Goal: Task Accomplishment & Management: Complete application form

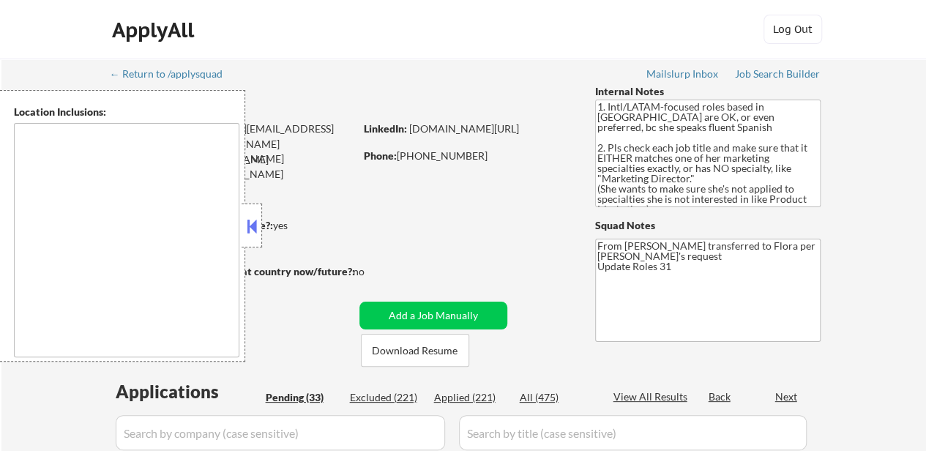
select select ""pending""
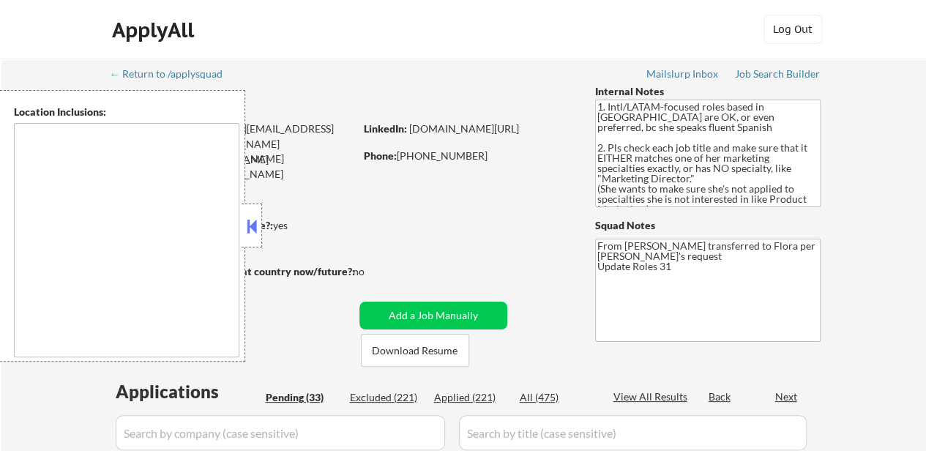
select select ""pending""
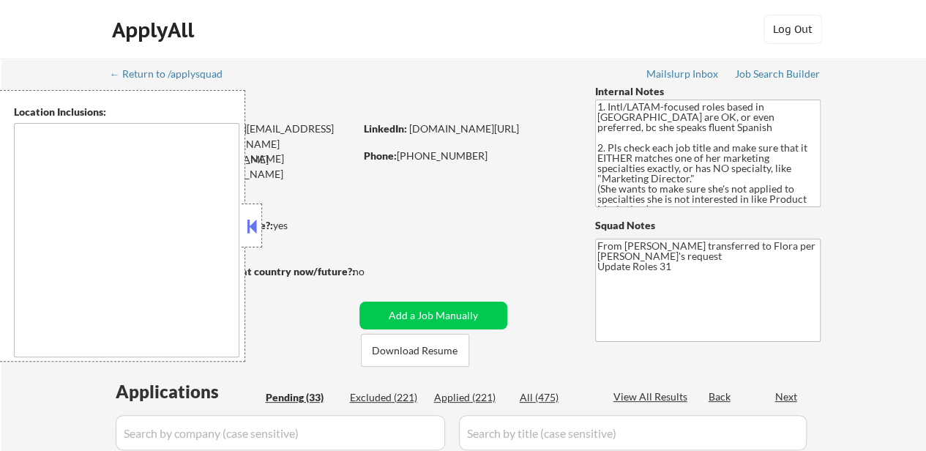
select select ""pending""
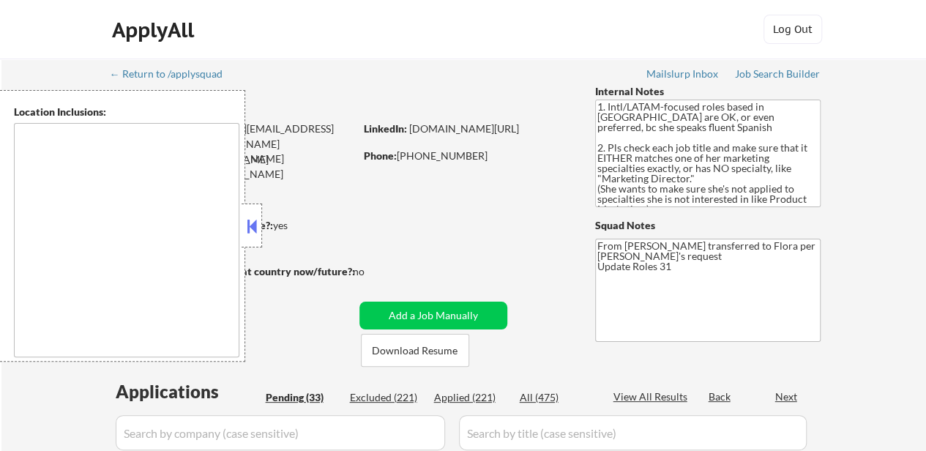
select select ""pending""
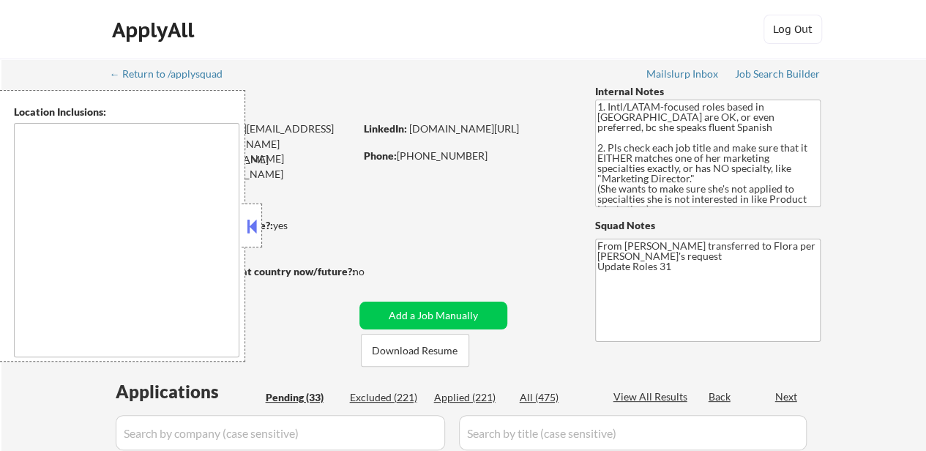
select select ""pending""
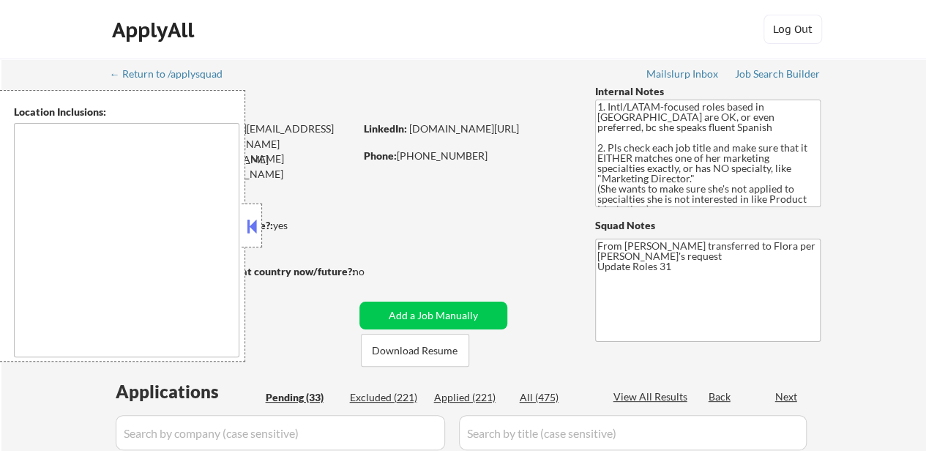
select select ""pending""
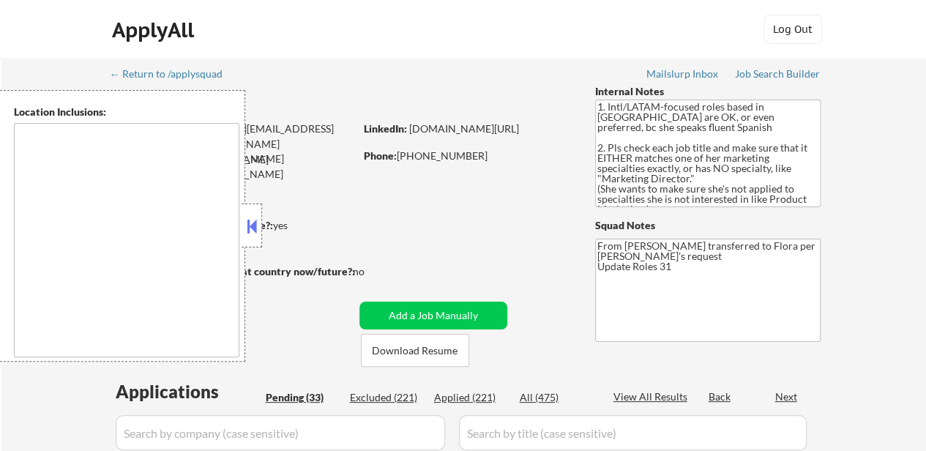
select select ""pending""
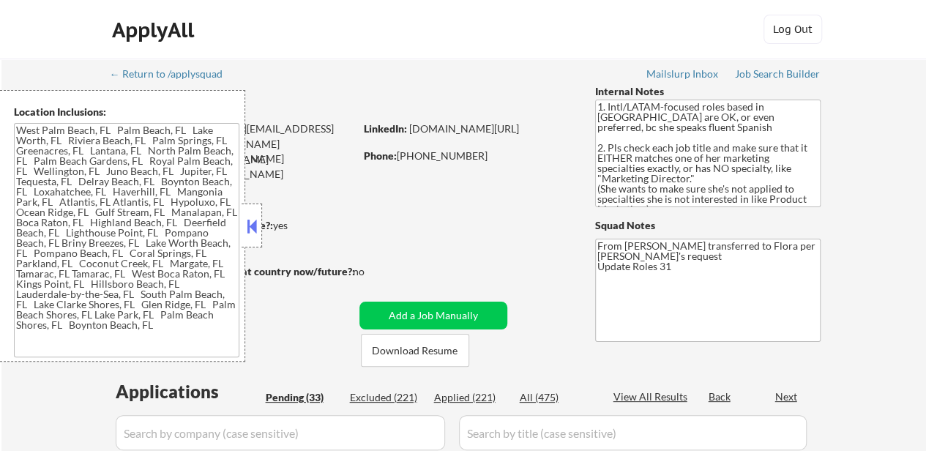
type textarea "[GEOGRAPHIC_DATA], [GEOGRAPHIC_DATA] [GEOGRAPHIC_DATA], [GEOGRAPHIC_DATA] [GEOG…"
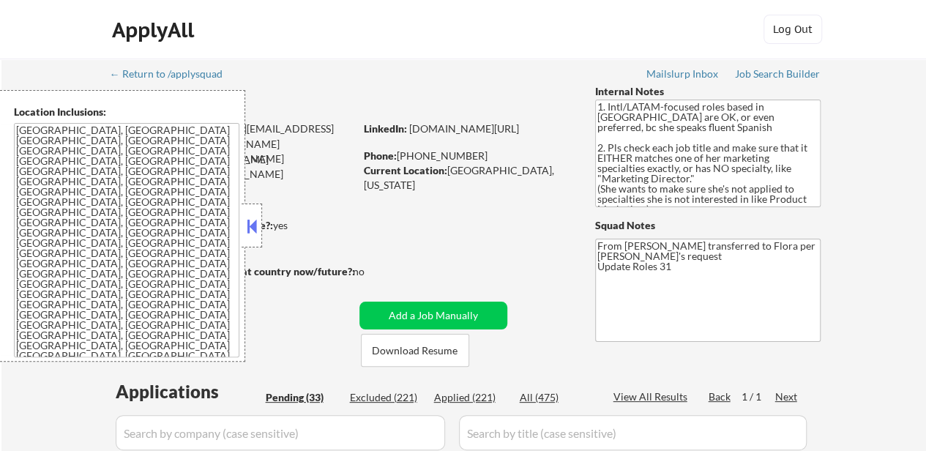
click at [246, 223] on button at bounding box center [252, 226] width 16 height 22
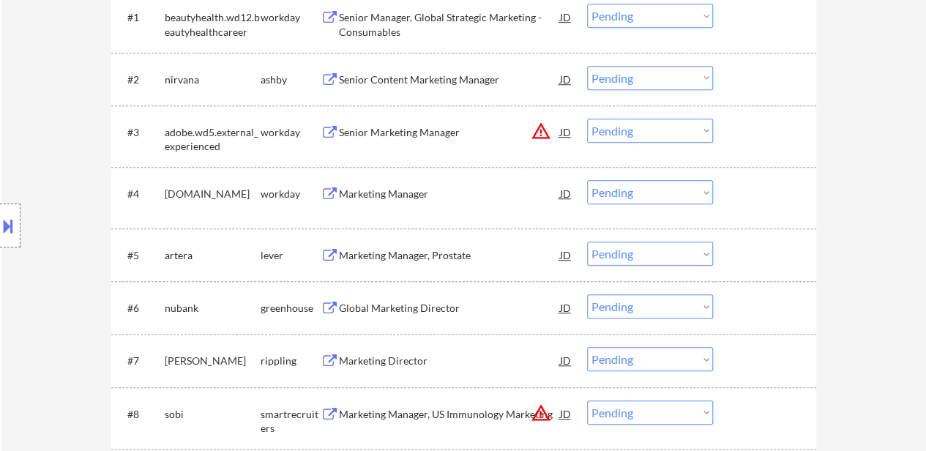
scroll to position [512, 0]
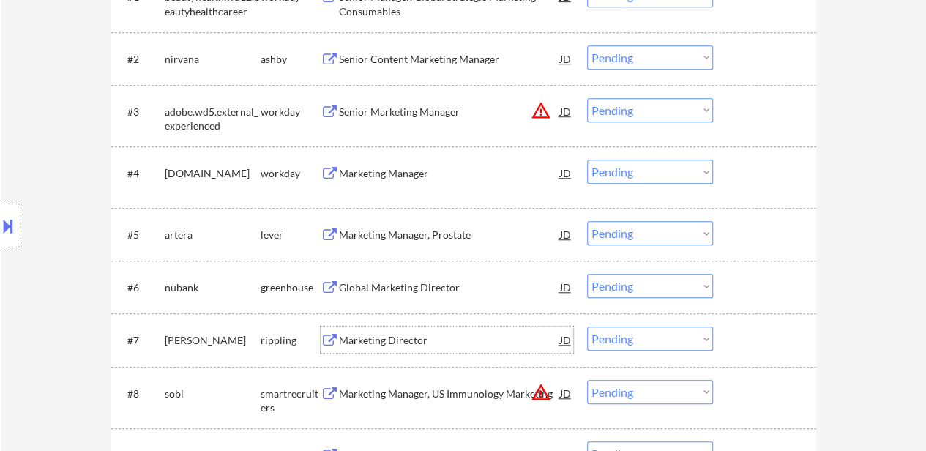
click at [389, 348] on div "Marketing Director" at bounding box center [449, 340] width 221 height 26
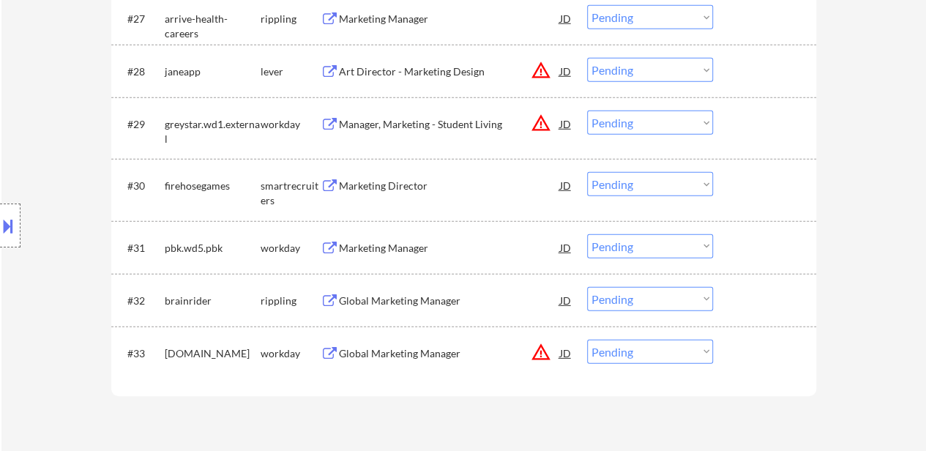
scroll to position [1977, 0]
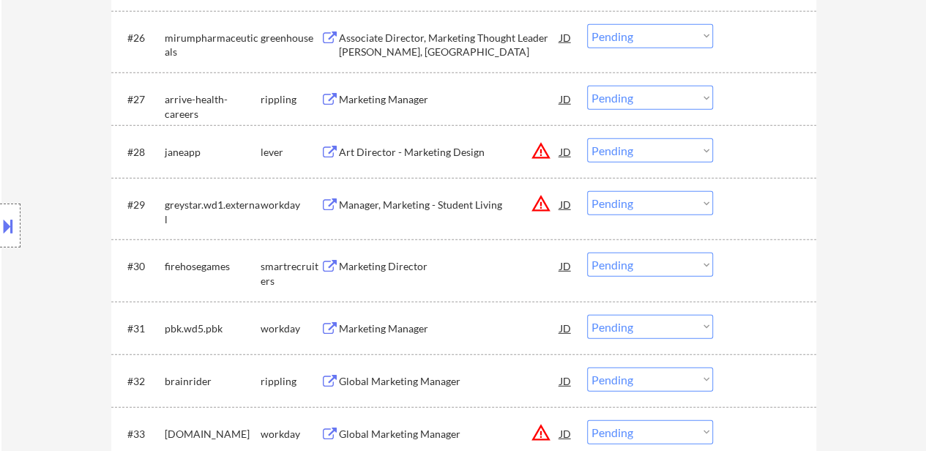
click at [392, 109] on div "Marketing Manager" at bounding box center [449, 99] width 221 height 26
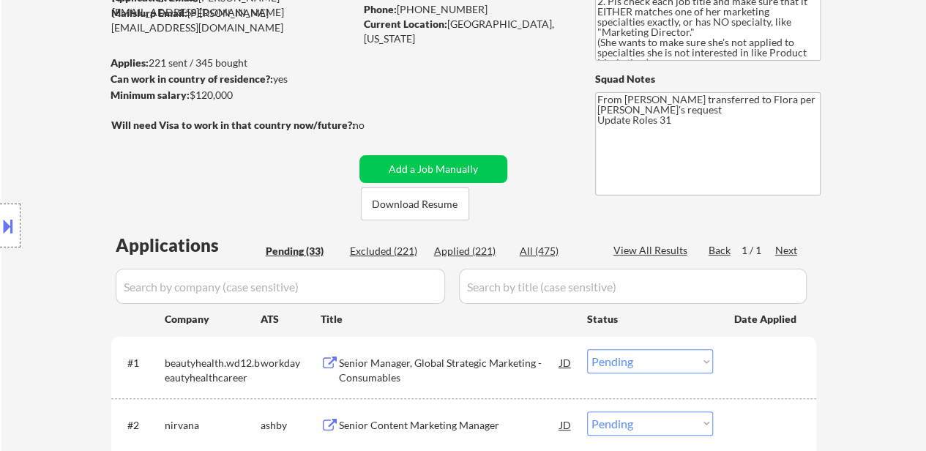
scroll to position [366, 0]
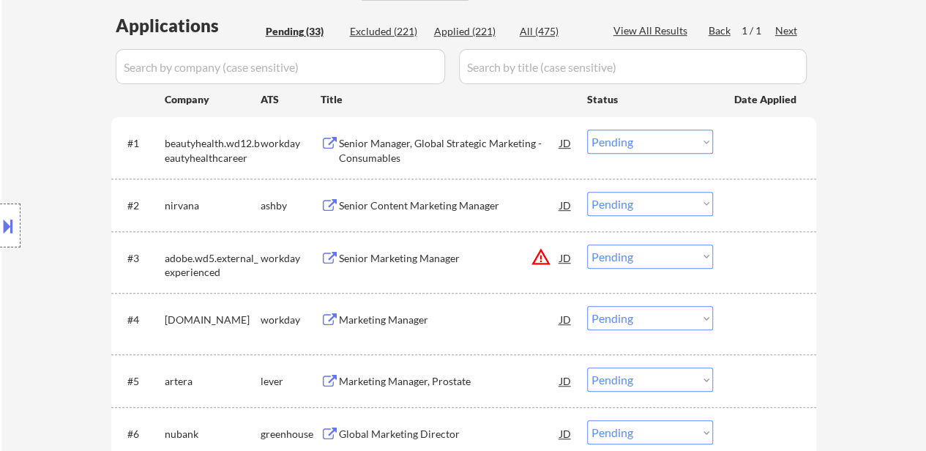
click at [504, 151] on div "Senior Manager, Global Strategic Marketing - Consumables" at bounding box center [449, 150] width 221 height 29
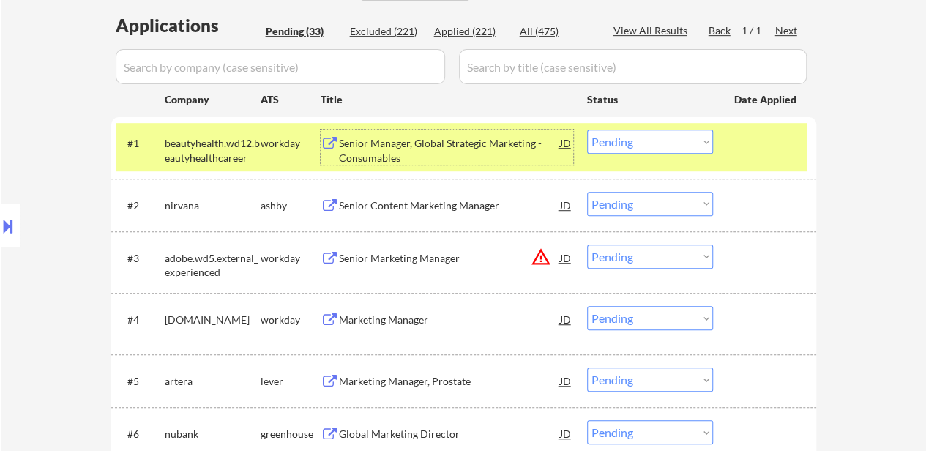
click at [408, 207] on div "Senior Content Marketing Manager" at bounding box center [449, 205] width 221 height 15
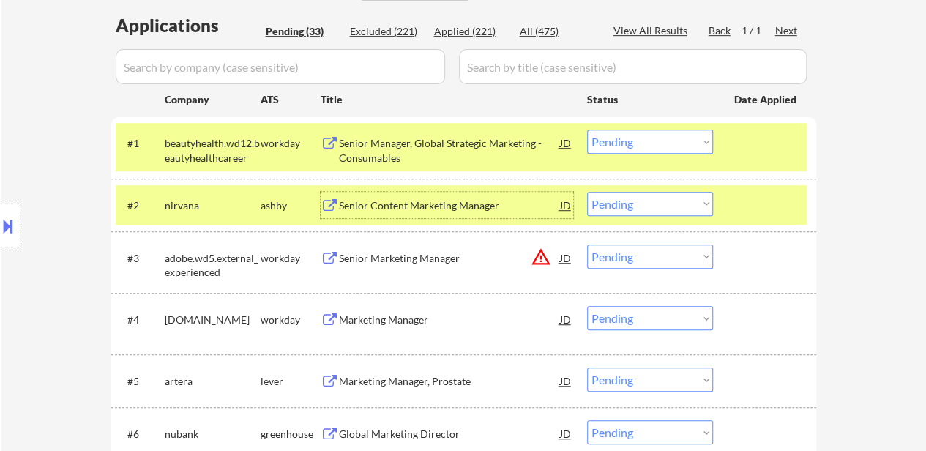
click at [705, 206] on select "Choose an option... Pending Applied Excluded (Questions) Excluded (Expired) Exc…" at bounding box center [650, 204] width 126 height 24
click at [587, 192] on select "Choose an option... Pending Applied Excluded (Questions) Excluded (Expired) Exc…" at bounding box center [650, 204] width 126 height 24
select select ""pending""
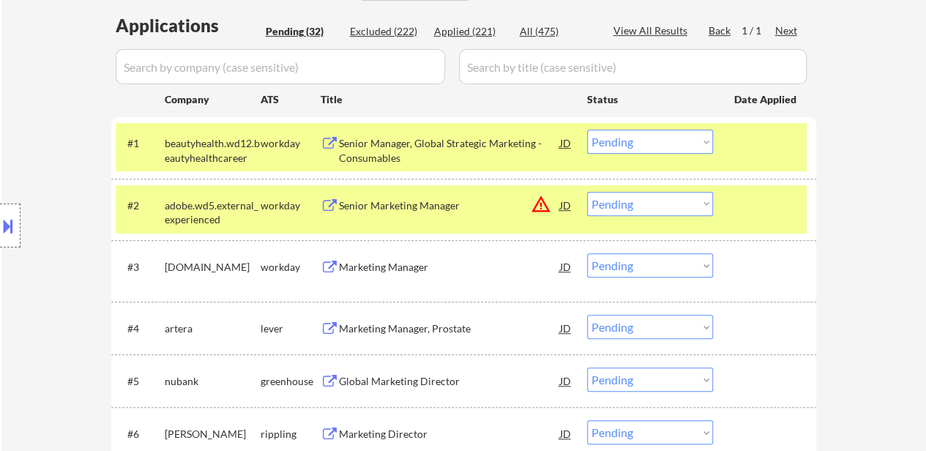
click at [644, 147] on select "Choose an option... Pending Applied Excluded (Questions) Excluded (Expired) Exc…" at bounding box center [650, 142] width 126 height 24
click at [587, 130] on select "Choose an option... Pending Applied Excluded (Questions) Excluded (Expired) Exc…" at bounding box center [650, 142] width 126 height 24
click at [408, 214] on div "Senior Marketing Manager" at bounding box center [449, 205] width 221 height 26
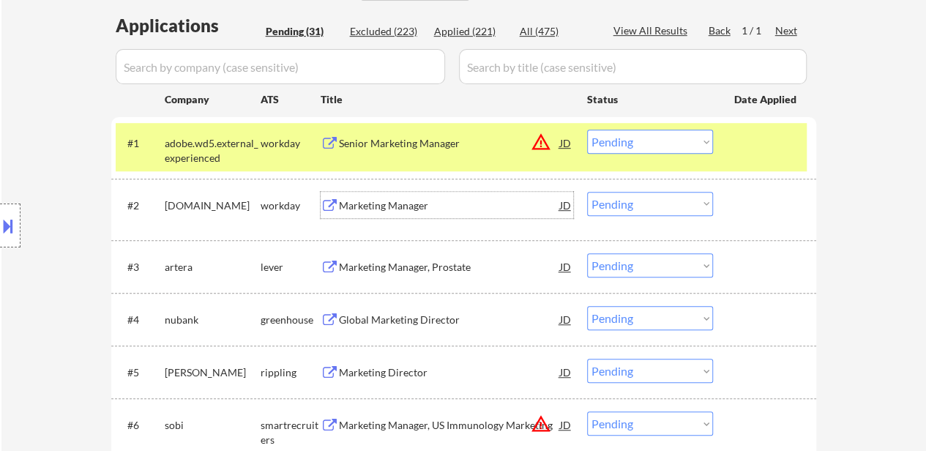
click at [422, 208] on div "Marketing Manager" at bounding box center [449, 205] width 221 height 15
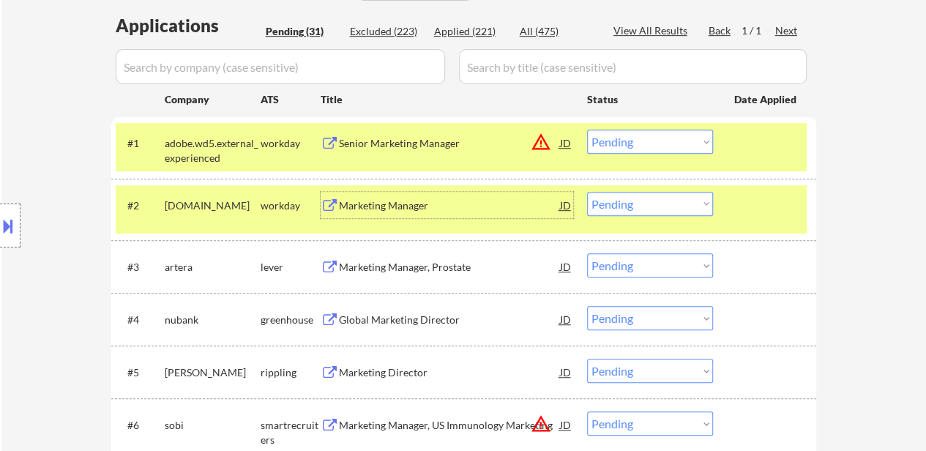
click at [633, 142] on select "Choose an option... Pending Applied Excluded (Questions) Excluded (Expired) Exc…" at bounding box center [650, 142] width 126 height 24
click at [587, 130] on select "Choose an option... Pending Applied Excluded (Questions) Excluded (Expired) Exc…" at bounding box center [650, 142] width 126 height 24
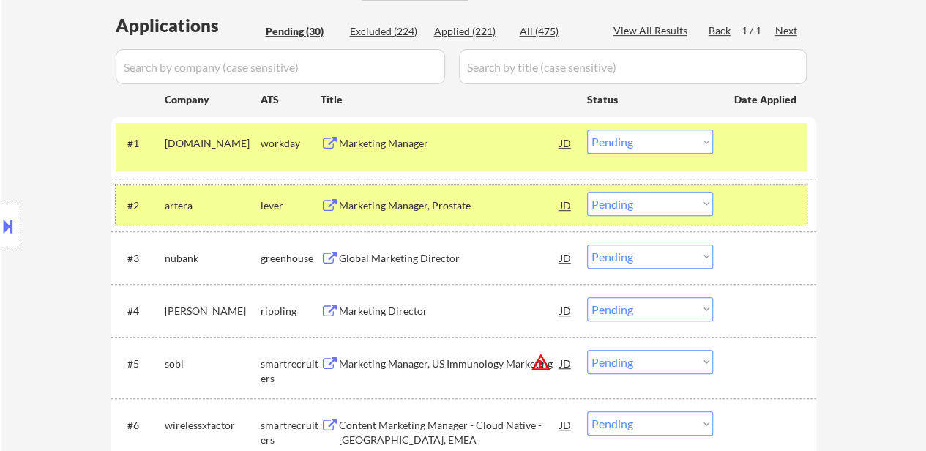
click at [756, 210] on div at bounding box center [766, 205] width 64 height 26
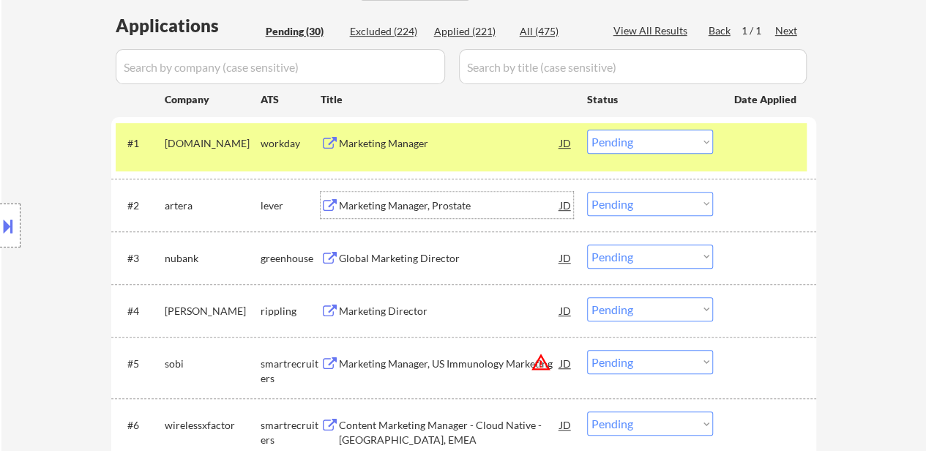
click at [419, 207] on div "Marketing Manager, Prostate" at bounding box center [449, 205] width 221 height 15
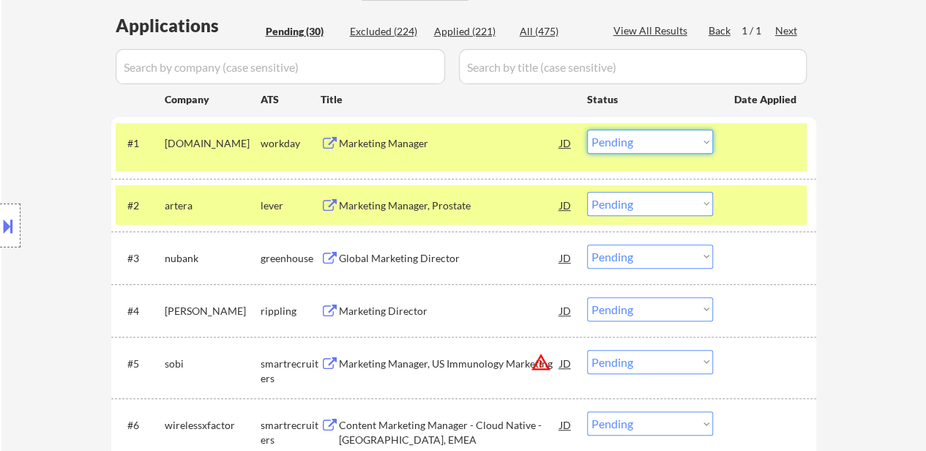
click at [642, 134] on select "Choose an option... Pending Applied Excluded (Questions) Excluded (Expired) Exc…" at bounding box center [650, 142] width 126 height 24
click at [587, 130] on select "Choose an option... Pending Applied Excluded (Questions) Excluded (Expired) Exc…" at bounding box center [650, 142] width 126 height 24
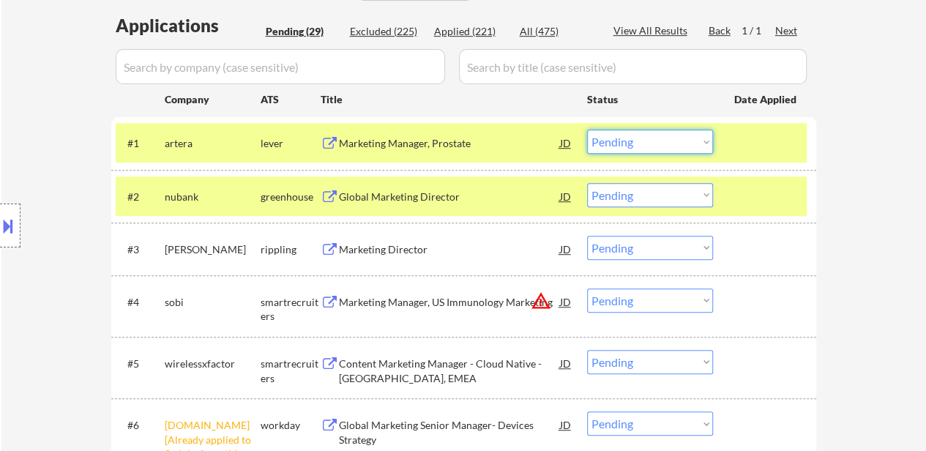
click at [606, 147] on select "Choose an option... Pending Applied Excluded (Questions) Excluded (Expired) Exc…" at bounding box center [650, 142] width 126 height 24
click at [587, 130] on select "Choose an option... Pending Applied Excluded (Questions) Excluded (Expired) Exc…" at bounding box center [650, 142] width 126 height 24
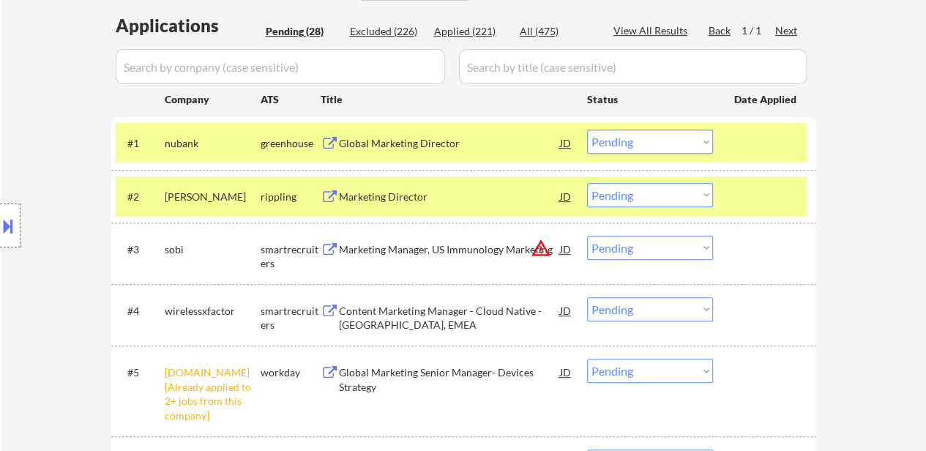
click at [736, 202] on div at bounding box center [766, 196] width 64 height 26
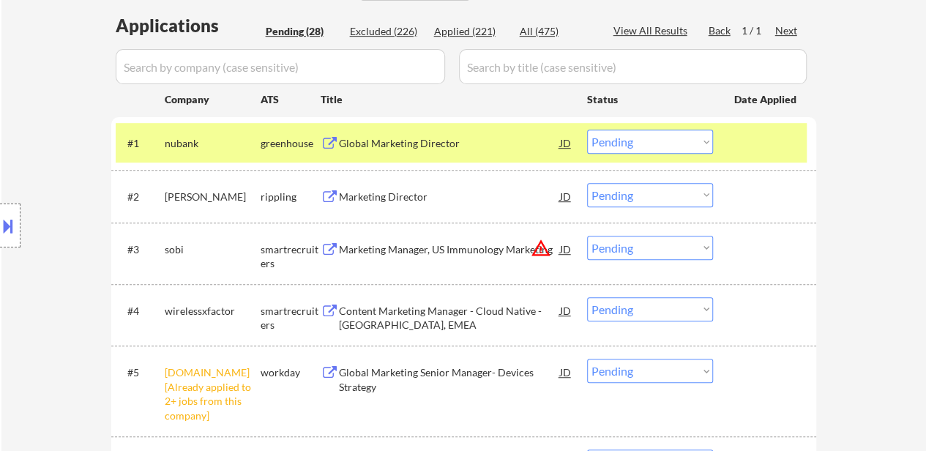
click at [756, 153] on div at bounding box center [766, 143] width 64 height 26
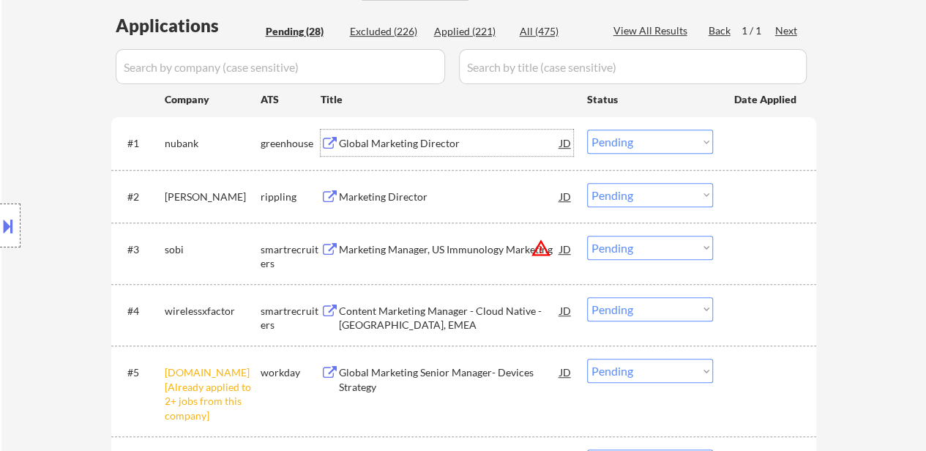
click at [435, 135] on div "Global Marketing Director" at bounding box center [449, 143] width 221 height 26
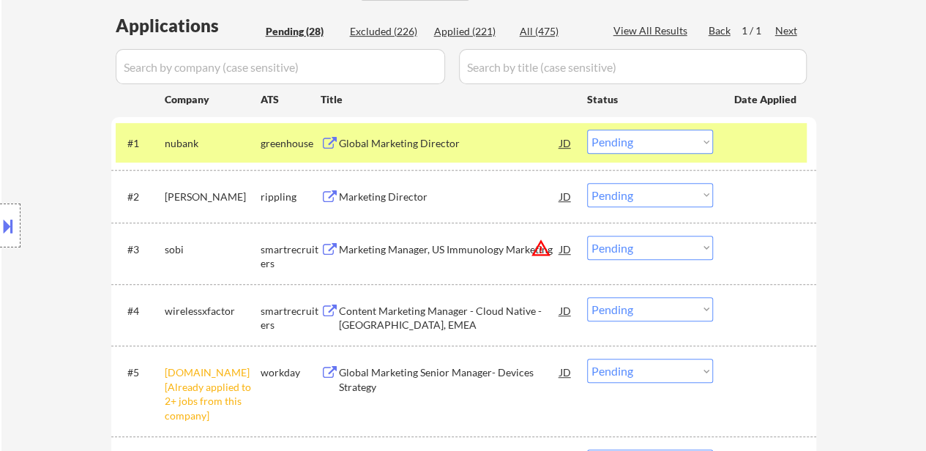
click at [10, 228] on button at bounding box center [8, 226] width 16 height 24
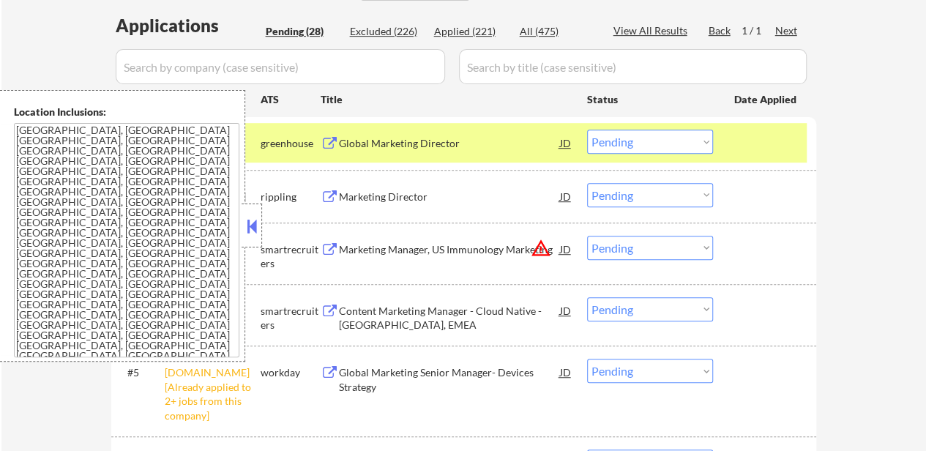
click at [253, 217] on button at bounding box center [252, 226] width 16 height 22
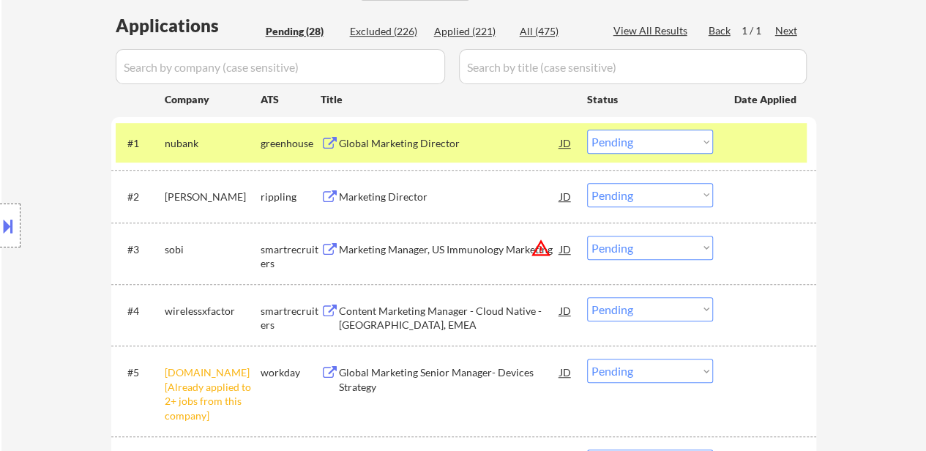
click at [671, 143] on select "Choose an option... Pending Applied Excluded (Questions) Excluded (Expired) Exc…" at bounding box center [650, 142] width 126 height 24
click at [587, 130] on select "Choose an option... Pending Applied Excluded (Questions) Excluded (Expired) Exc…" at bounding box center [650, 142] width 126 height 24
click at [410, 206] on div "Marketing Director" at bounding box center [449, 196] width 221 height 26
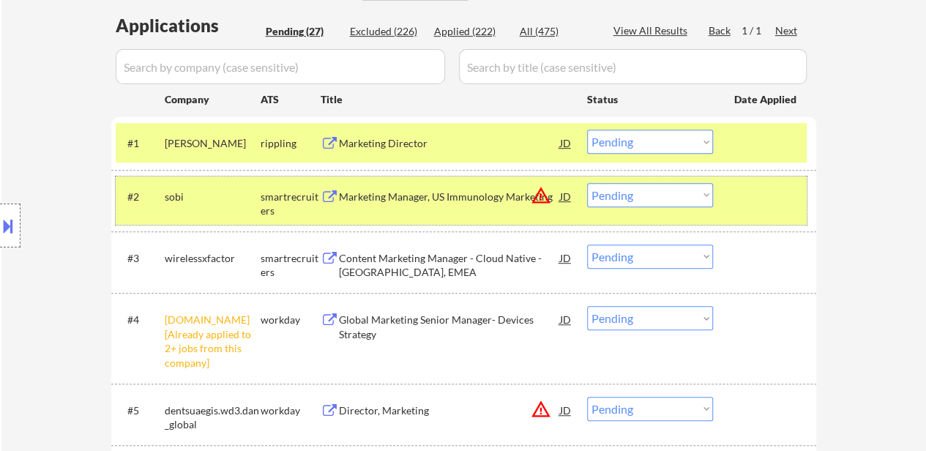
click at [779, 183] on div at bounding box center [766, 196] width 64 height 26
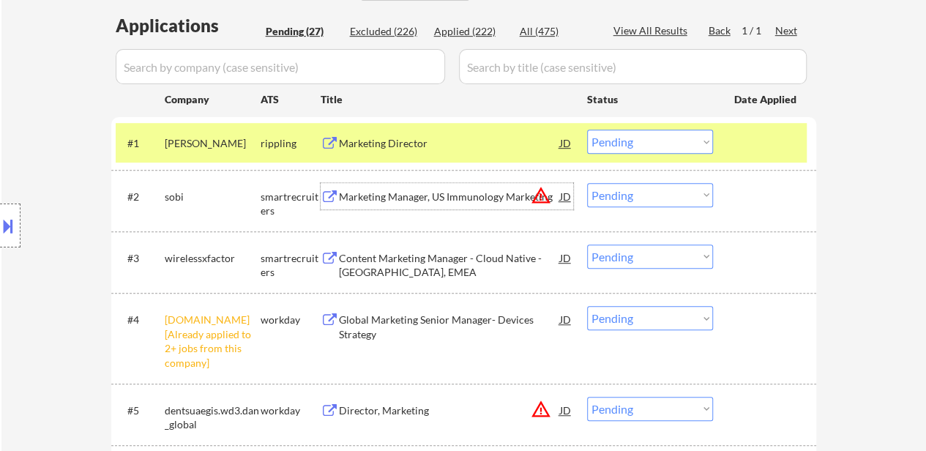
click at [405, 201] on div "Marketing Manager, US Immunology Marketing" at bounding box center [449, 197] width 221 height 15
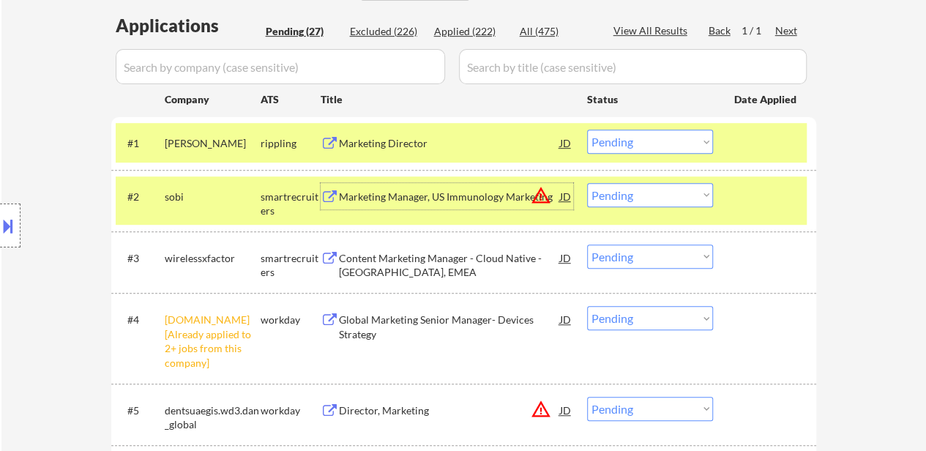
drag, startPoint x: 633, startPoint y: 143, endPoint x: 635, endPoint y: 152, distance: 9.3
click at [633, 143] on select "Choose an option... Pending Applied Excluded (Questions) Excluded (Expired) Exc…" at bounding box center [650, 142] width 126 height 24
click at [587, 130] on select "Choose an option... Pending Applied Excluded (Questions) Excluded (Expired) Exc…" at bounding box center [650, 142] width 126 height 24
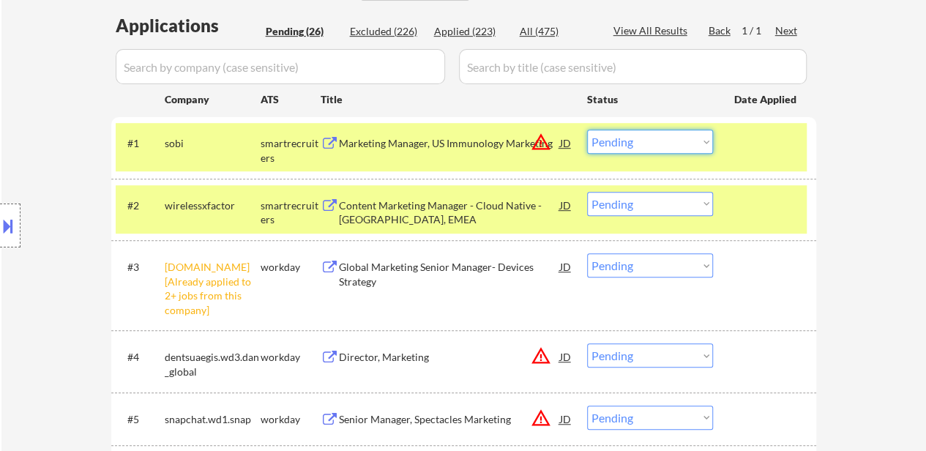
drag, startPoint x: 652, startPoint y: 137, endPoint x: 652, endPoint y: 150, distance: 13.2
click at [652, 136] on select "Choose an option... Pending Applied Excluded (Questions) Excluded (Expired) Exc…" at bounding box center [650, 142] width 126 height 24
click at [587, 130] on select "Choose an option... Pending Applied Excluded (Questions) Excluded (Expired) Exc…" at bounding box center [650, 142] width 126 height 24
click at [448, 217] on div "Content Marketing Manager - Cloud Native - North America, EMEA" at bounding box center [449, 212] width 221 height 29
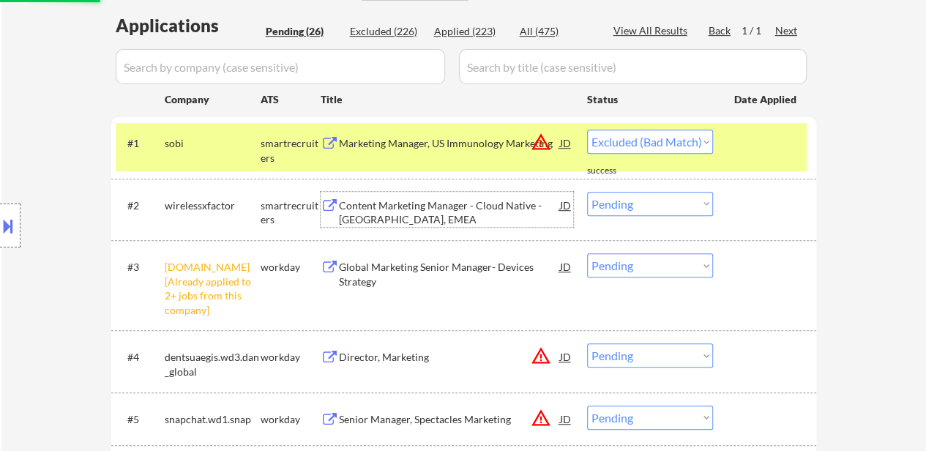
select select ""pending""
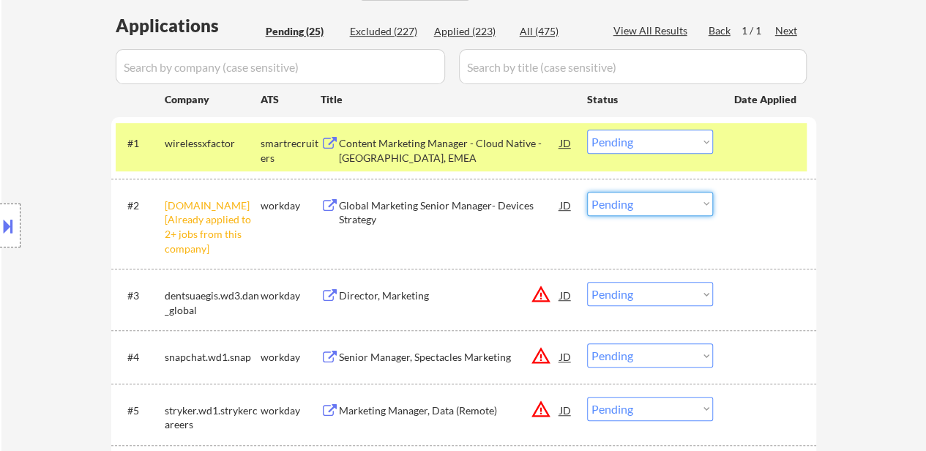
click at [665, 194] on select "Choose an option... Pending Applied Excluded (Questions) Excluded (Expired) Exc…" at bounding box center [650, 204] width 126 height 24
click at [587, 192] on select "Choose an option... Pending Applied Excluded (Questions) Excluded (Expired) Exc…" at bounding box center [650, 204] width 126 height 24
click at [387, 295] on div "Director, Marketing" at bounding box center [449, 295] width 221 height 15
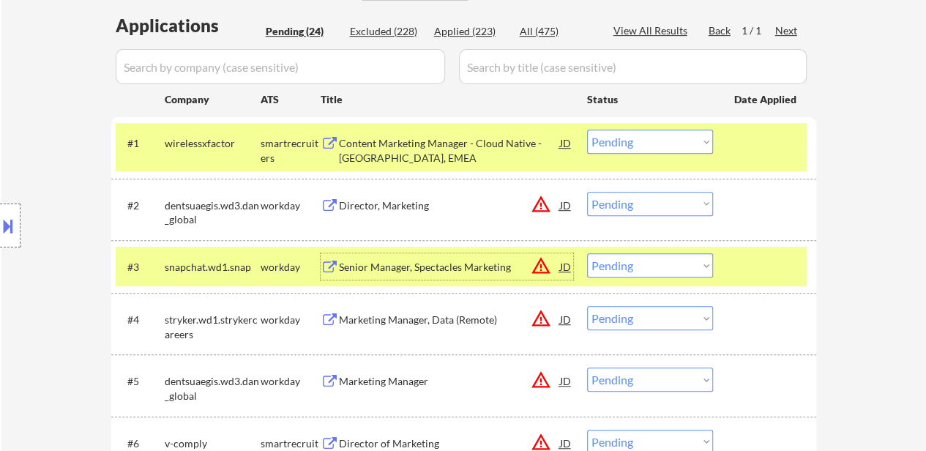
click at [649, 204] on select "Choose an option... Pending Applied Excluded (Questions) Excluded (Expired) Exc…" at bounding box center [650, 204] width 126 height 24
click at [587, 192] on select "Choose an option... Pending Applied Excluded (Questions) Excluded (Expired) Exc…" at bounding box center [650, 204] width 126 height 24
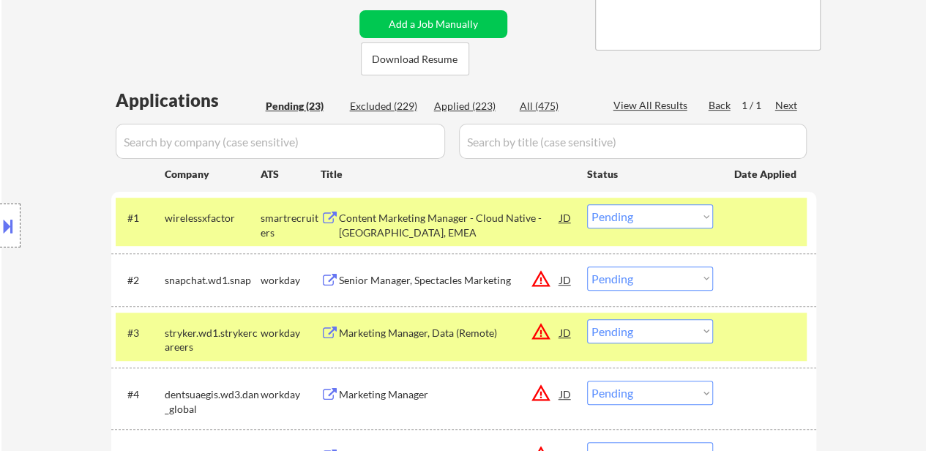
scroll to position [293, 0]
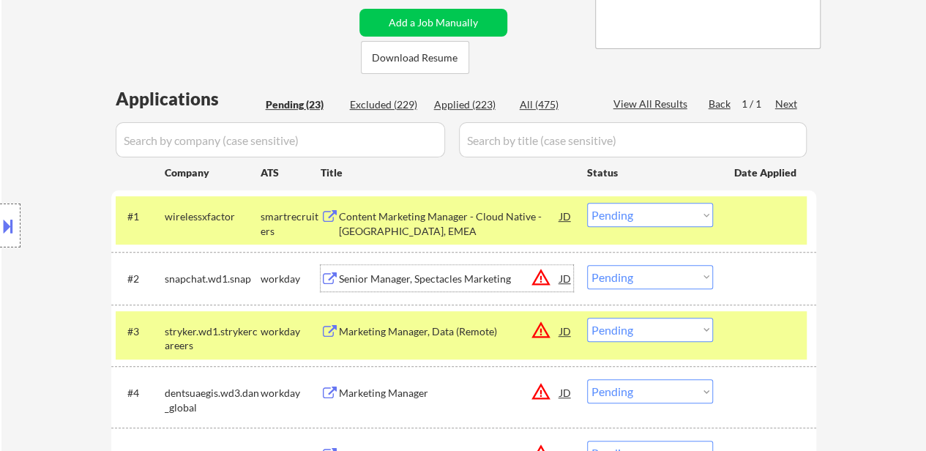
click at [380, 286] on div "Senior Manager, Spectacles Marketing" at bounding box center [449, 278] width 221 height 26
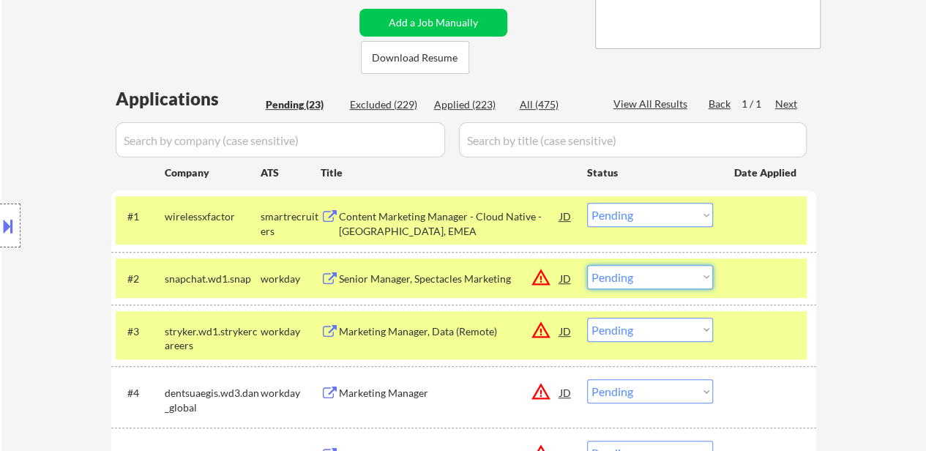
click at [636, 282] on select "Choose an option... Pending Applied Excluded (Questions) Excluded (Expired) Exc…" at bounding box center [650, 277] width 126 height 24
click at [587, 265] on select "Choose an option... Pending Applied Excluded (Questions) Excluded (Expired) Exc…" at bounding box center [650, 277] width 126 height 24
click at [422, 342] on div "Marketing Manager, Data (Remote)" at bounding box center [449, 331] width 221 height 26
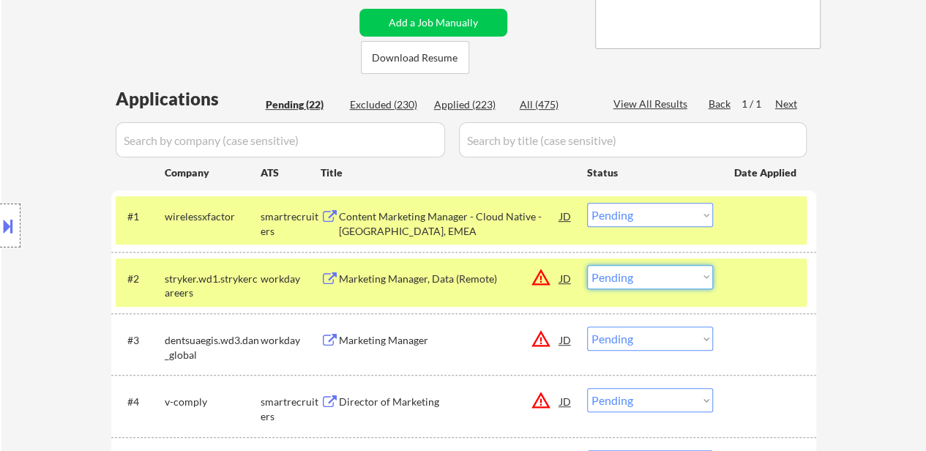
click at [660, 279] on select "Choose an option... Pending Applied Excluded (Questions) Excluded (Expired) Exc…" at bounding box center [650, 277] width 126 height 24
click at [587, 265] on select "Choose an option... Pending Applied Excluded (Questions) Excluded (Expired) Exc…" at bounding box center [650, 277] width 126 height 24
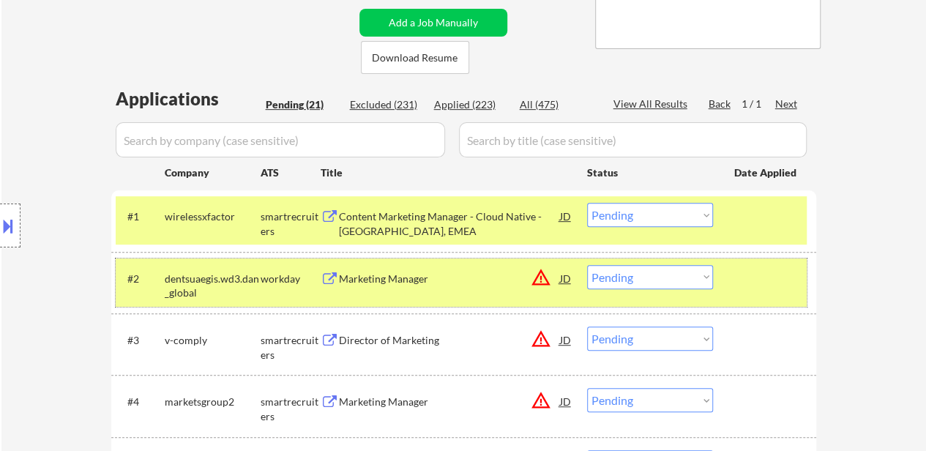
click at [401, 292] on div "#2 dentsuaegis.wd3.dan_global workday Marketing Manager JD warning_amber Choose…" at bounding box center [461, 282] width 691 height 48
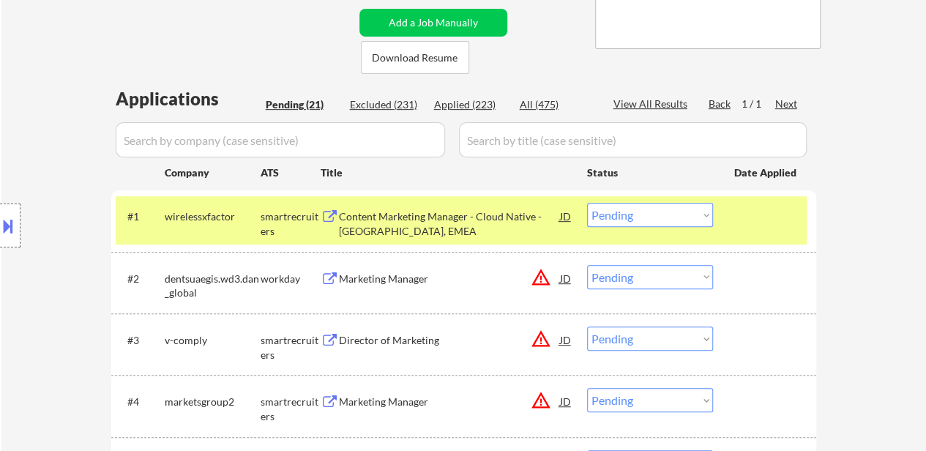
click at [423, 275] on div "Marketing Manager" at bounding box center [449, 279] width 221 height 15
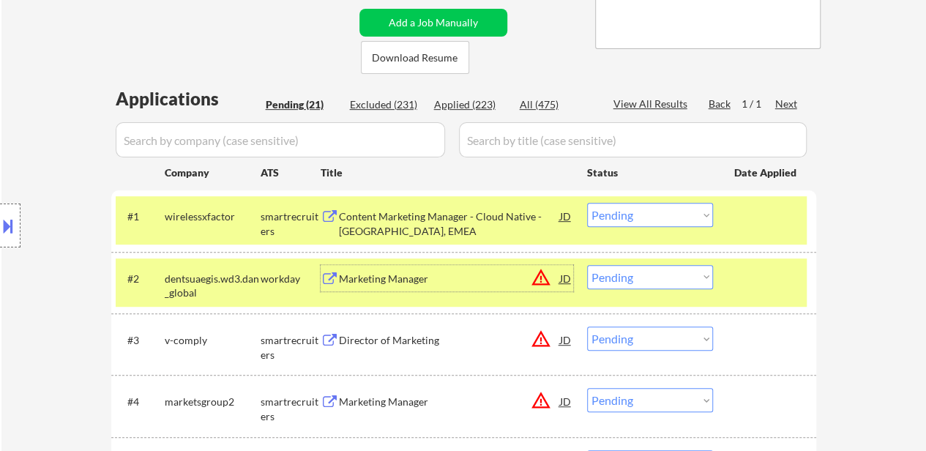
click at [686, 285] on select "Choose an option... Pending Applied Excluded (Questions) Excluded (Expired) Exc…" at bounding box center [650, 277] width 126 height 24
click at [587, 265] on select "Choose an option... Pending Applied Excluded (Questions) Excluded (Expired) Exc…" at bounding box center [650, 277] width 126 height 24
select select ""pending""
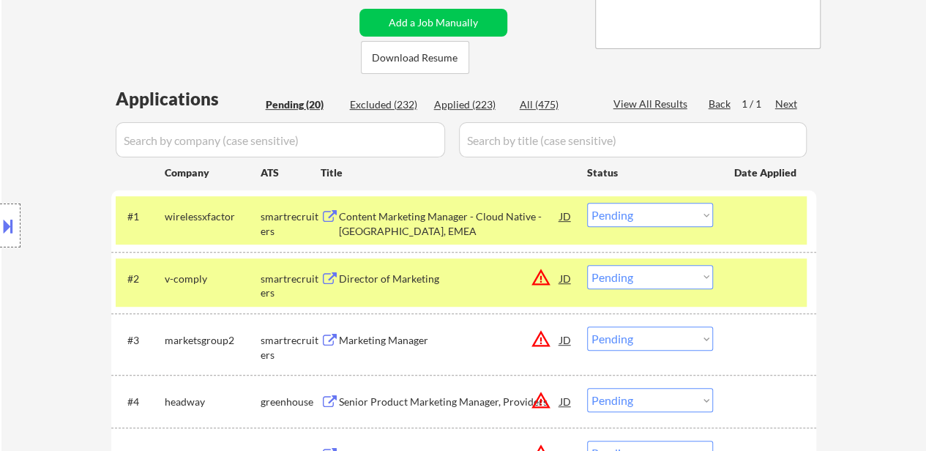
click at [653, 210] on select "Choose an option... Pending Applied Excluded (Questions) Excluded (Expired) Exc…" at bounding box center [650, 215] width 126 height 24
click at [587, 203] on select "Choose an option... Pending Applied Excluded (Questions) Excluded (Expired) Exc…" at bounding box center [650, 215] width 126 height 24
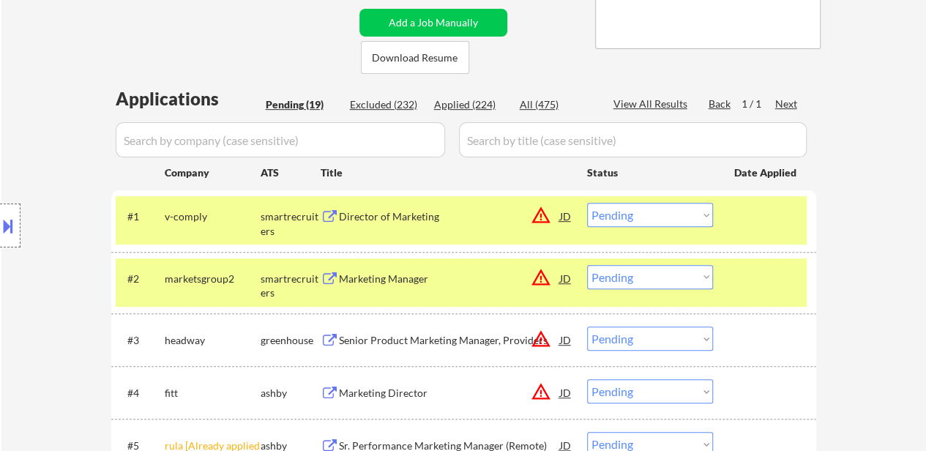
click at [767, 228] on div at bounding box center [766, 216] width 64 height 26
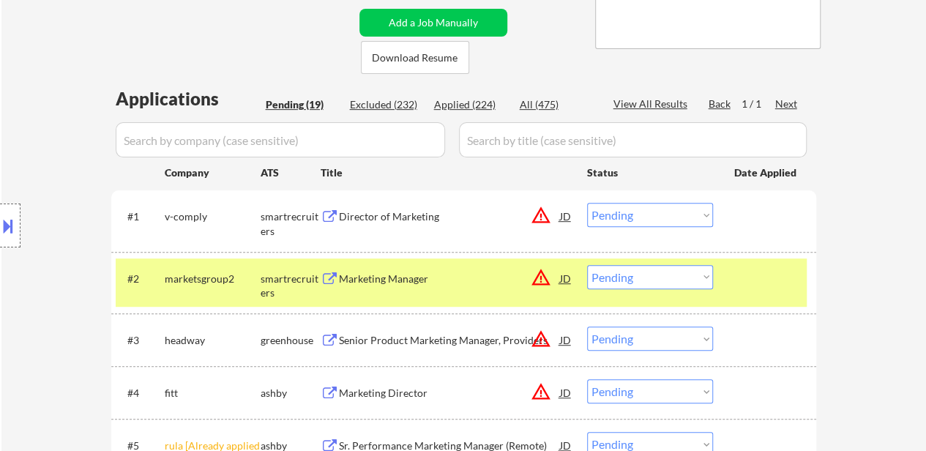
click at [745, 281] on div at bounding box center [766, 278] width 64 height 26
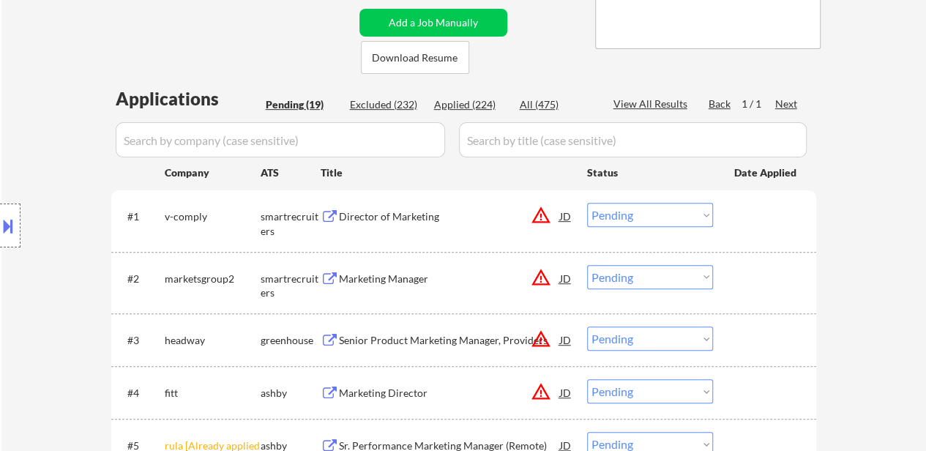
click at [404, 225] on div "Director of Marketing" at bounding box center [449, 216] width 221 height 26
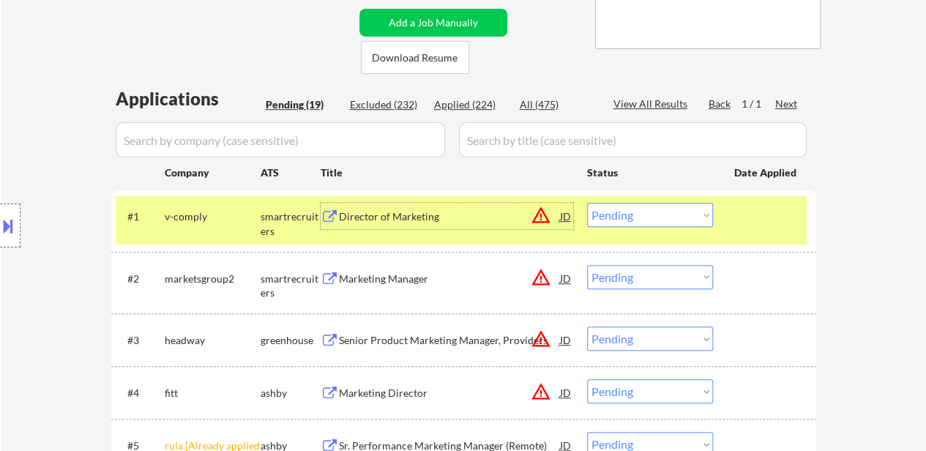
click at [619, 220] on select "Choose an option... Pending Applied Excluded (Questions) Excluded (Expired) Exc…" at bounding box center [650, 215] width 126 height 24
click at [587, 203] on select "Choose an option... Pending Applied Excluded (Questions) Excluded (Expired) Exc…" at bounding box center [650, 215] width 126 height 24
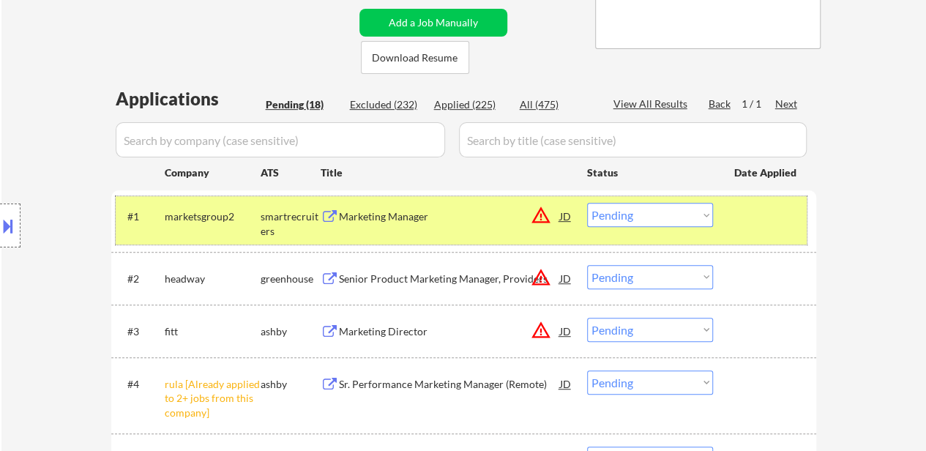
click at [753, 231] on div "#1 marketsgroup2 smartrecruiters Marketing Manager JD warning_amber Choose an o…" at bounding box center [461, 220] width 691 height 48
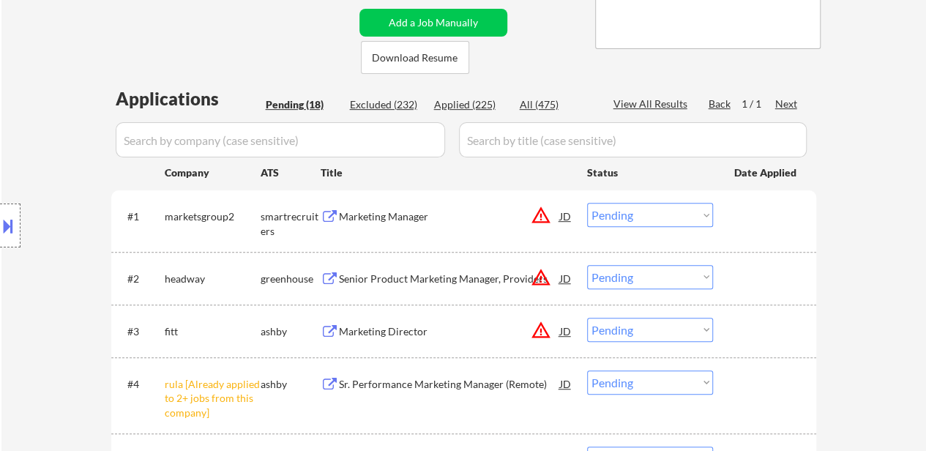
click at [430, 216] on div "Marketing Manager" at bounding box center [449, 216] width 221 height 15
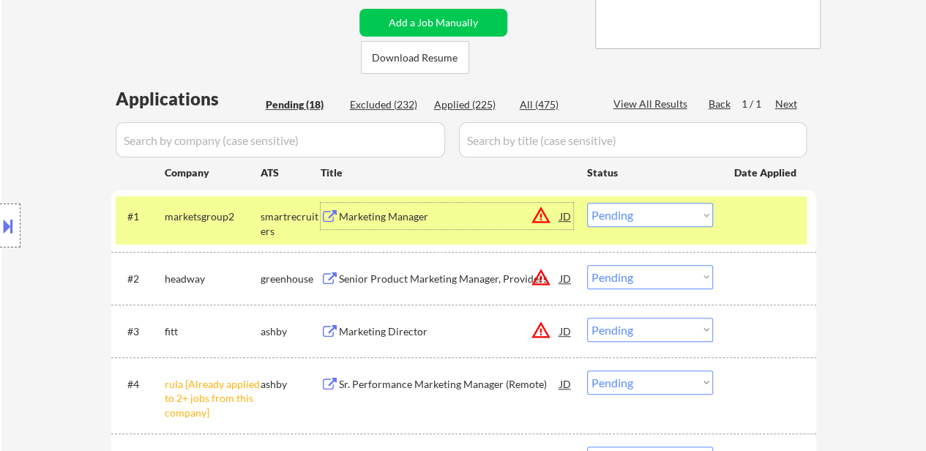
click at [363, 292] on div "#2 headway greenhouse Senior Product Marketing Manager, Providers JD warning_am…" at bounding box center [461, 278] width 691 height 40
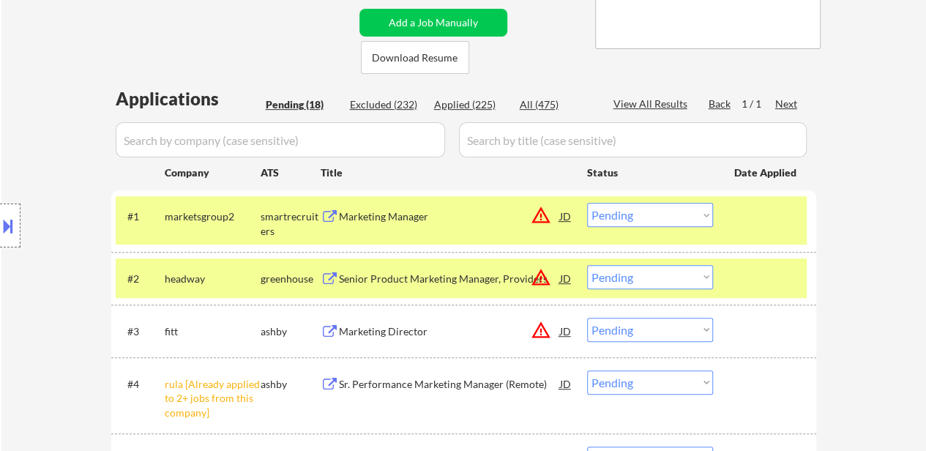
click at [389, 292] on div "#2 headway greenhouse Senior Product Marketing Manager, Providers JD warning_am…" at bounding box center [461, 278] width 691 height 40
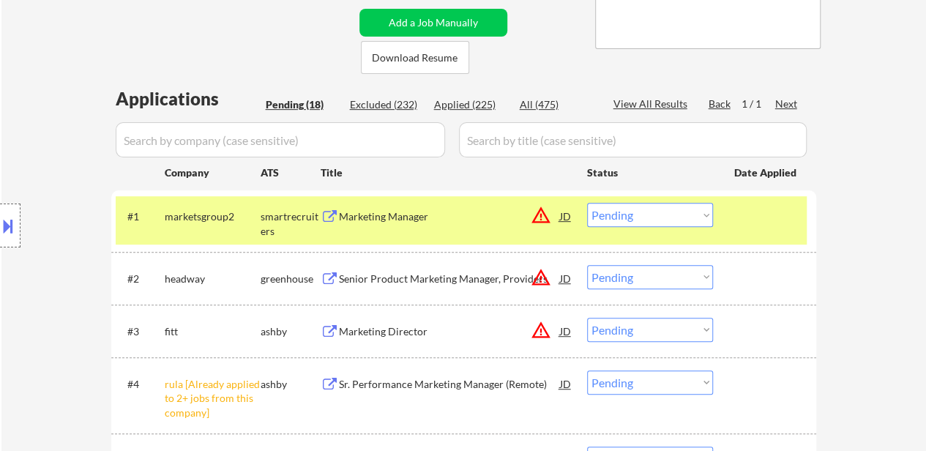
click at [411, 275] on div "Senior Product Marketing Manager, Providers" at bounding box center [449, 279] width 221 height 15
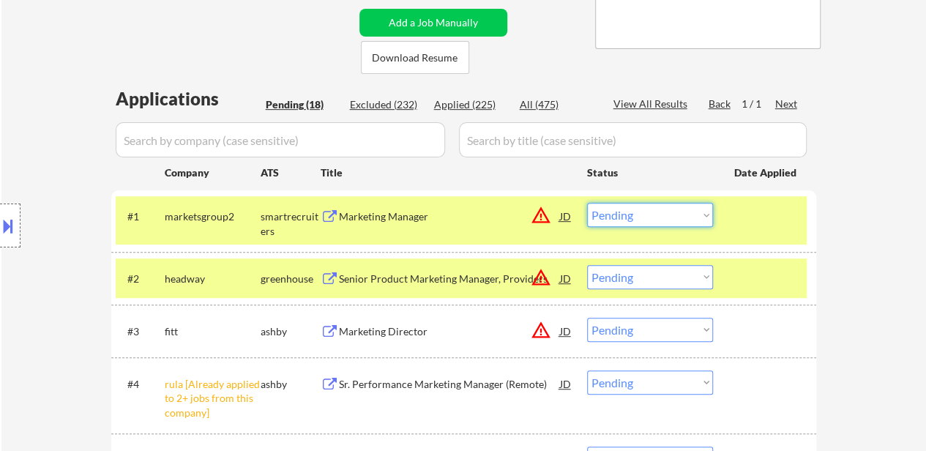
click at [679, 207] on select "Choose an option... Pending Applied Excluded (Questions) Excluded (Expired) Exc…" at bounding box center [650, 215] width 126 height 24
click at [587, 203] on select "Choose an option... Pending Applied Excluded (Questions) Excluded (Expired) Exc…" at bounding box center [650, 215] width 126 height 24
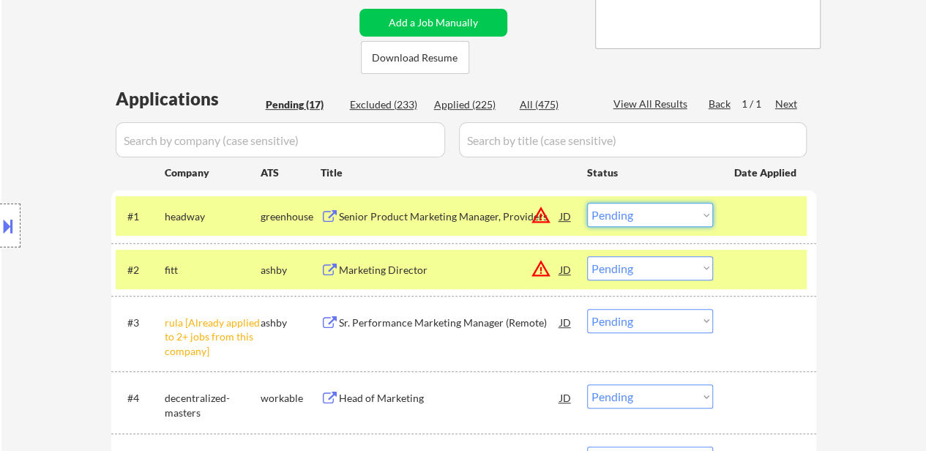
click at [641, 217] on select "Choose an option... Pending Applied Excluded (Questions) Excluded (Expired) Exc…" at bounding box center [650, 215] width 126 height 24
click at [587, 203] on select "Choose an option... Pending Applied Excluded (Questions) Excluded (Expired) Exc…" at bounding box center [650, 215] width 126 height 24
select select ""pending""
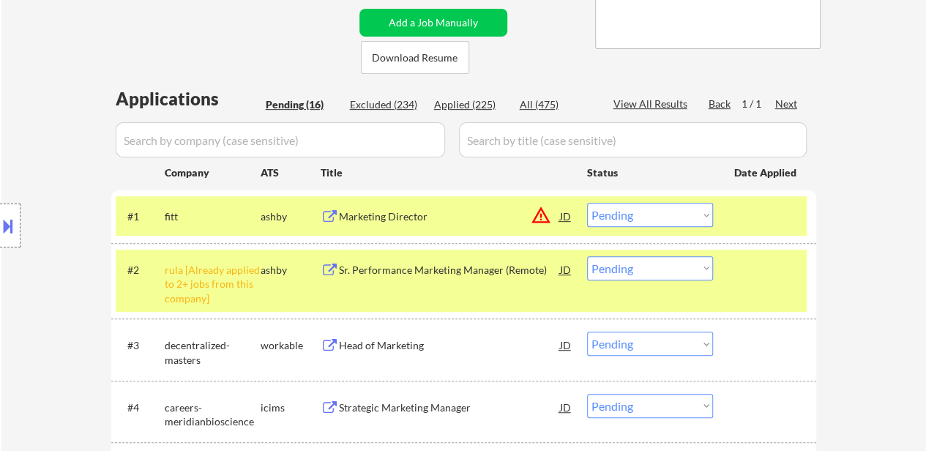
click at [404, 229] on div "Marketing Director" at bounding box center [449, 216] width 221 height 26
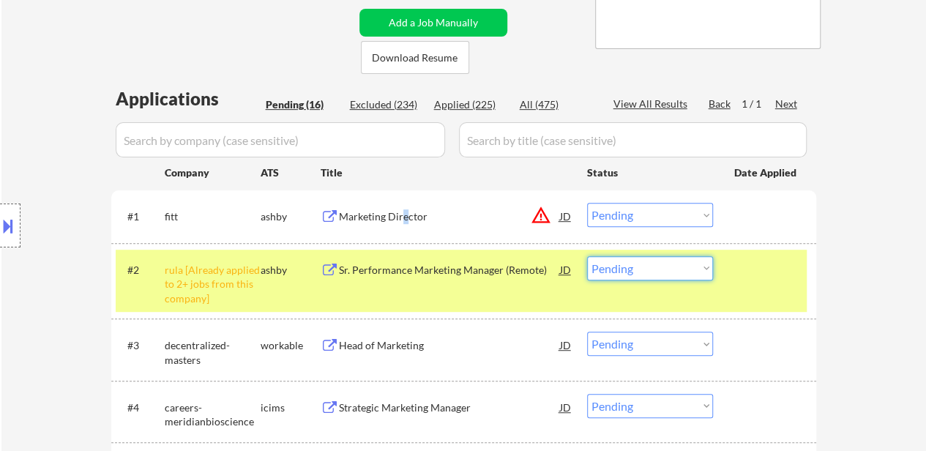
click at [656, 270] on select "Choose an option... Pending Applied Excluded (Questions) Excluded (Expired) Exc…" at bounding box center [650, 268] width 126 height 24
click at [587, 256] on select "Choose an option... Pending Applied Excluded (Questions) Excluded (Expired) Exc…" at bounding box center [650, 268] width 126 height 24
select select ""pending""
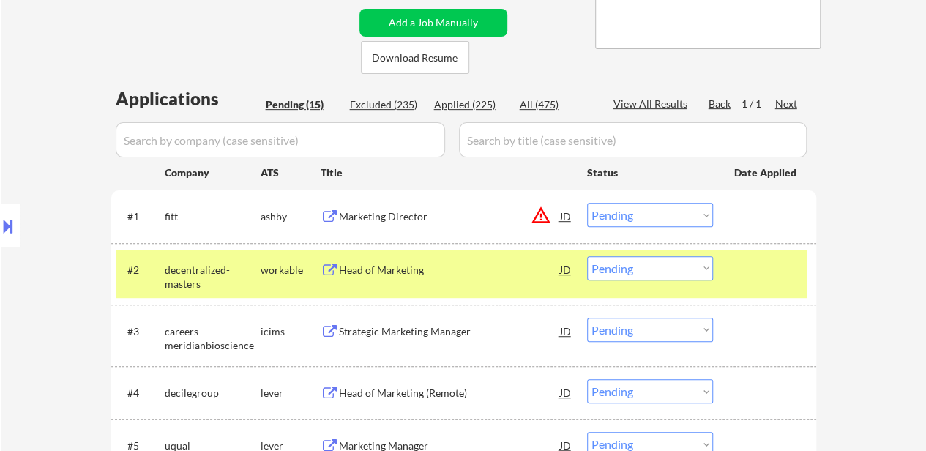
drag, startPoint x: 744, startPoint y: 270, endPoint x: 720, endPoint y: 269, distance: 24.2
click at [744, 269] on div at bounding box center [766, 269] width 64 height 26
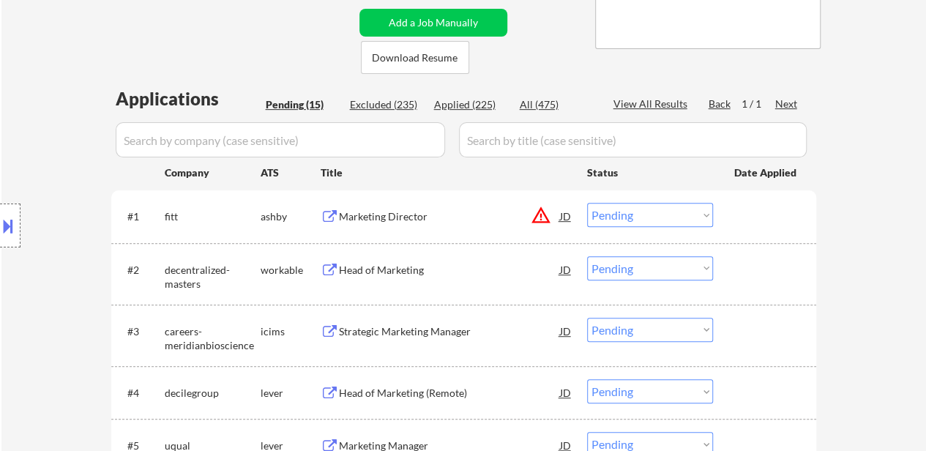
click at [385, 263] on div "Head of Marketing" at bounding box center [449, 270] width 221 height 15
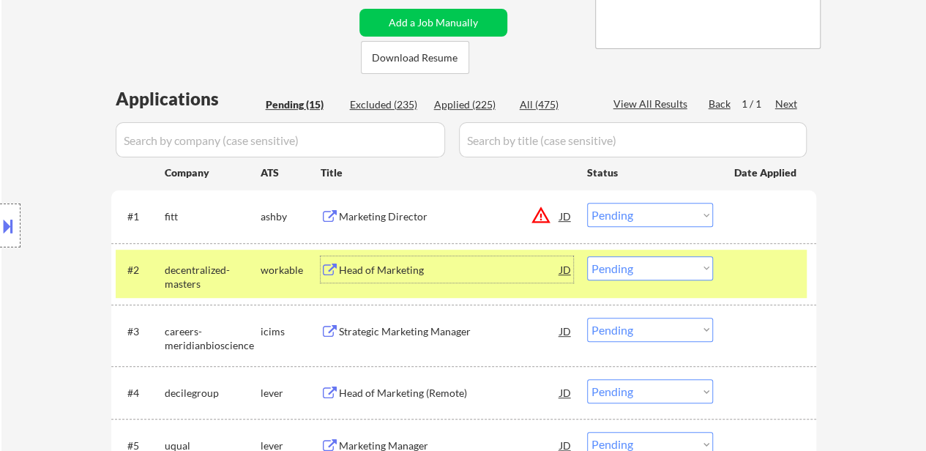
click at [676, 211] on select "Choose an option... Pending Applied Excluded (Questions) Excluded (Expired) Exc…" at bounding box center [650, 215] width 126 height 24
click at [587, 203] on select "Choose an option... Pending Applied Excluded (Questions) Excluded (Expired) Exc…" at bounding box center [650, 215] width 126 height 24
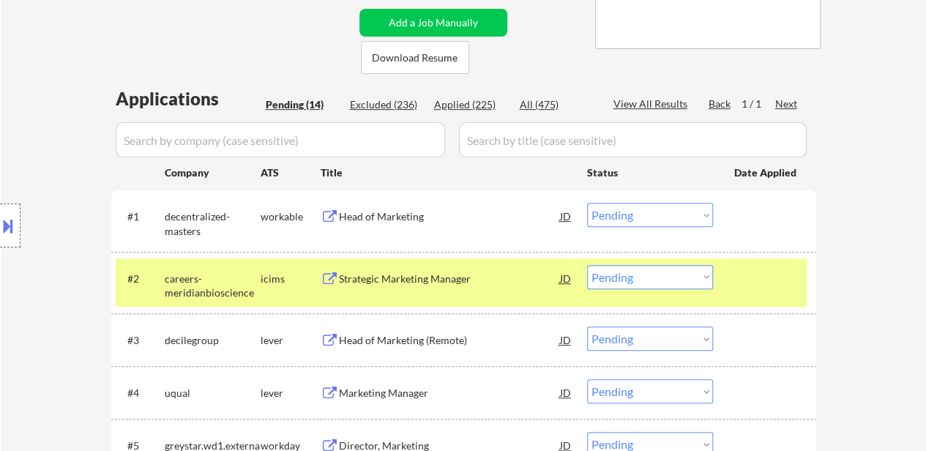
click at [682, 212] on select "Choose an option... Pending Applied Excluded (Questions) Excluded (Expired) Exc…" at bounding box center [650, 215] width 126 height 24
click at [587, 203] on select "Choose an option... Pending Applied Excluded (Questions) Excluded (Expired) Exc…" at bounding box center [650, 215] width 126 height 24
click at [780, 296] on div "#2 careers-meridianbioscience icims Strategic Marketing Manager JD warning_ambe…" at bounding box center [461, 282] width 691 height 48
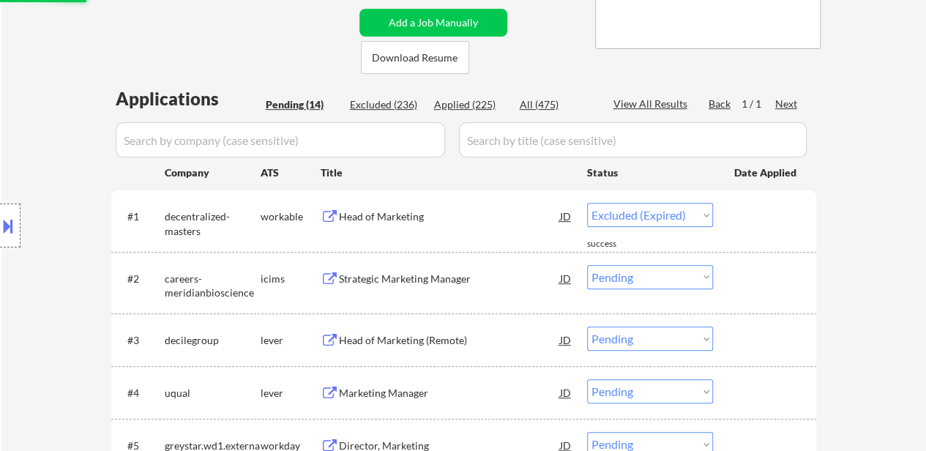
click at [423, 290] on div "Strategic Marketing Manager" at bounding box center [449, 278] width 221 height 26
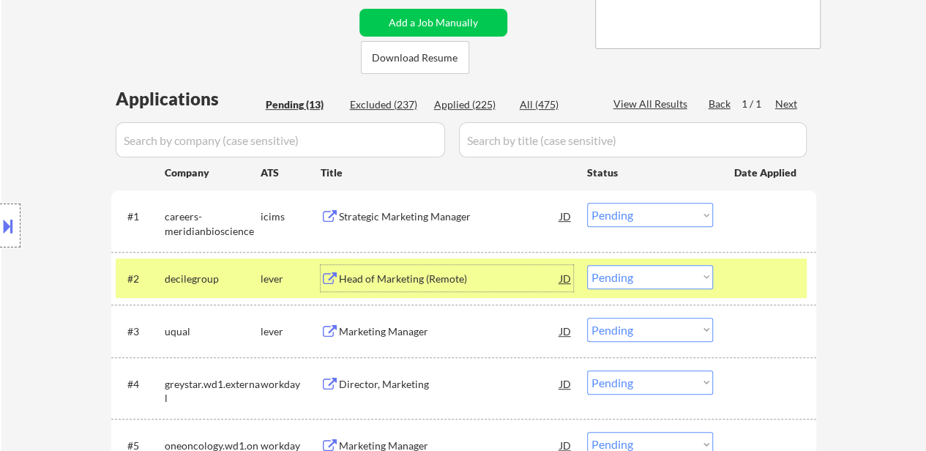
click at [777, 266] on div at bounding box center [766, 278] width 64 height 26
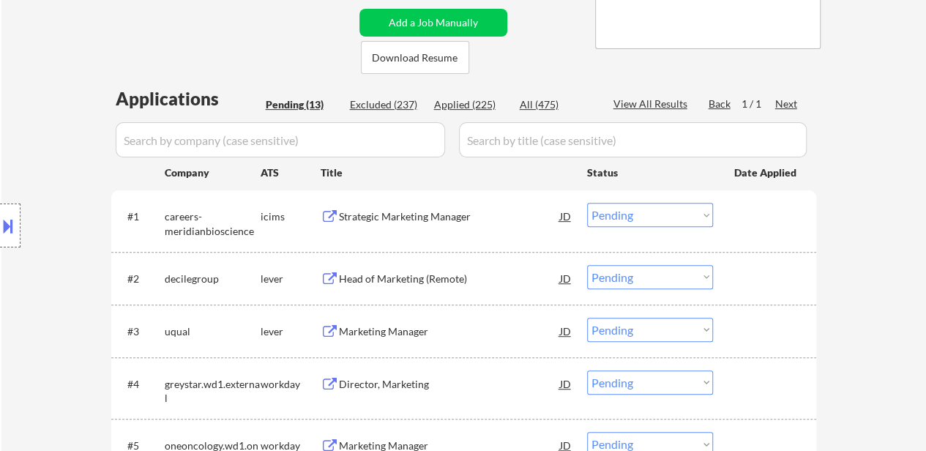
click at [380, 280] on div "Head of Marketing (Remote)" at bounding box center [449, 279] width 221 height 15
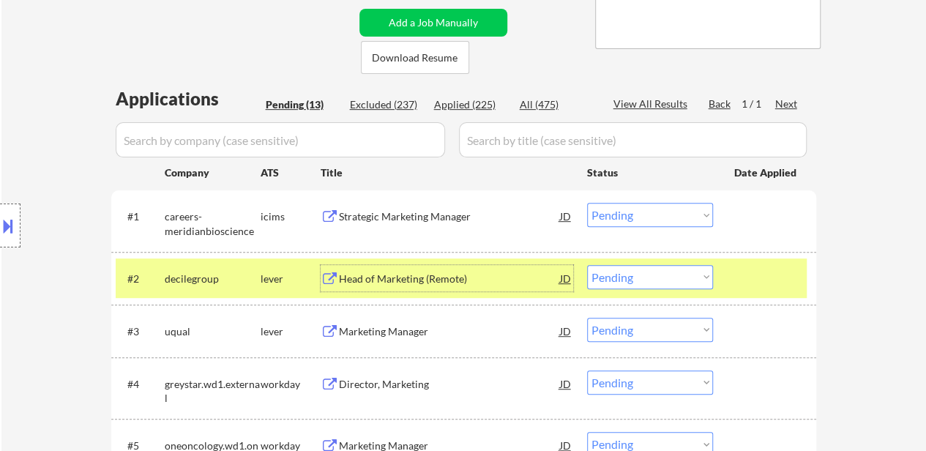
click at [646, 216] on select "Choose an option... Pending Applied Excluded (Questions) Excluded (Expired) Exc…" at bounding box center [650, 215] width 126 height 24
click at [587, 203] on select "Choose an option... Pending Applied Excluded (Questions) Excluded (Expired) Exc…" at bounding box center [650, 215] width 126 height 24
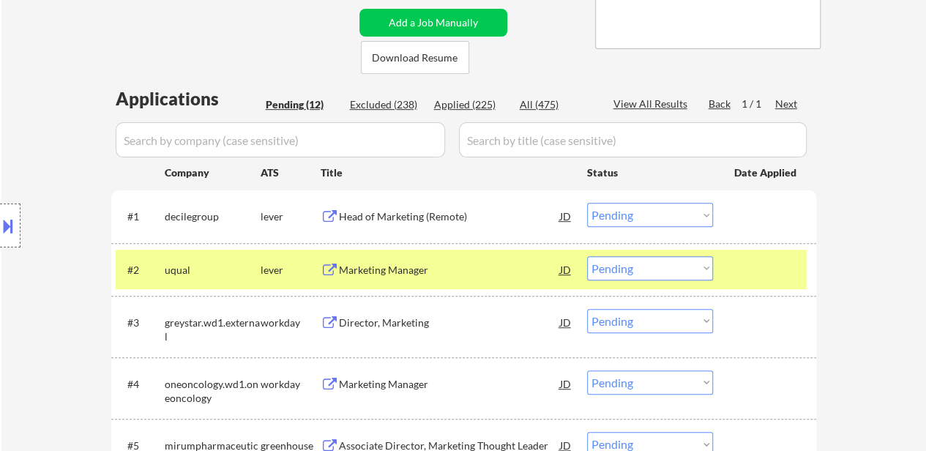
click at [738, 264] on div at bounding box center [766, 269] width 64 height 26
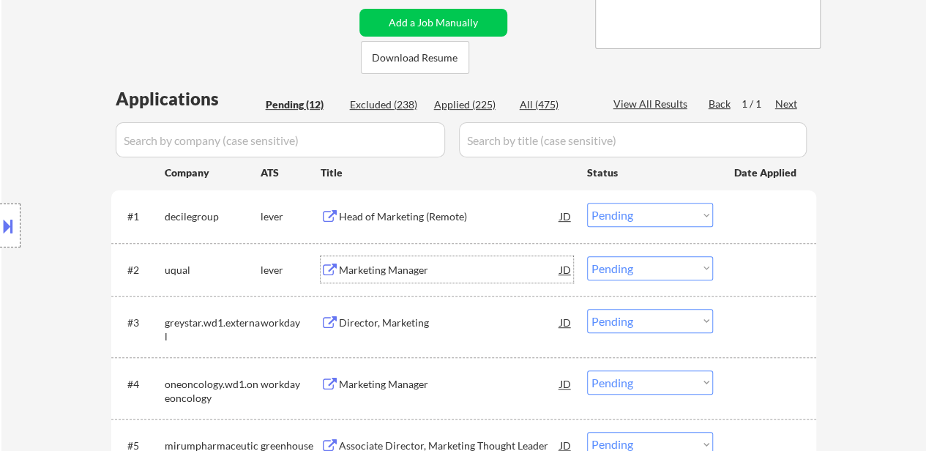
click at [432, 267] on div "Marketing Manager" at bounding box center [449, 270] width 221 height 15
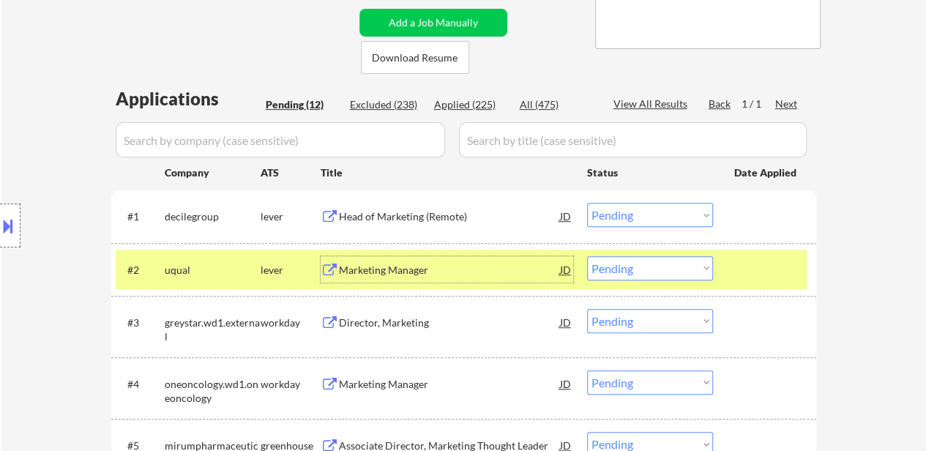
click at [757, 279] on div at bounding box center [766, 269] width 64 height 26
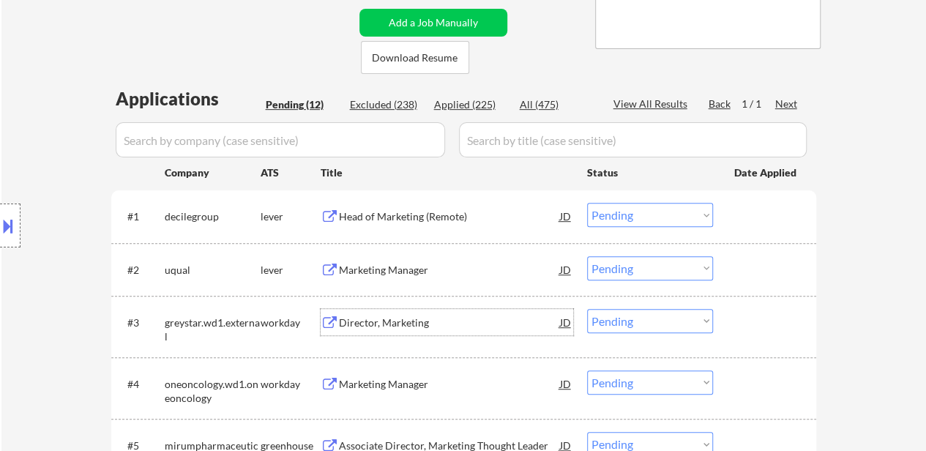
click at [376, 326] on div "Director, Marketing" at bounding box center [449, 323] width 221 height 15
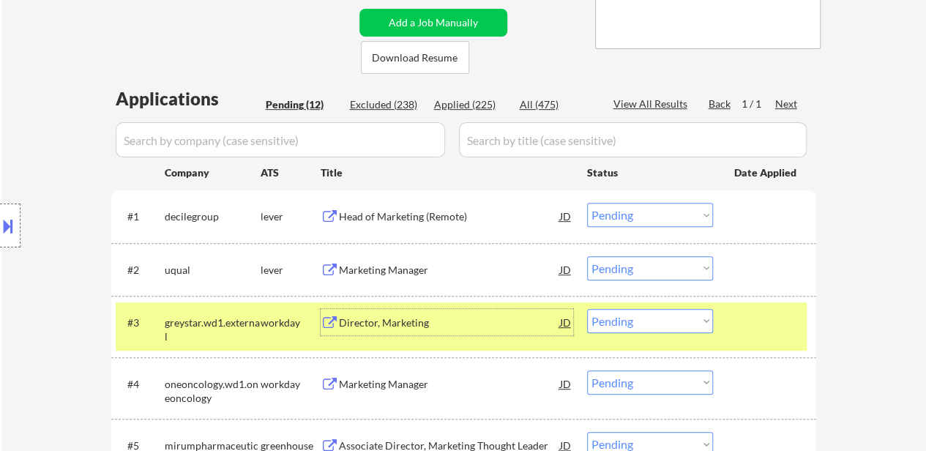
click at [609, 212] on select "Choose an option... Pending Applied Excluded (Questions) Excluded (Expired) Exc…" at bounding box center [650, 215] width 126 height 24
click at [587, 203] on select "Choose an option... Pending Applied Excluded (Questions) Excluded (Expired) Exc…" at bounding box center [650, 215] width 126 height 24
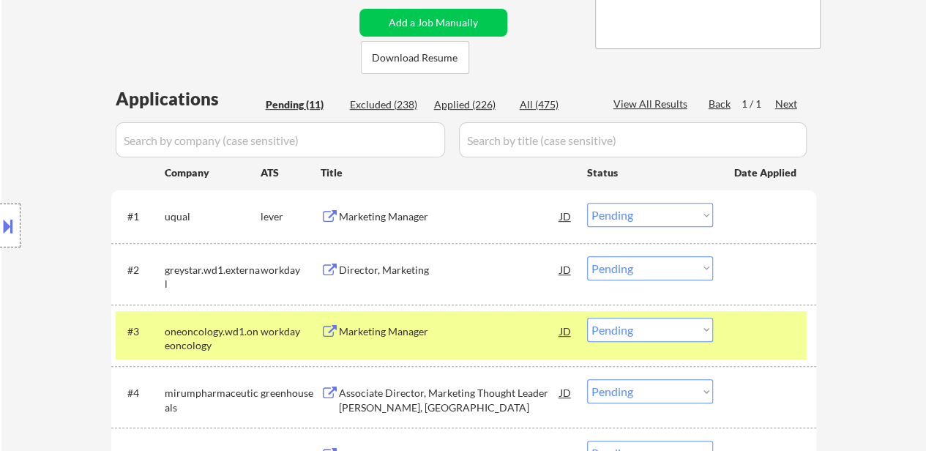
drag, startPoint x: 652, startPoint y: 209, endPoint x: 649, endPoint y: 217, distance: 9.5
click at [652, 209] on select "Choose an option... Pending Applied Excluded (Questions) Excluded (Expired) Exc…" at bounding box center [650, 215] width 126 height 24
click at [587, 203] on select "Choose an option... Pending Applied Excluded (Questions) Excluded (Expired) Exc…" at bounding box center [650, 215] width 126 height 24
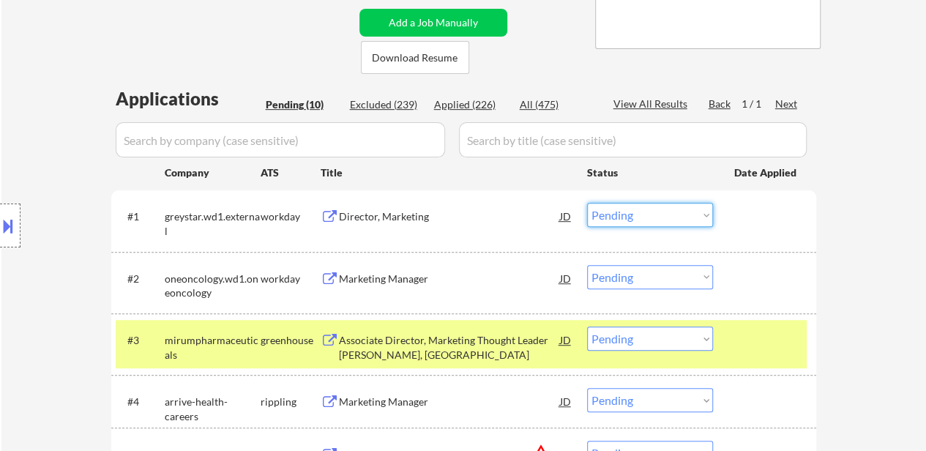
click at [654, 214] on select "Choose an option... Pending Applied Excluded (Questions) Excluded (Expired) Exc…" at bounding box center [650, 215] width 126 height 24
click at [587, 203] on select "Choose an option... Pending Applied Excluded (Questions) Excluded (Expired) Exc…" at bounding box center [650, 215] width 126 height 24
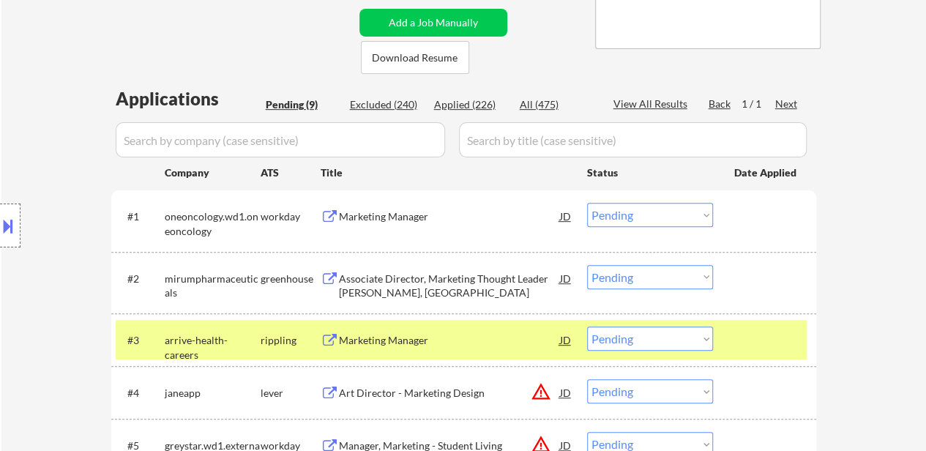
click at [415, 206] on div "Marketing Manager" at bounding box center [449, 216] width 221 height 26
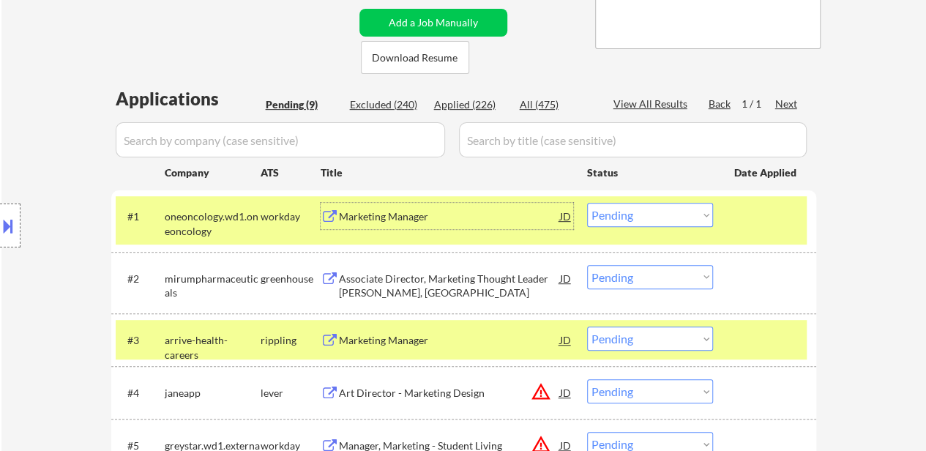
click at [770, 342] on div at bounding box center [766, 340] width 64 height 26
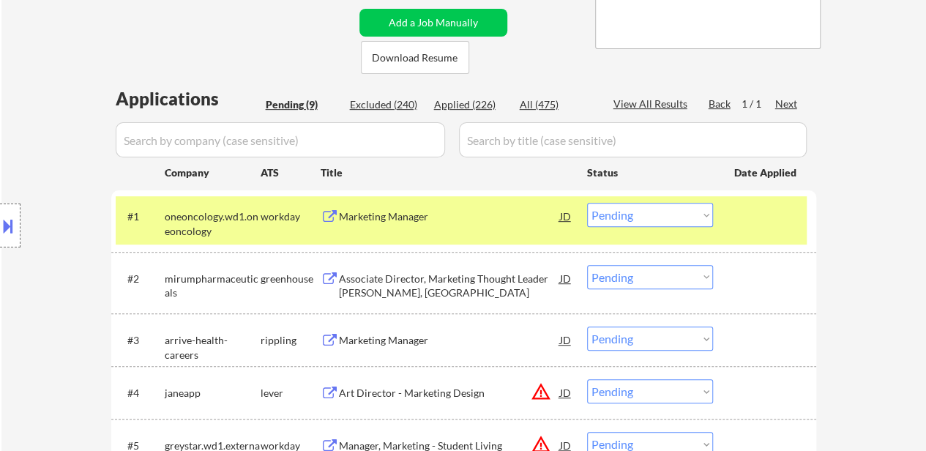
click at [411, 286] on div "Associate Director, Marketing Thought Leader Liaison, East" at bounding box center [449, 286] width 221 height 29
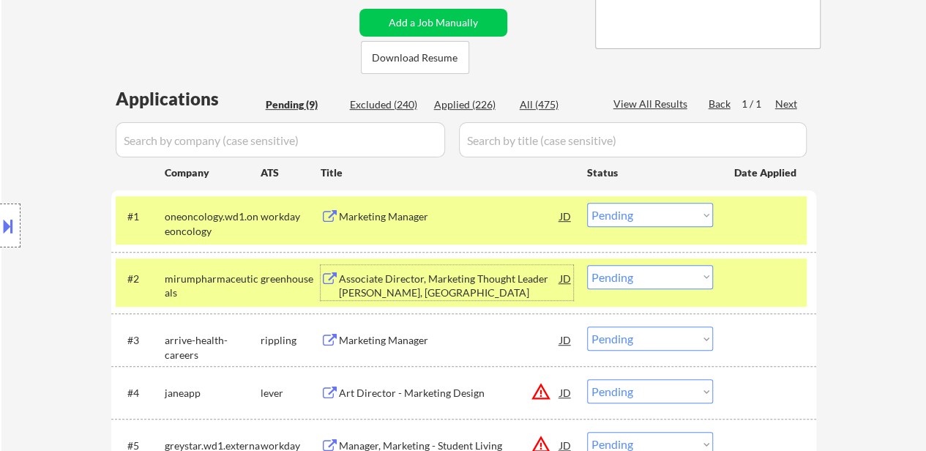
click at [677, 217] on select "Choose an option... Pending Applied Excluded (Questions) Excluded (Expired) Exc…" at bounding box center [650, 215] width 126 height 24
click at [587, 203] on select "Choose an option... Pending Applied Excluded (Questions) Excluded (Expired) Exc…" at bounding box center [650, 215] width 126 height 24
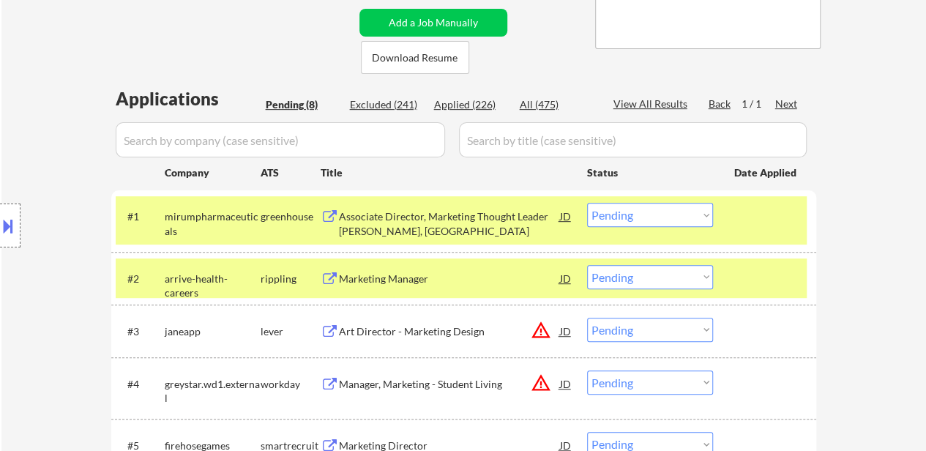
click at [674, 224] on select "Choose an option... Pending Applied Excluded (Questions) Excluded (Expired) Exc…" at bounding box center [650, 215] width 126 height 24
click at [587, 203] on select "Choose an option... Pending Applied Excluded (Questions) Excluded (Expired) Exc…" at bounding box center [650, 215] width 126 height 24
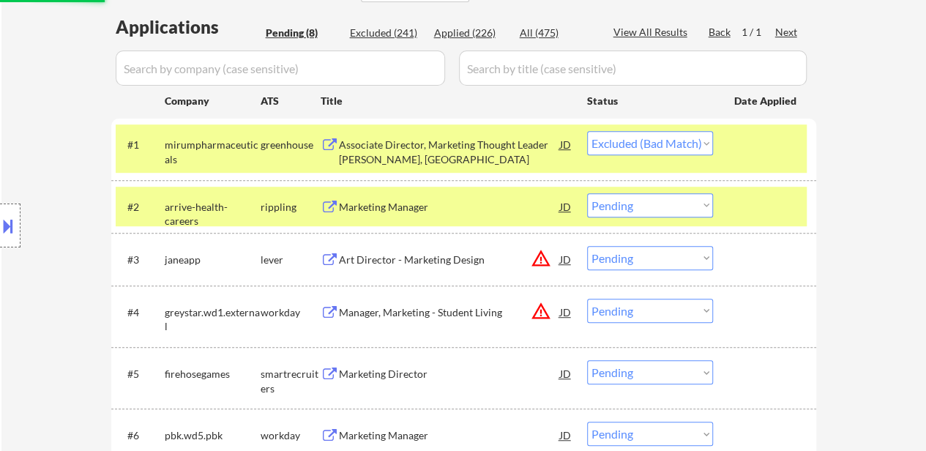
scroll to position [366, 0]
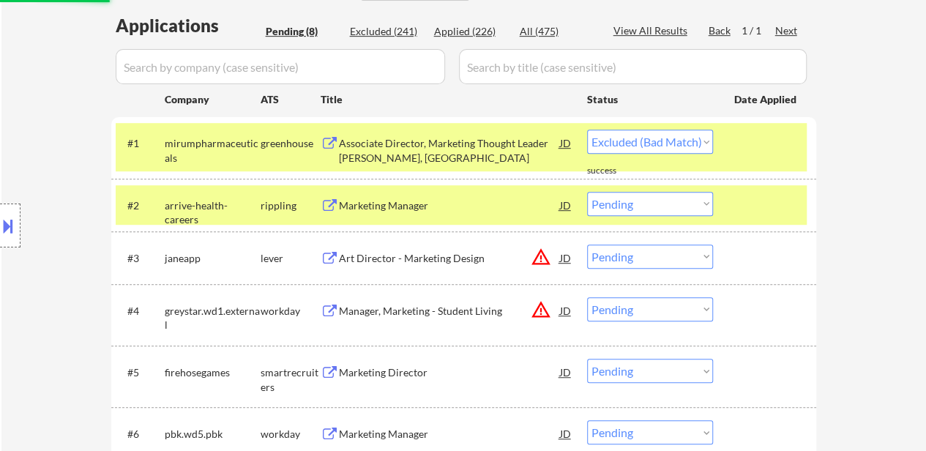
select select ""pending""
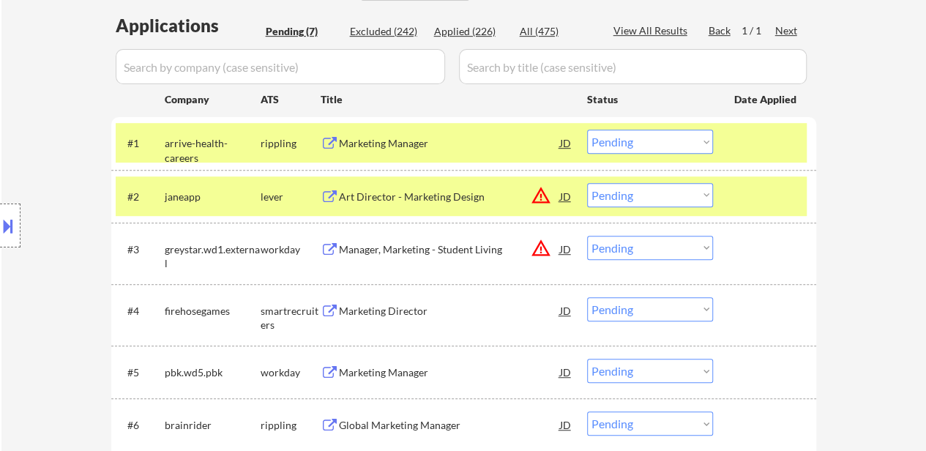
click at [763, 125] on div "#1 arrive-health-careers rippling Marketing Manager JD warning_amber Choose an …" at bounding box center [461, 143] width 691 height 40
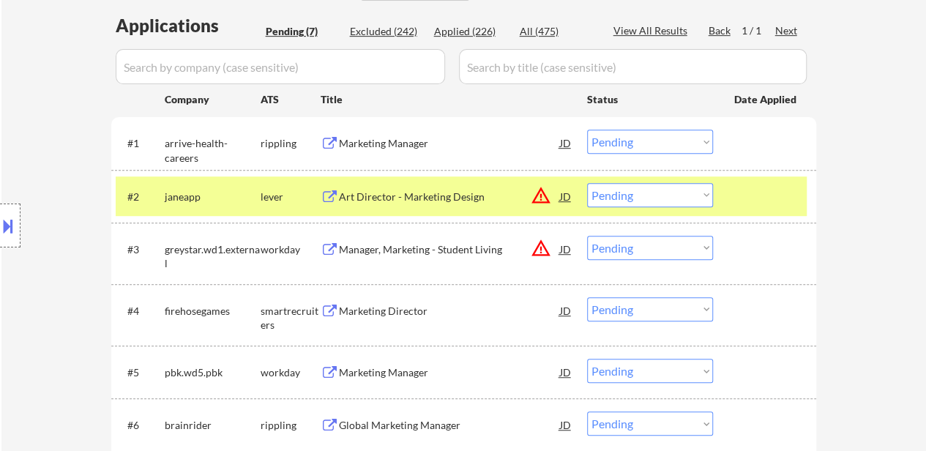
click at [758, 187] on div at bounding box center [766, 196] width 64 height 26
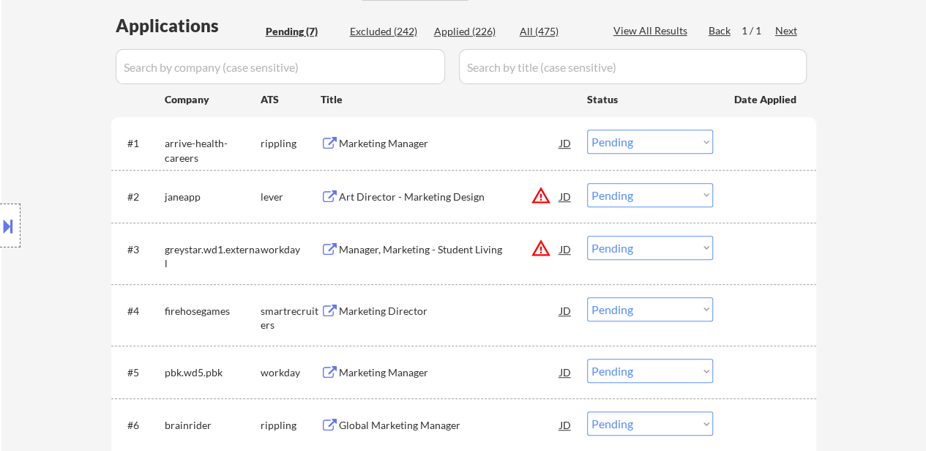
click at [407, 137] on div "Marketing Manager" at bounding box center [449, 143] width 221 height 15
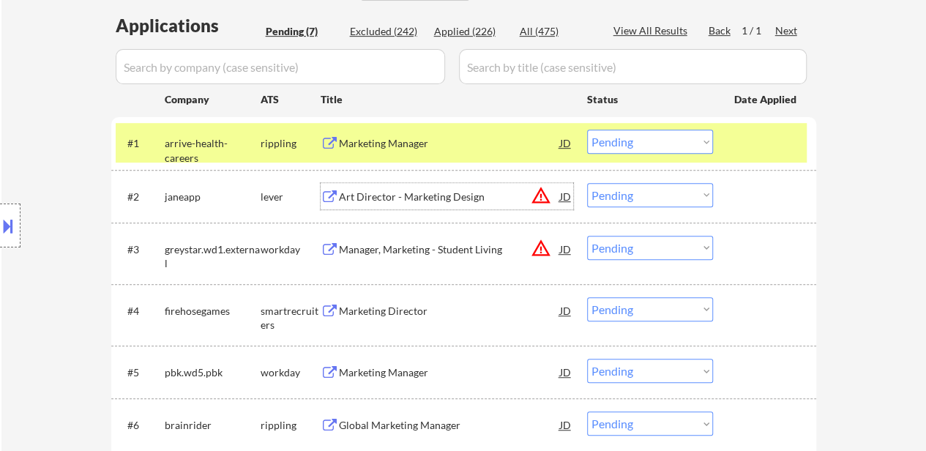
click at [442, 197] on div "Art Director - Marketing Design" at bounding box center [449, 197] width 221 height 15
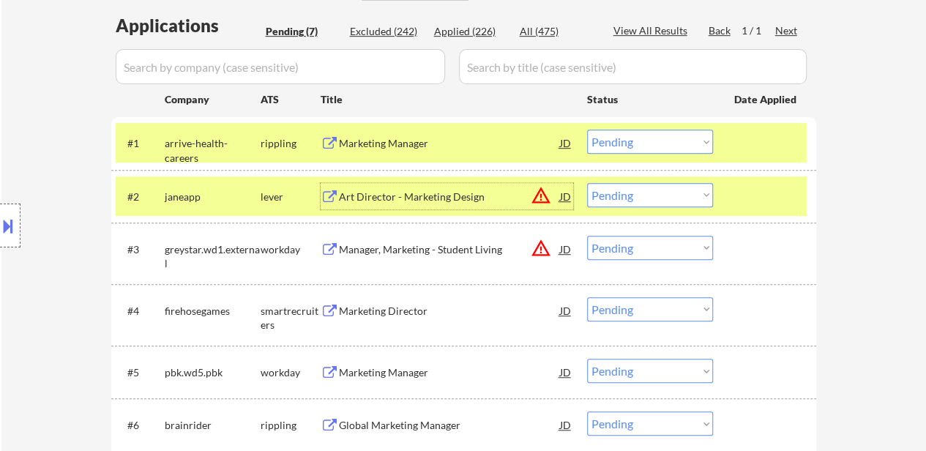
click at [474, 251] on div "Manager, Marketing - Student Living" at bounding box center [449, 249] width 221 height 15
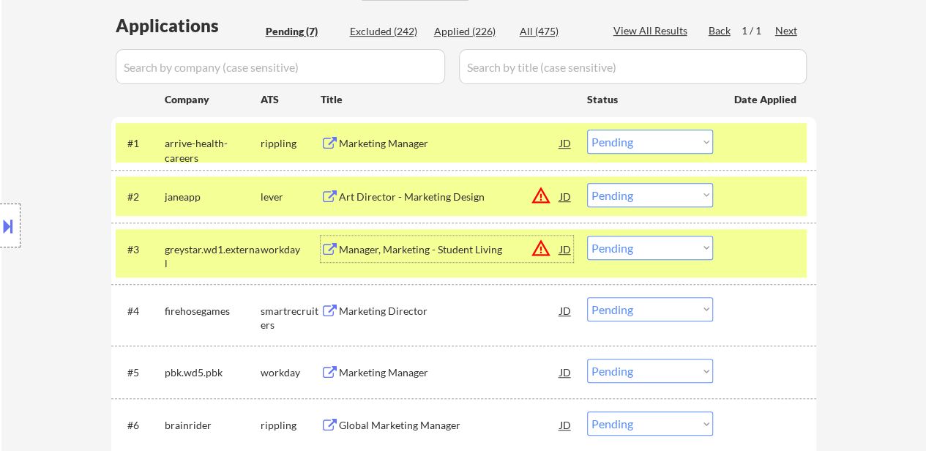
click at [371, 320] on div "Marketing Director" at bounding box center [449, 310] width 221 height 26
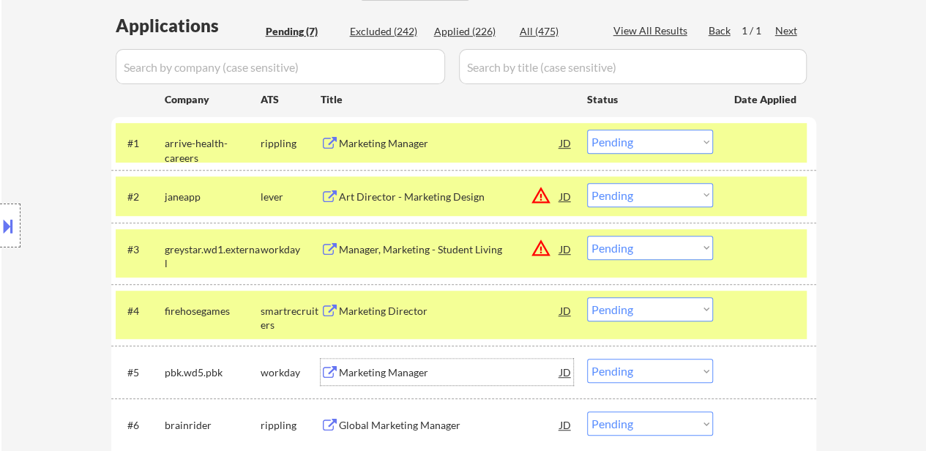
click at [412, 376] on div "Marketing Manager" at bounding box center [449, 372] width 221 height 15
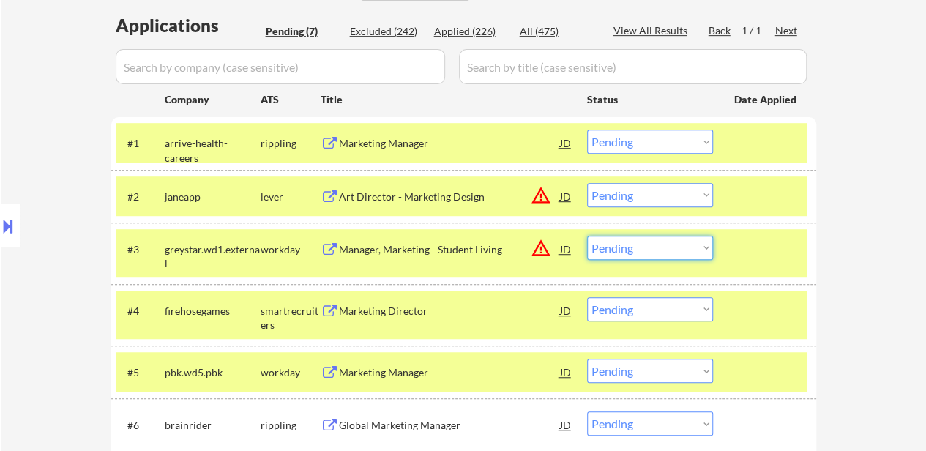
click at [643, 255] on select "Choose an option... Pending Applied Excluded (Questions) Excluded (Expired) Exc…" at bounding box center [650, 248] width 126 height 24
click at [587, 236] on select "Choose an option... Pending Applied Excluded (Questions) Excluded (Expired) Exc…" at bounding box center [650, 248] width 126 height 24
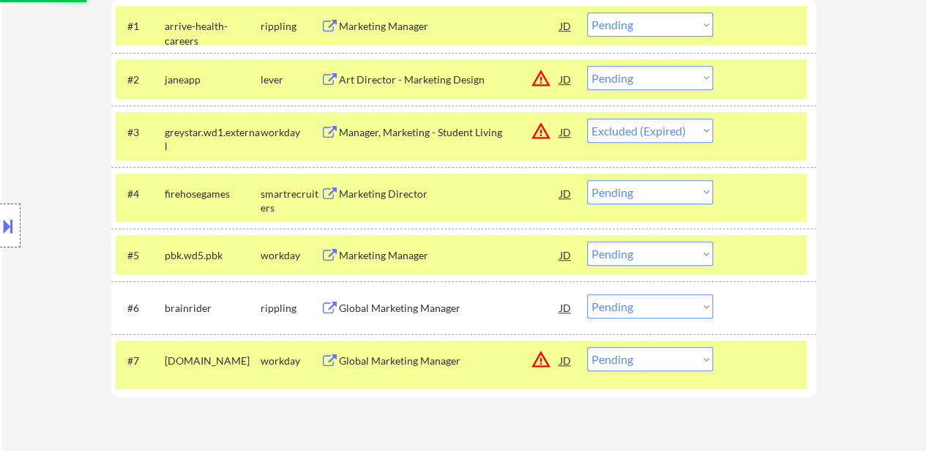
scroll to position [512, 0]
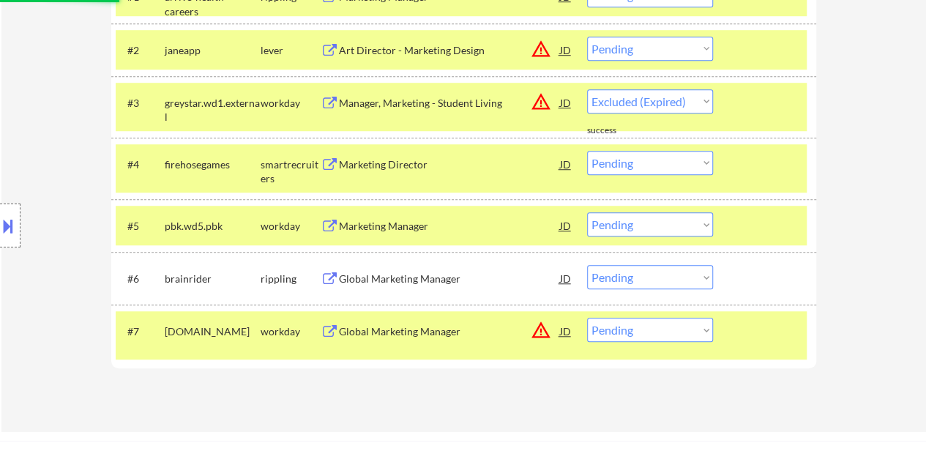
click at [383, 284] on div "Global Marketing Manager" at bounding box center [449, 279] width 221 height 15
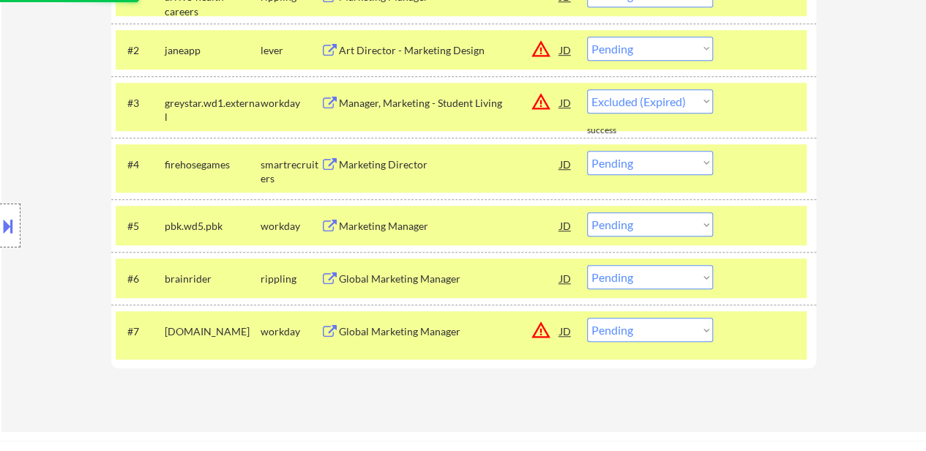
select select ""pending""
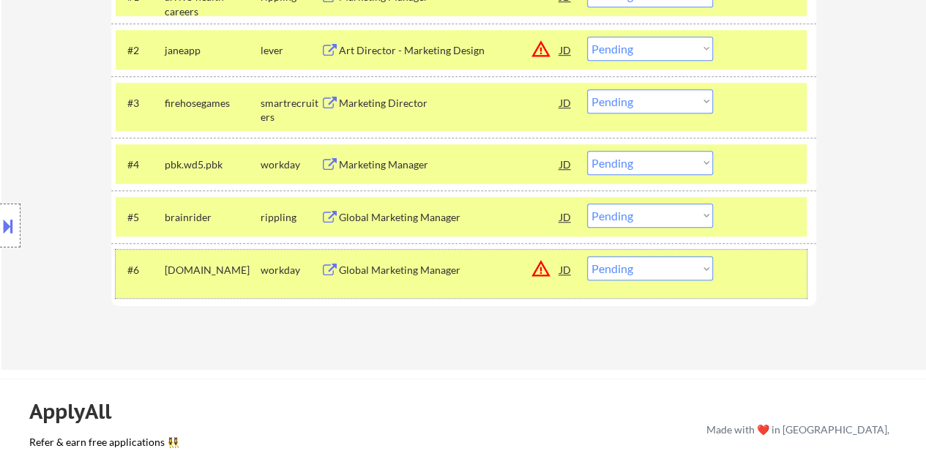
click at [736, 266] on div at bounding box center [766, 269] width 64 height 26
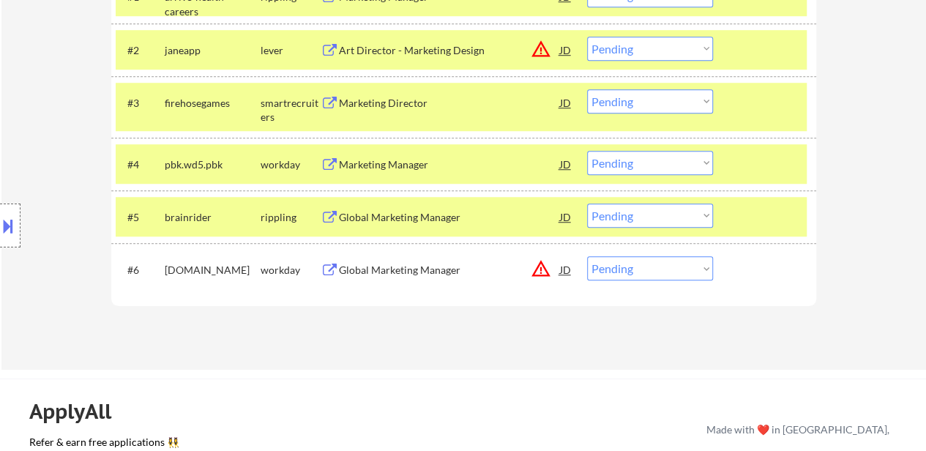
click at [428, 266] on div "Global Marketing Manager" at bounding box center [449, 270] width 221 height 15
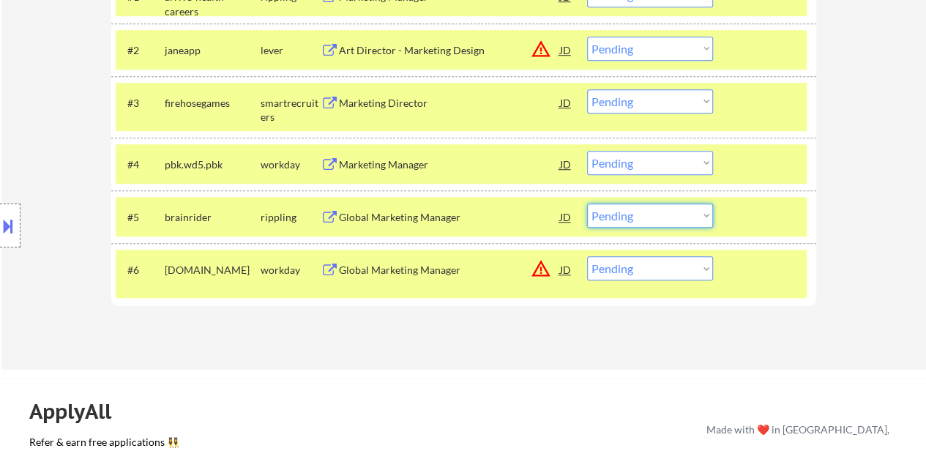
click at [622, 220] on select "Choose an option... Pending Applied Excluded (Questions) Excluded (Expired) Exc…" at bounding box center [650, 216] width 126 height 24
click at [587, 204] on select "Choose an option... Pending Applied Excluded (Questions) Excluded (Expired) Exc…" at bounding box center [650, 216] width 126 height 24
select select ""pending""
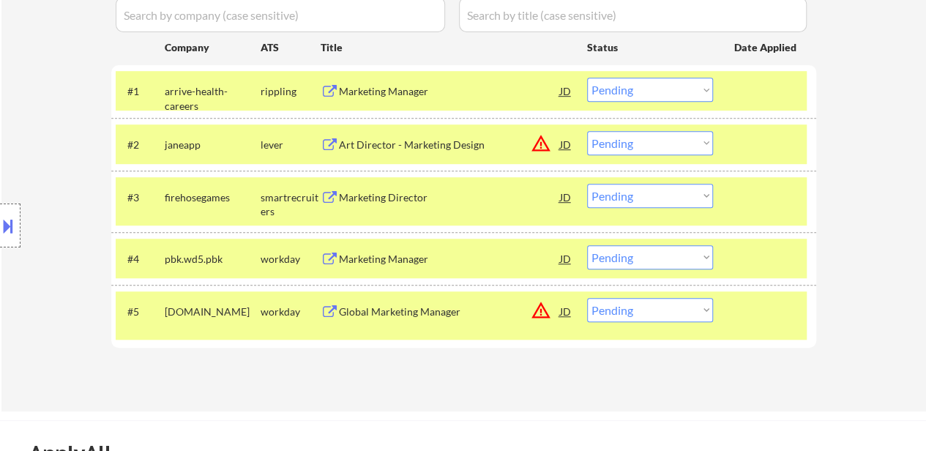
scroll to position [439, 0]
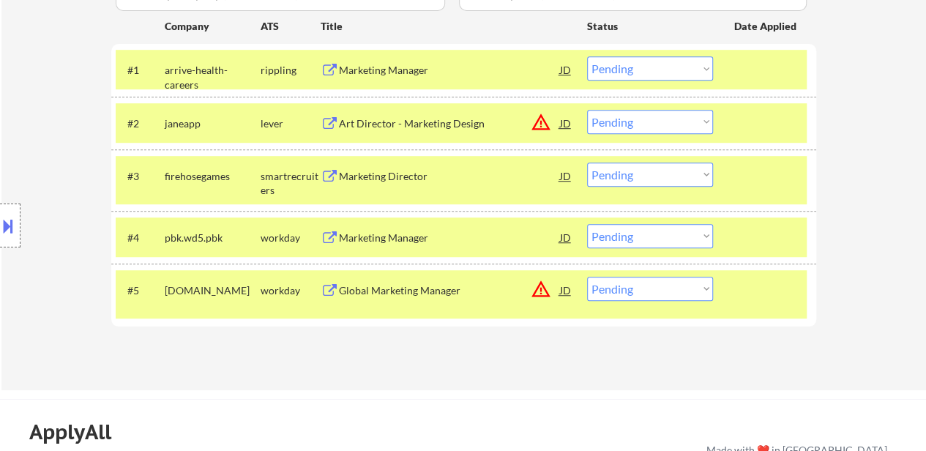
click at [681, 67] on select "Choose an option... Pending Applied Excluded (Questions) Excluded (Expired) Exc…" at bounding box center [650, 68] width 126 height 24
click at [873, 127] on div "← Return to /applysquad Mailslurp Inbox Job Search Builder Charlene Briganty Us…" at bounding box center [463, 4] width 925 height 771
click at [665, 76] on select "Choose an option... Pending Applied Excluded (Questions) Excluded (Expired) Exc…" at bounding box center [650, 68] width 126 height 24
click at [587, 56] on select "Choose an option... Pending Applied Excluded (Questions) Excluded (Expired) Exc…" at bounding box center [650, 68] width 126 height 24
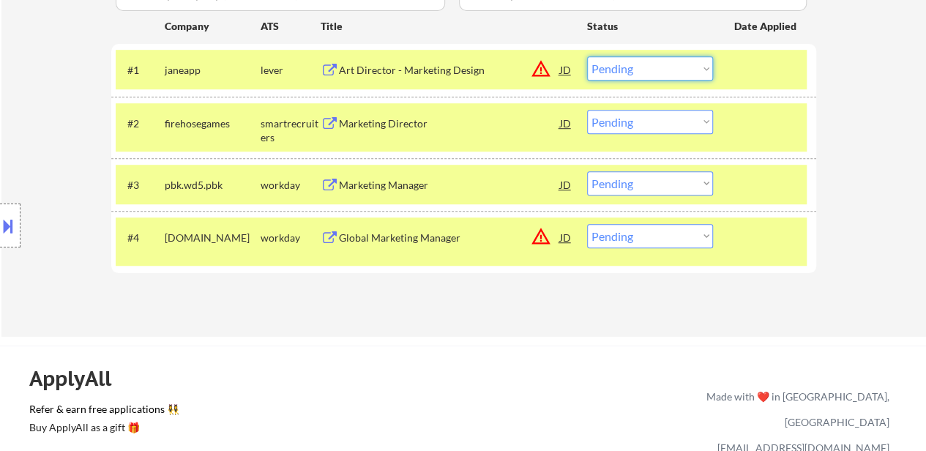
click at [675, 73] on select "Choose an option... Pending Applied Excluded (Questions) Excluded (Expired) Exc…" at bounding box center [650, 68] width 126 height 24
click at [587, 56] on select "Choose an option... Pending Applied Excluded (Questions) Excluded (Expired) Exc…" at bounding box center [650, 68] width 126 height 24
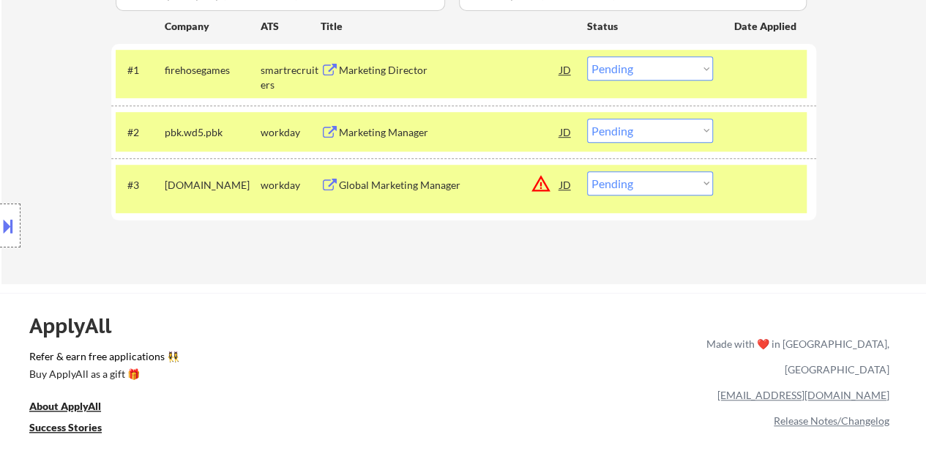
click at [672, 70] on select "Choose an option... Pending Applied Excluded (Questions) Excluded (Expired) Exc…" at bounding box center [650, 68] width 126 height 24
click at [587, 56] on select "Choose an option... Pending Applied Excluded (Questions) Excluded (Expired) Exc…" at bounding box center [650, 68] width 126 height 24
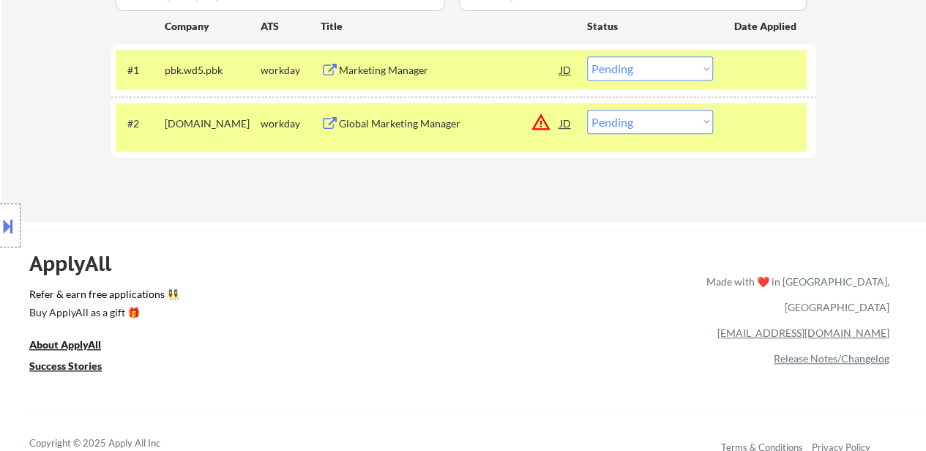
click at [649, 67] on select "Choose an option... Pending Applied Excluded (Questions) Excluded (Expired) Exc…" at bounding box center [650, 68] width 126 height 24
click at [587, 56] on select "Choose an option... Pending Applied Excluded (Questions) Excluded (Expired) Exc…" at bounding box center [650, 68] width 126 height 24
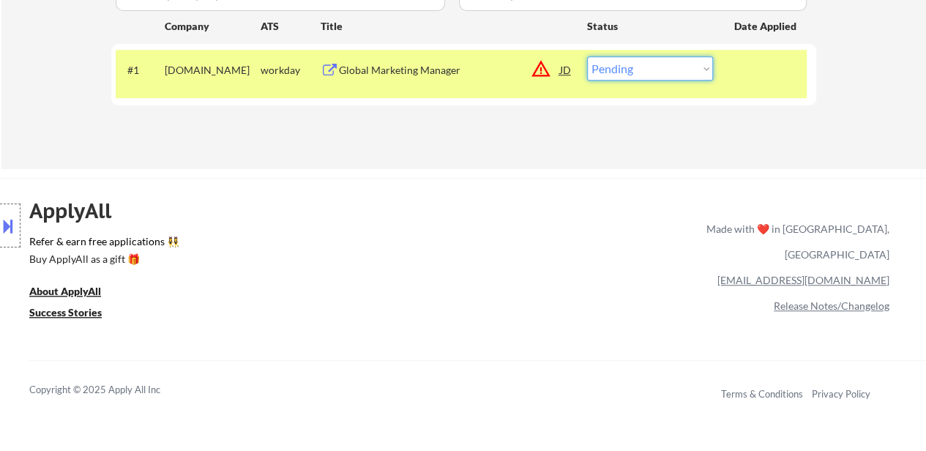
click at [604, 68] on select "Choose an option... Pending Applied Excluded (Questions) Excluded (Expired) Exc…" at bounding box center [650, 68] width 126 height 24
select select ""excluded__location_""
click at [587, 56] on select "Choose an option... Pending Applied Excluded (Questions) Excluded (Expired) Exc…" at bounding box center [650, 68] width 126 height 24
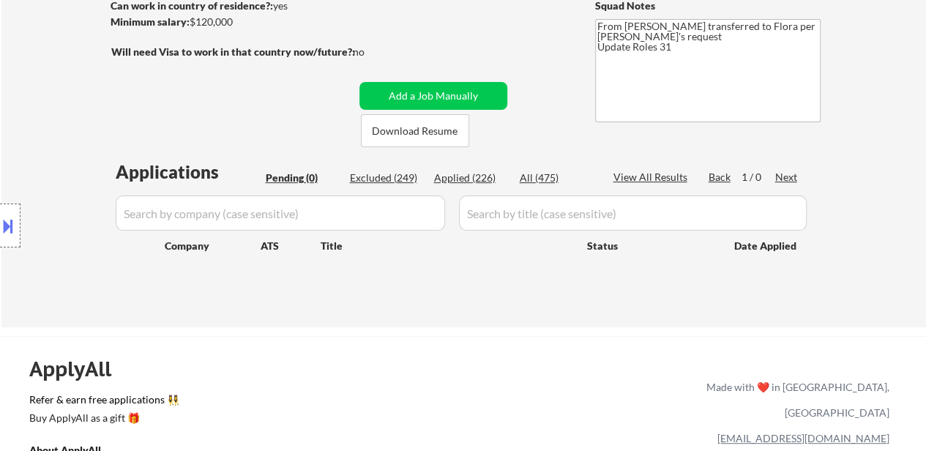
click at [708, 29] on textarea "From Shah transferred to Flora per Tal's request Update Roles 31" at bounding box center [707, 70] width 225 height 103
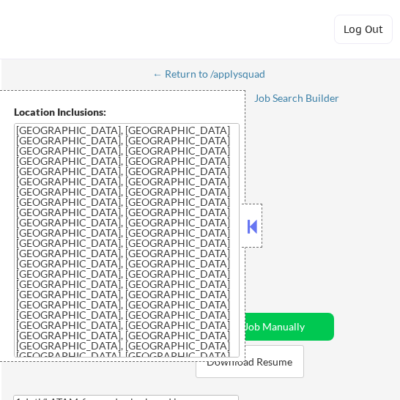
select select ""pending""
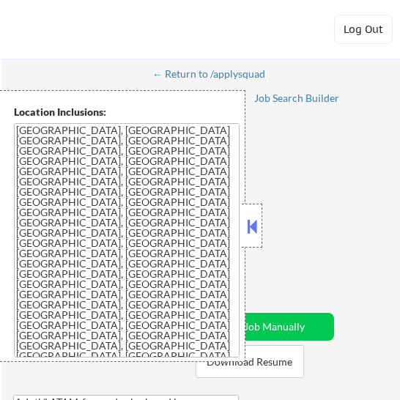
select select ""pending""
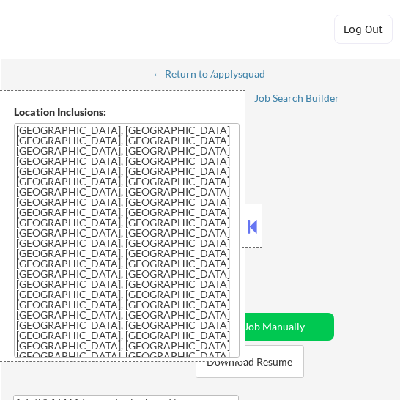
select select ""pending""
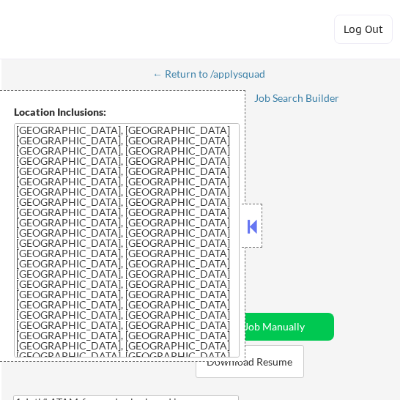
select select ""pending""
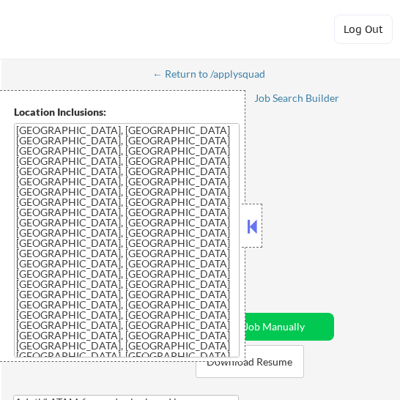
select select ""pending""
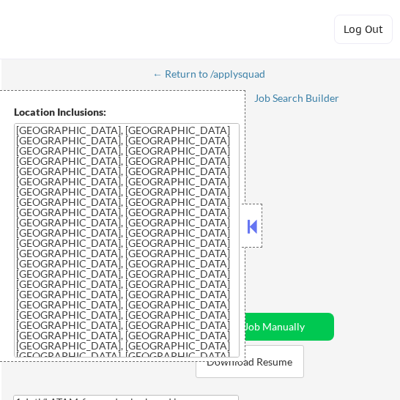
select select ""pending""
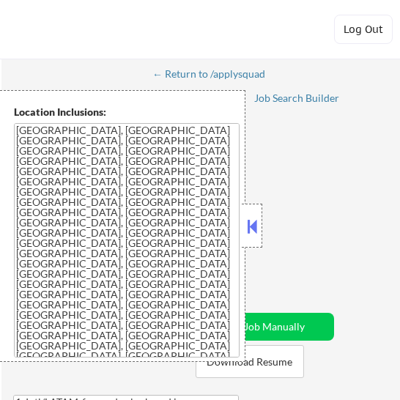
select select ""pending""
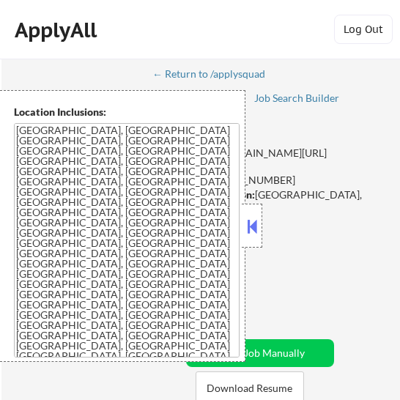
select select ""pending""
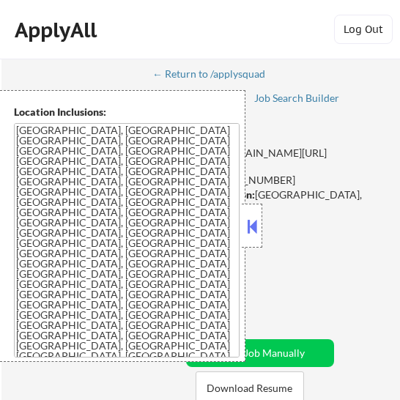
select select ""pending""
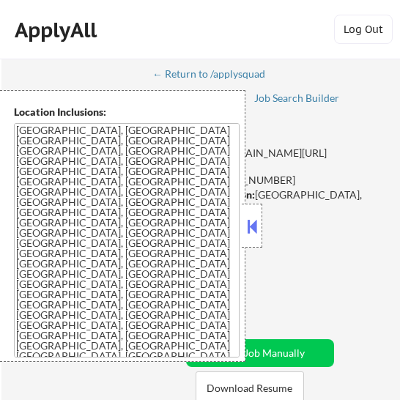
select select ""pending""
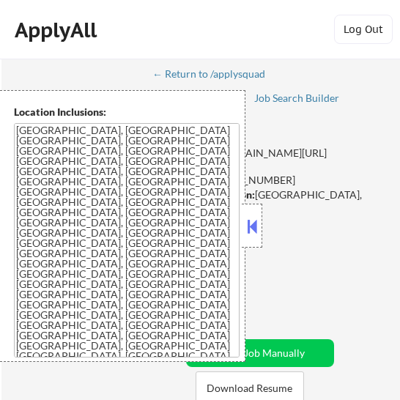
select select ""pending""
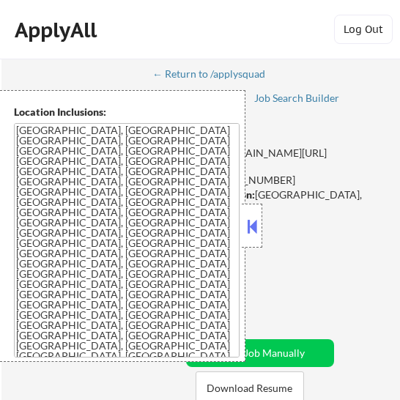
select select ""pending""
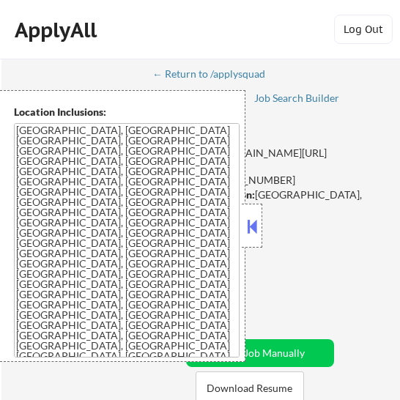
select select ""pending""
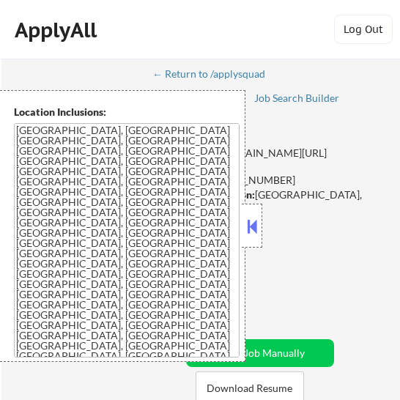
select select ""pending""
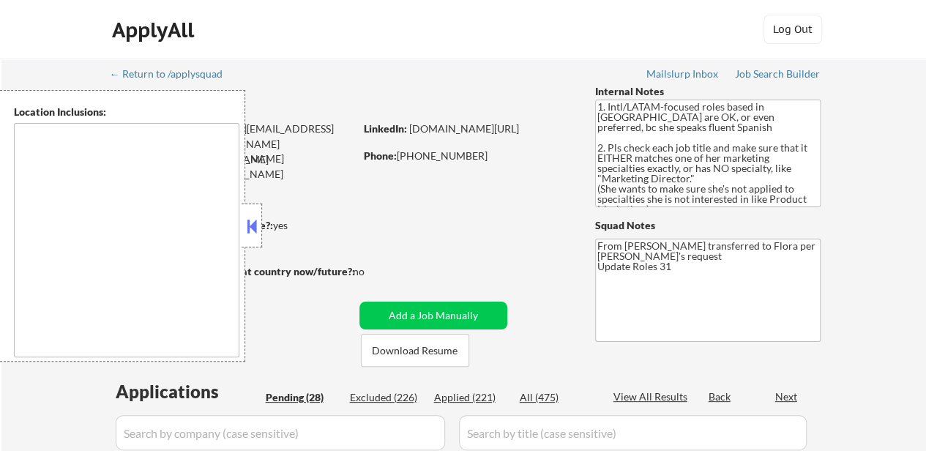
select select ""pending""
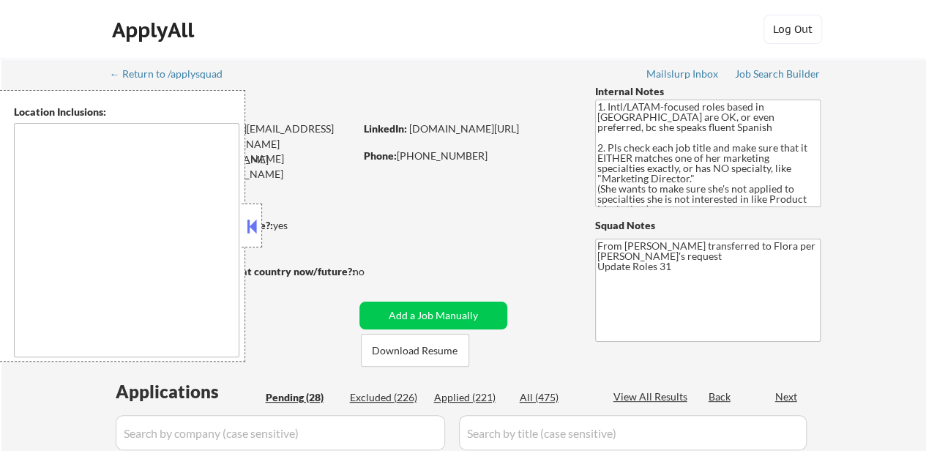
select select ""pending""
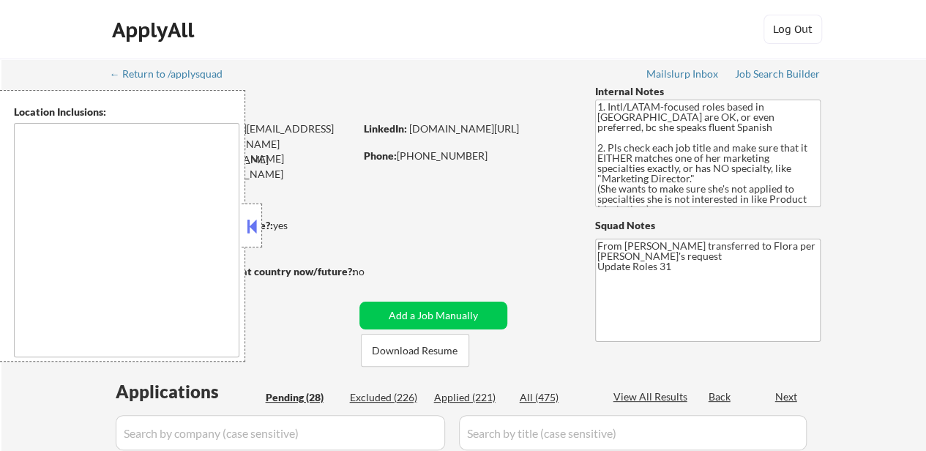
select select ""pending""
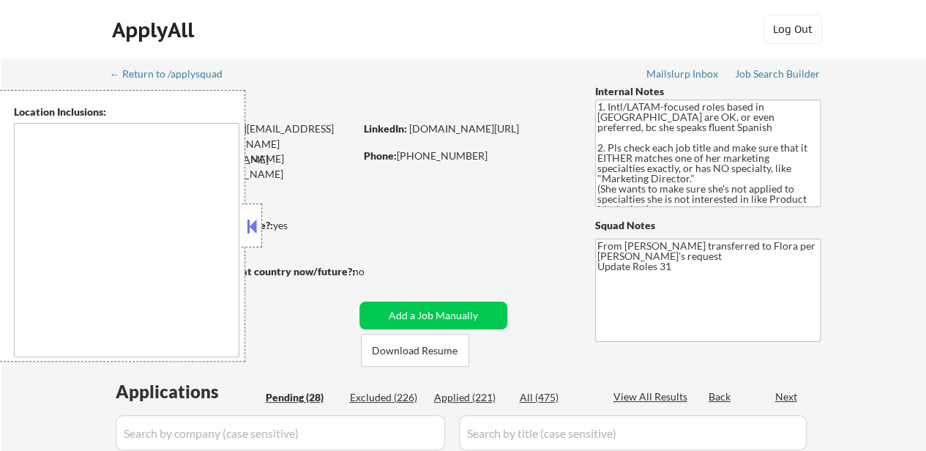
select select ""pending""
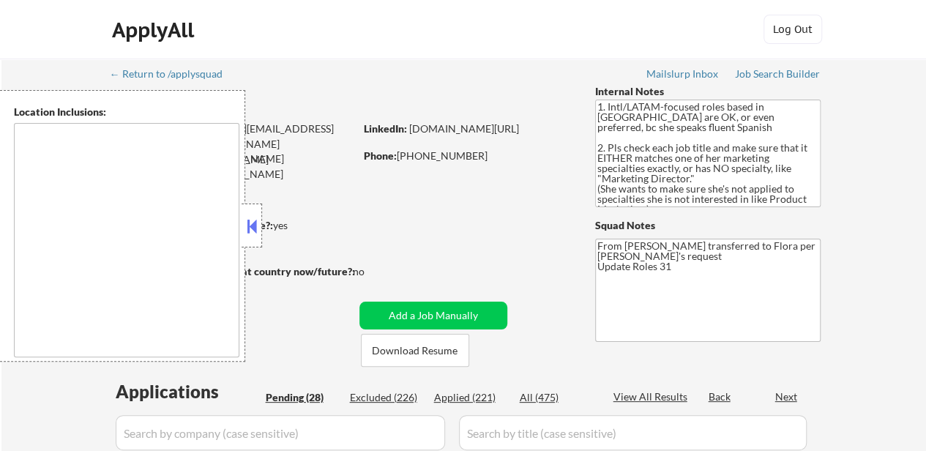
select select ""pending""
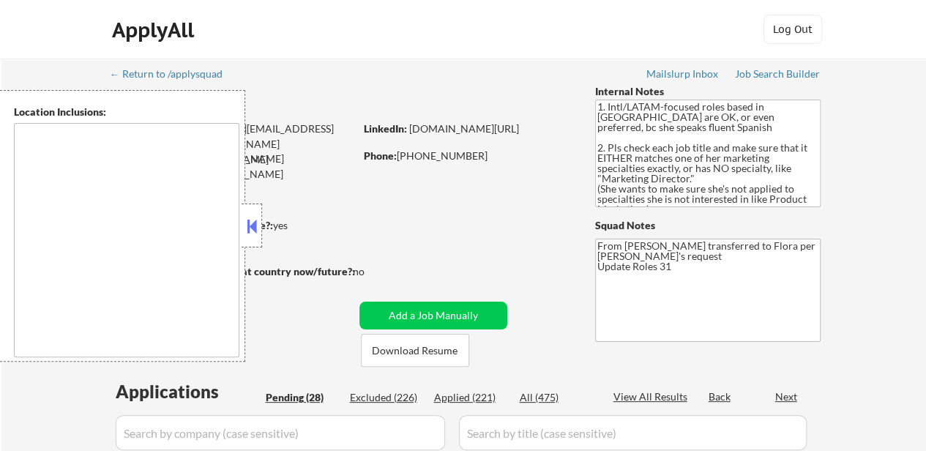
select select ""pending""
type textarea "[GEOGRAPHIC_DATA], [GEOGRAPHIC_DATA] [GEOGRAPHIC_DATA], [GEOGRAPHIC_DATA] [GEOG…"
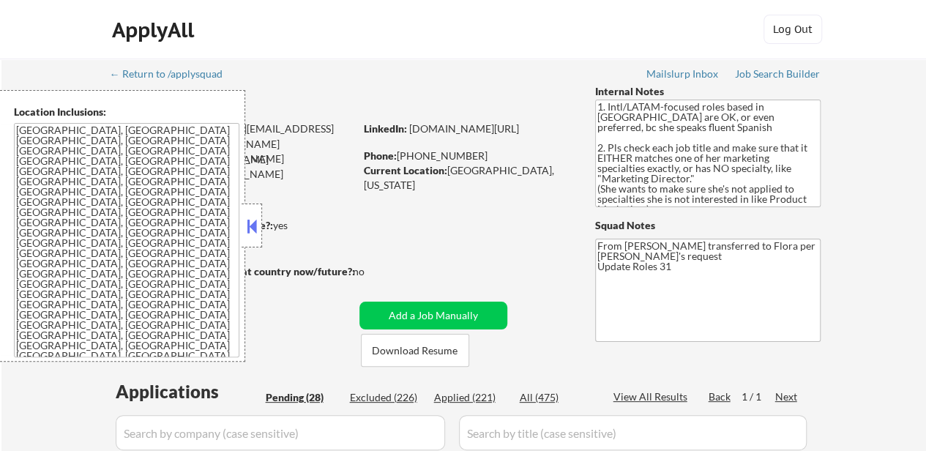
scroll to position [146, 0]
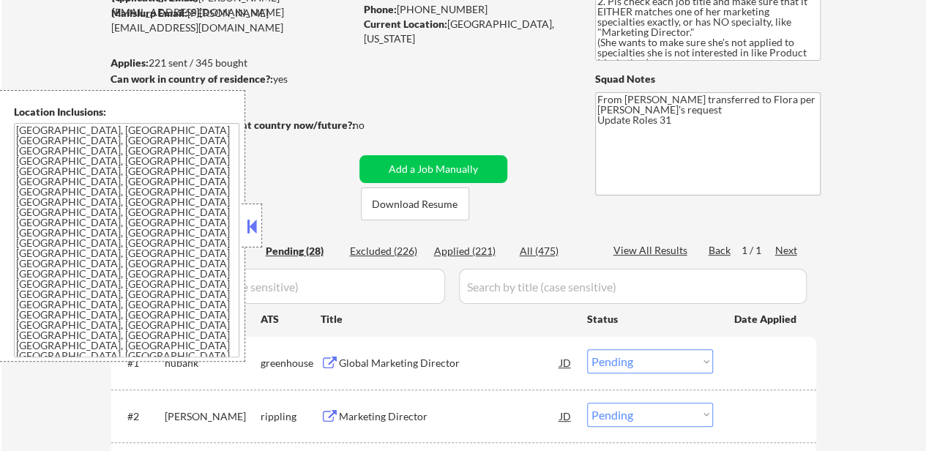
click at [256, 223] on button at bounding box center [252, 226] width 16 height 22
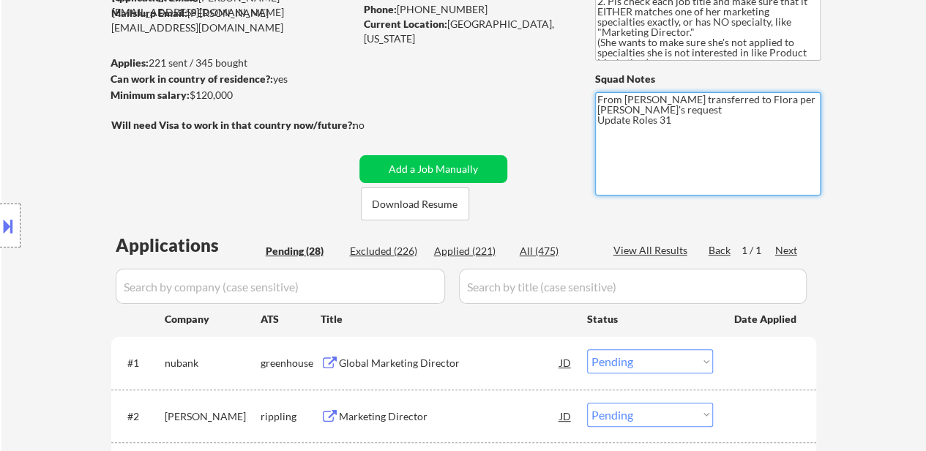
click at [721, 121] on textarea "From [PERSON_NAME] transferred to Flora per [PERSON_NAME]'s request Update Role…" at bounding box center [707, 143] width 225 height 103
type textarea "From Shah transferred to Flora per Tal's request Update Roles 20"
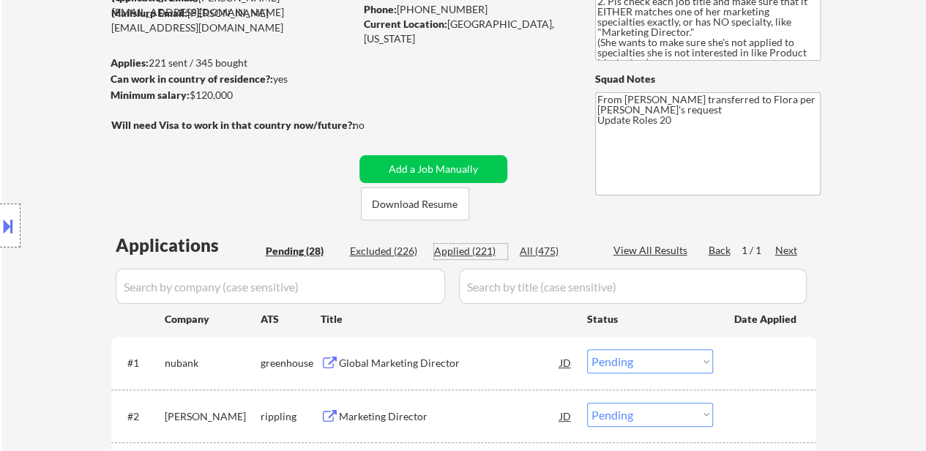
click at [469, 244] on div "Applied (221)" at bounding box center [470, 251] width 73 height 15
select select ""applied""
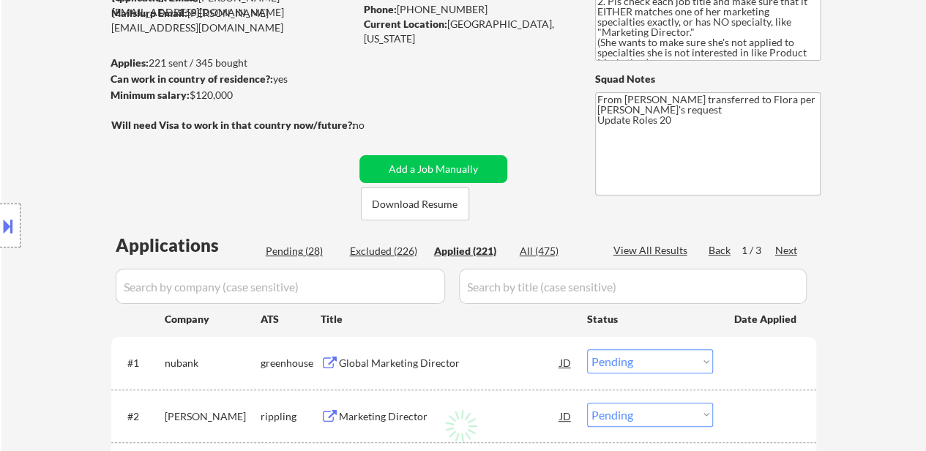
select select ""applied""
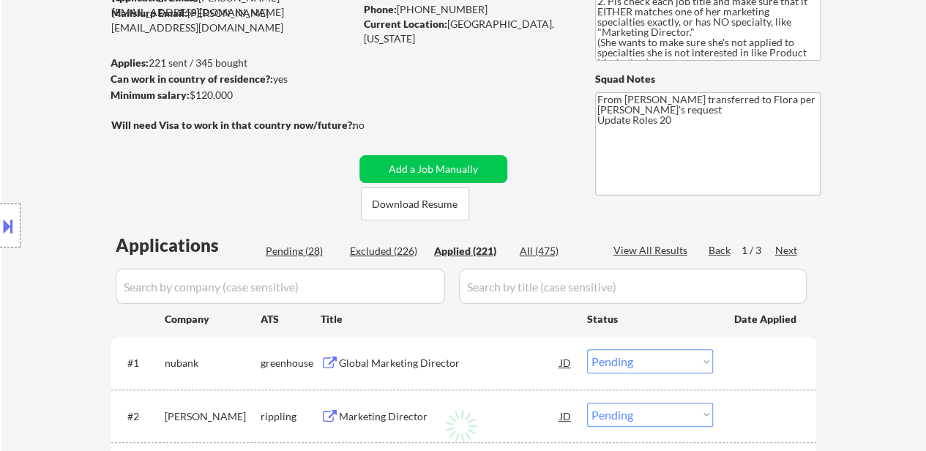
select select ""applied""
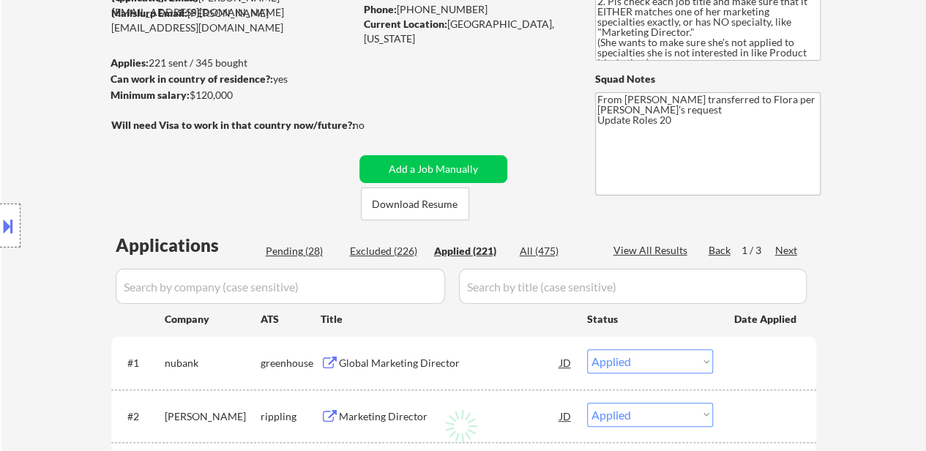
select select ""applied""
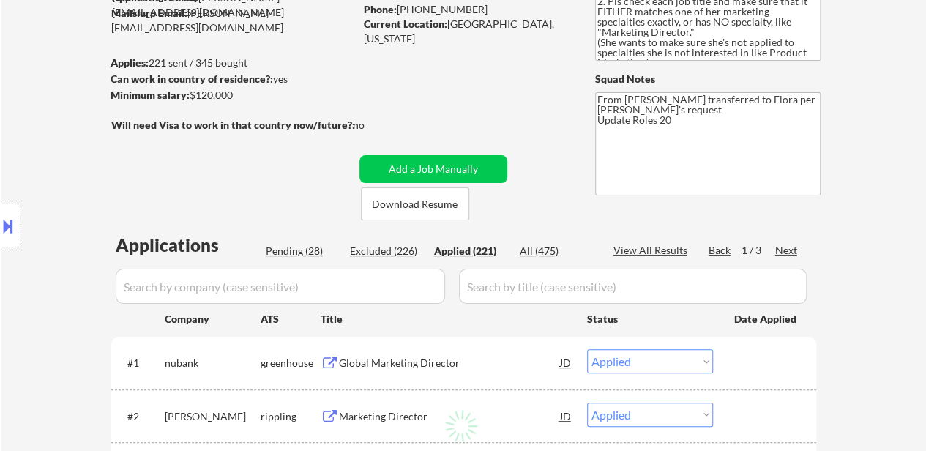
select select ""applied""
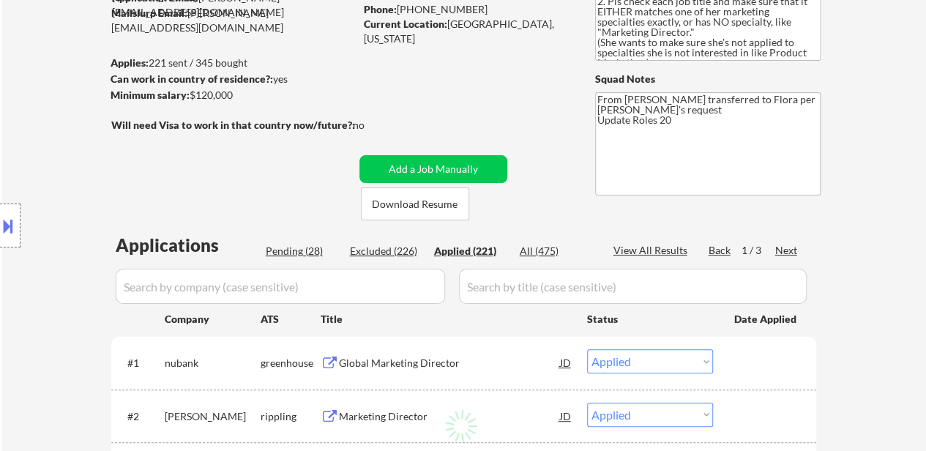
select select ""applied""
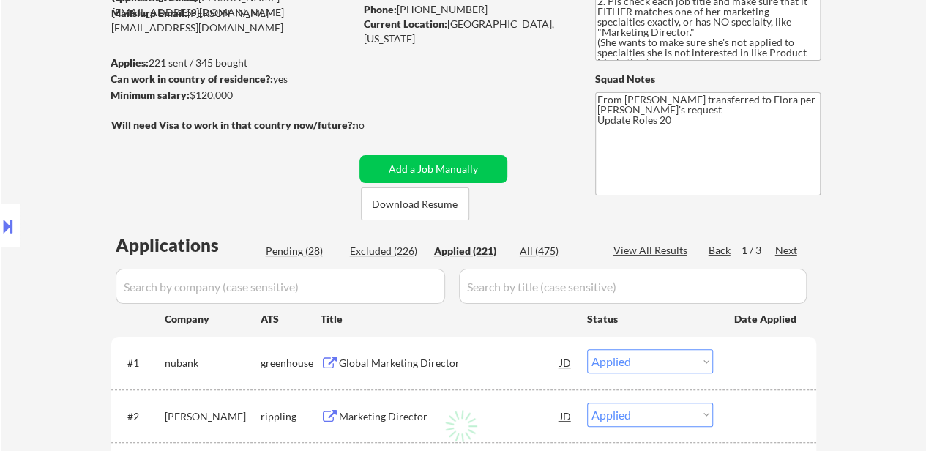
select select ""applied""
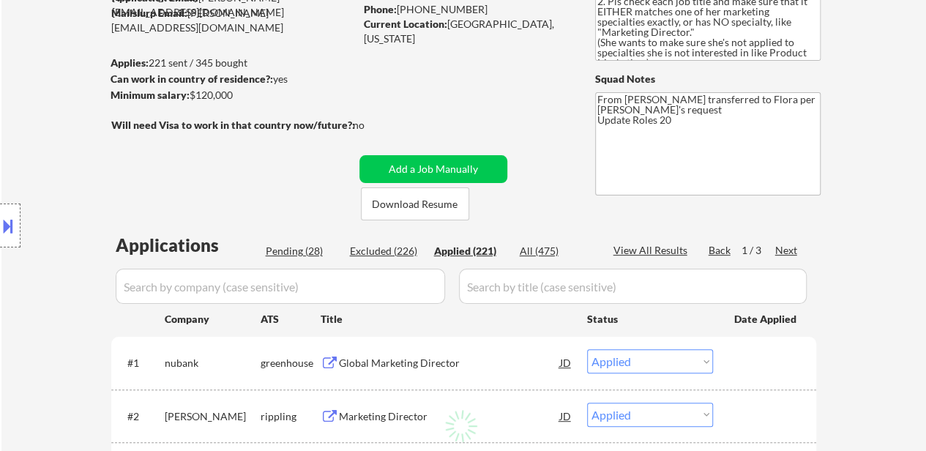
select select ""applied""
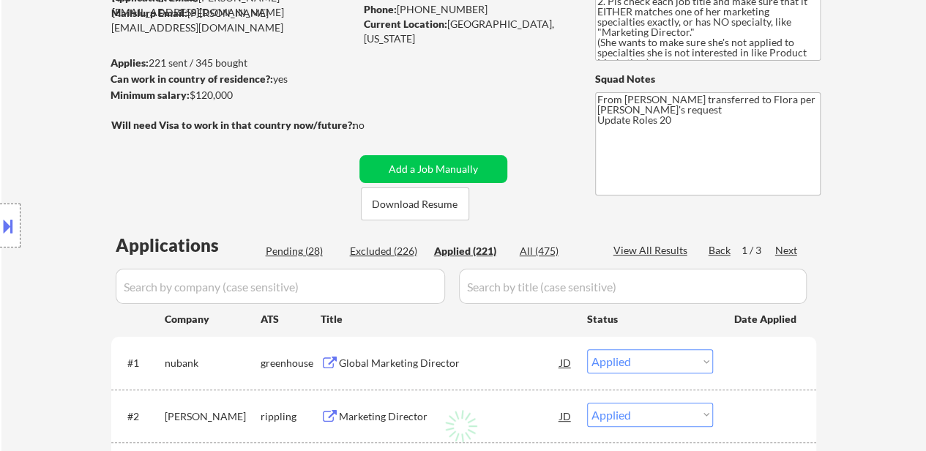
select select ""applied""
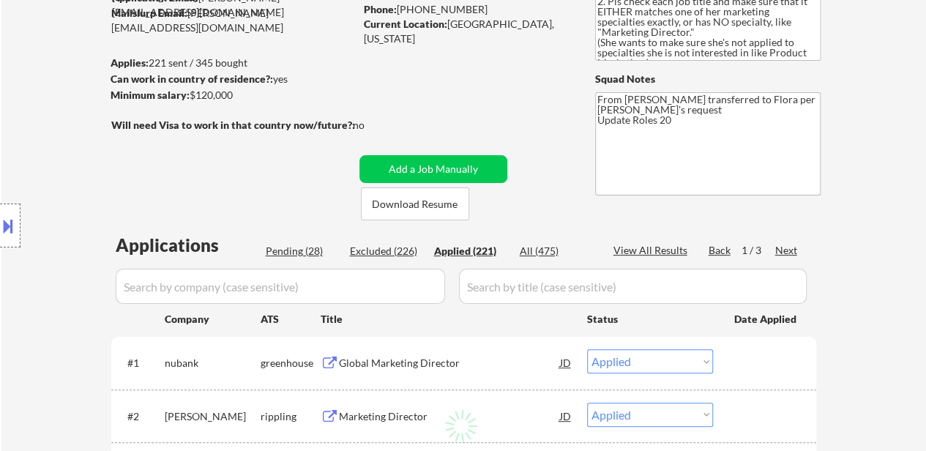
select select ""applied""
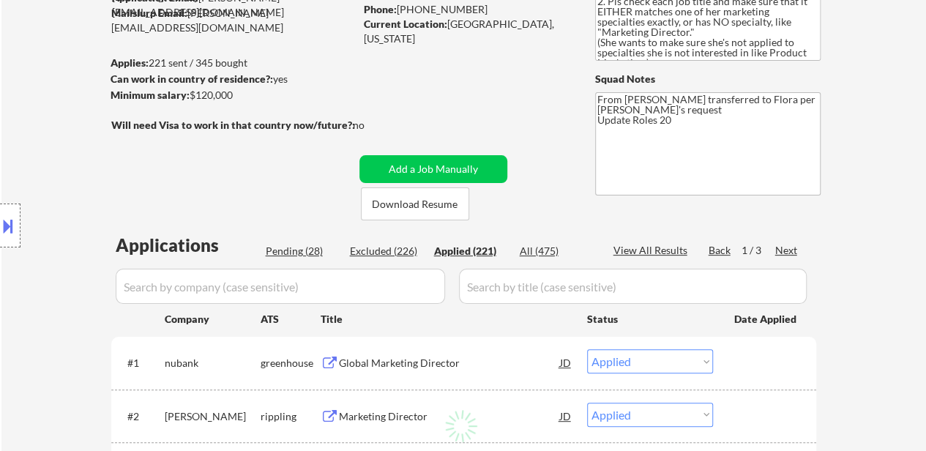
select select ""applied""
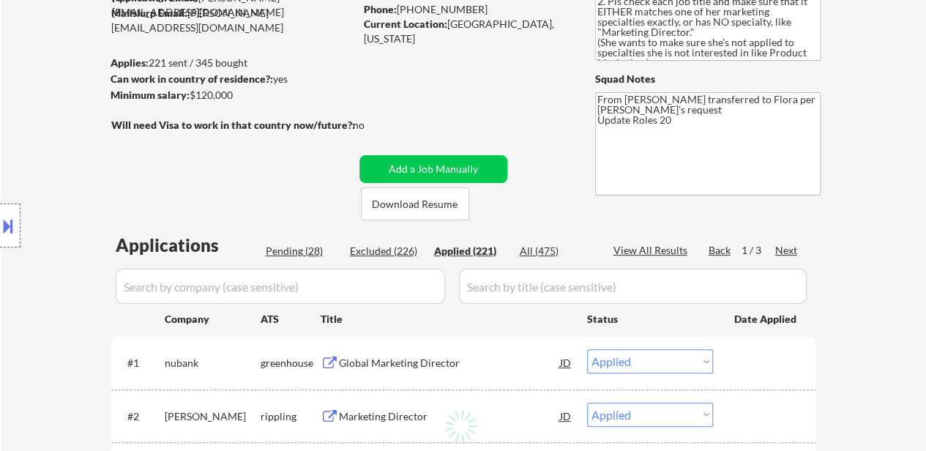
select select ""applied""
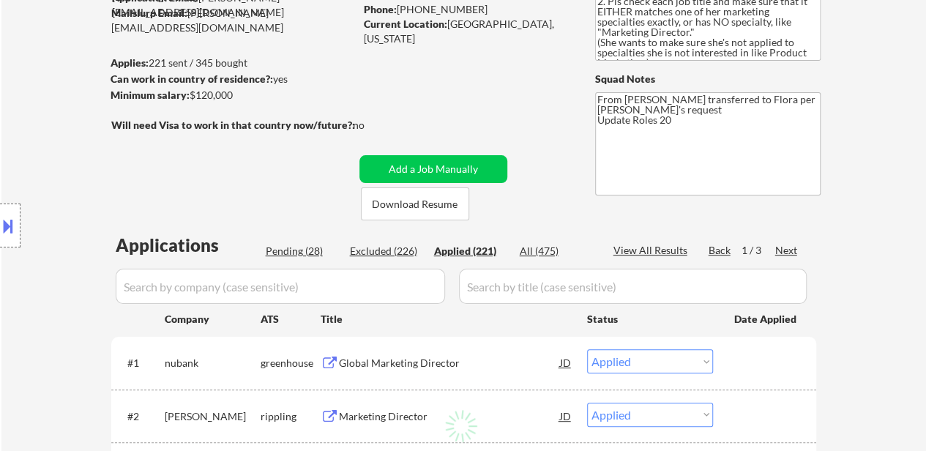
select select ""applied""
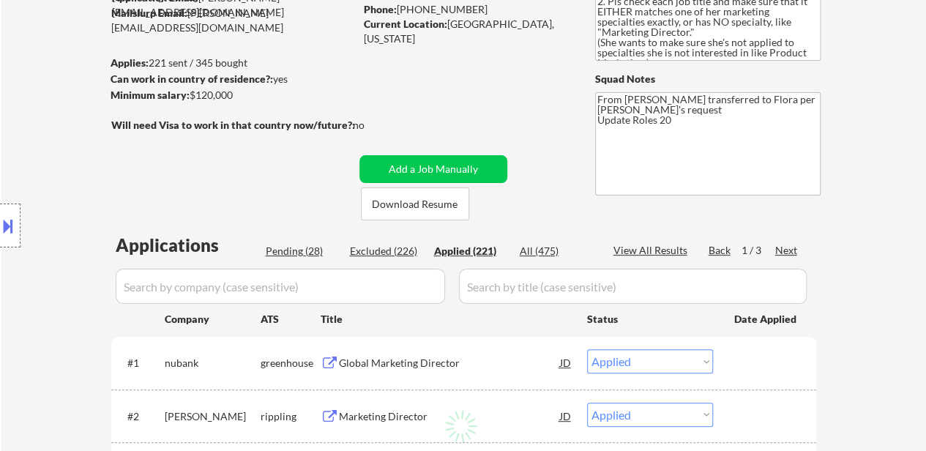
select select ""applied""
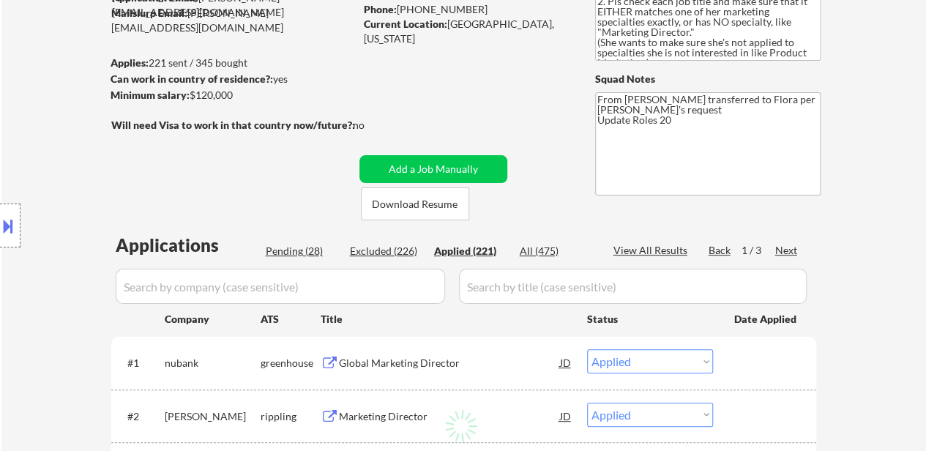
select select ""applied""
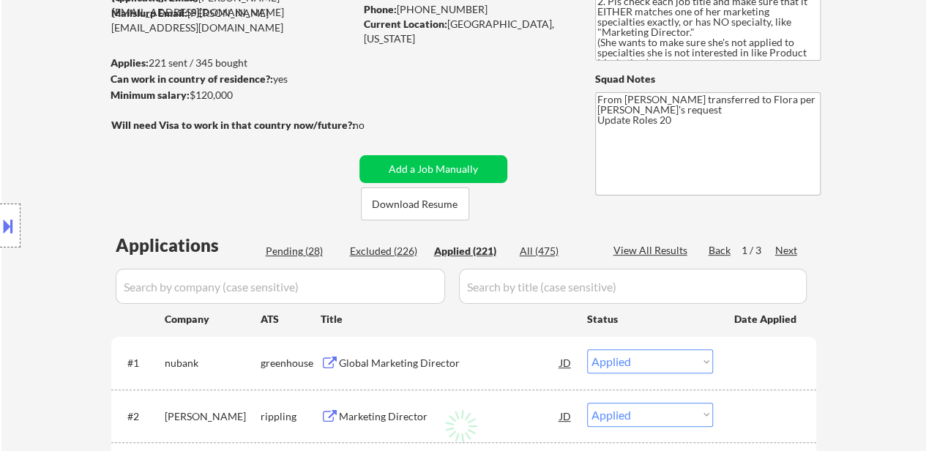
select select ""applied""
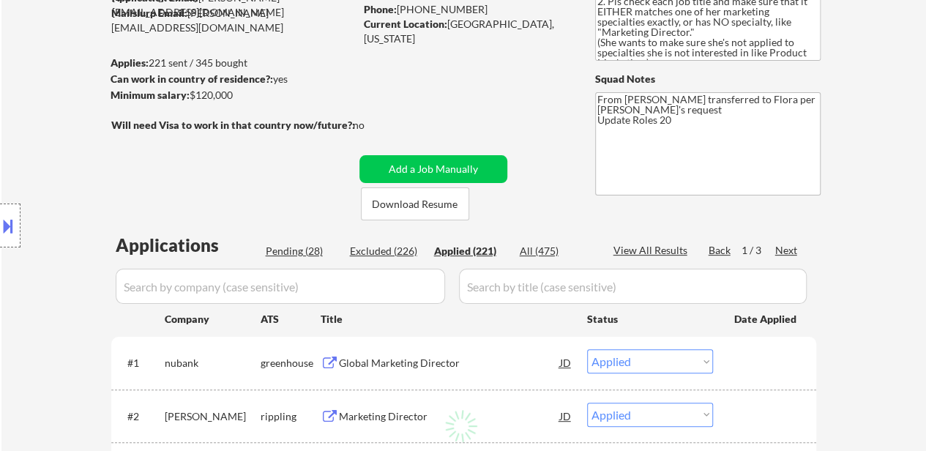
select select ""applied""
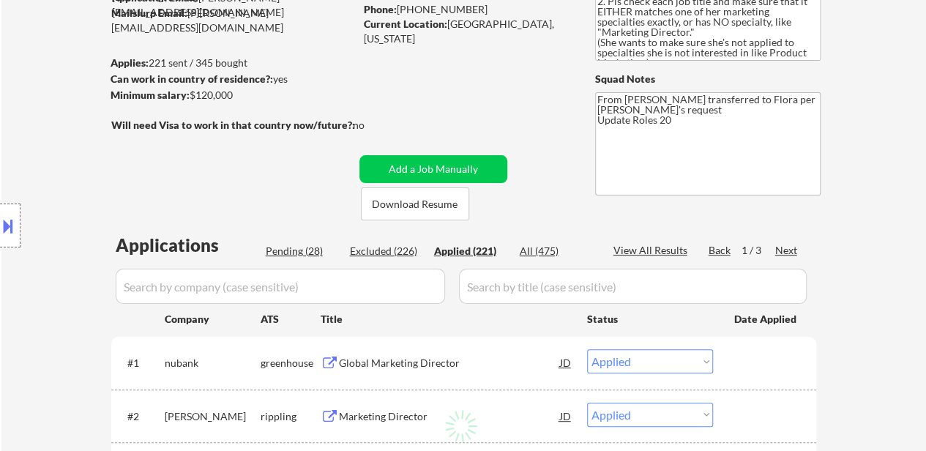
select select ""applied""
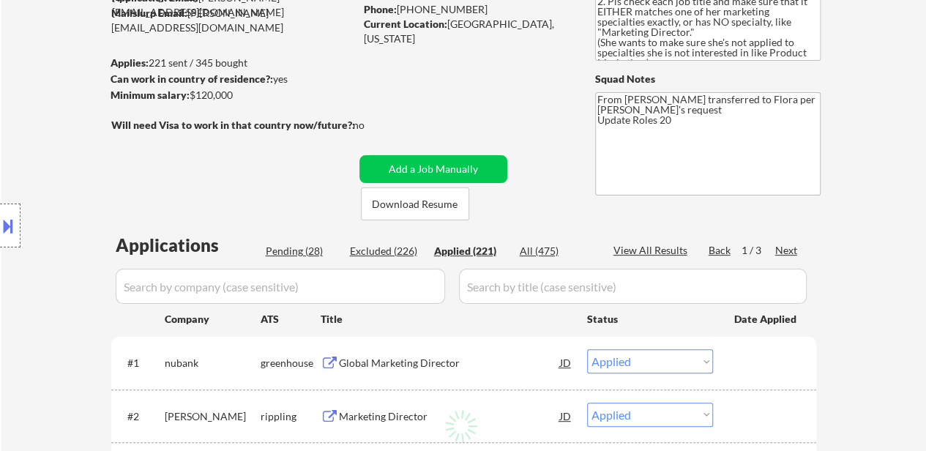
select select ""applied""
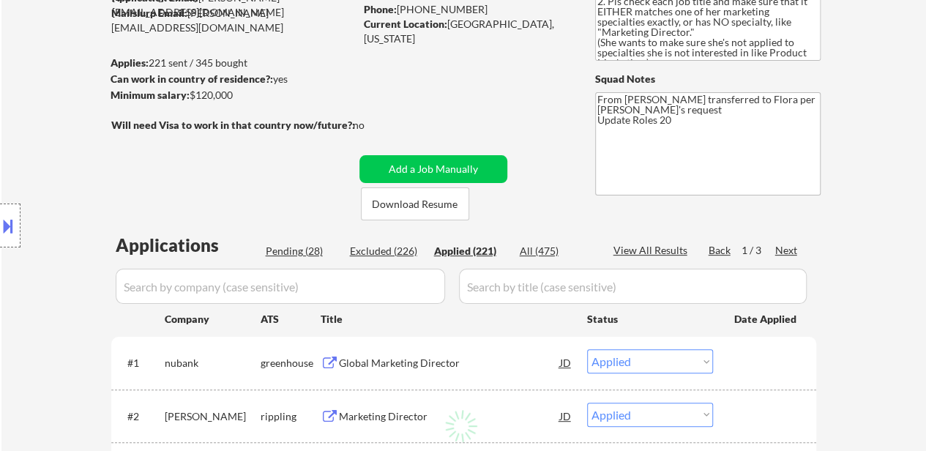
select select ""applied""
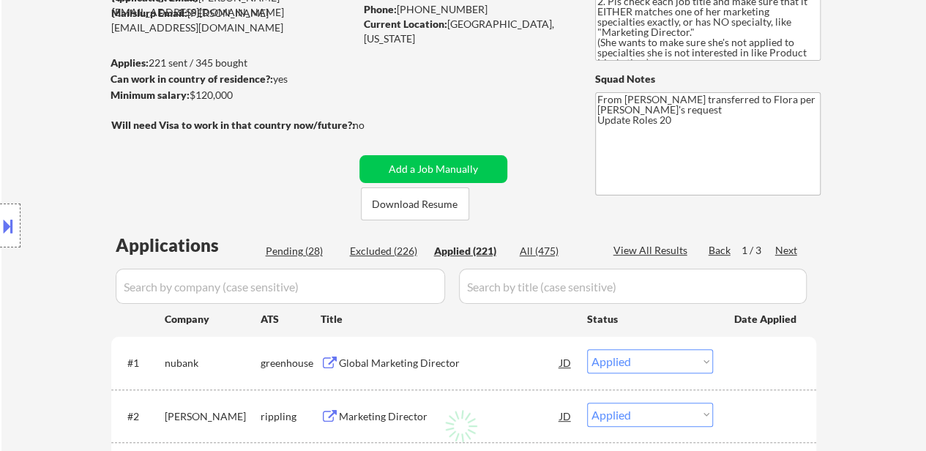
select select ""applied""
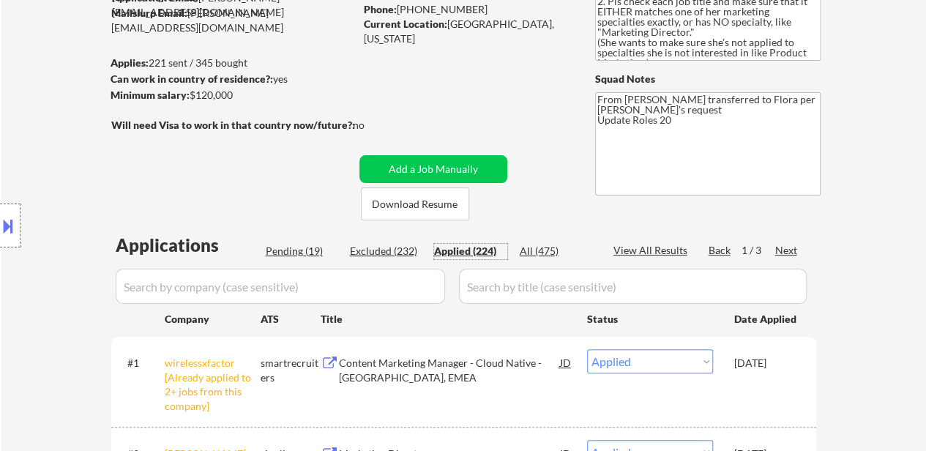
click at [690, 116] on textarea "From Shah transferred to Flora per Tal's request Update Roles 20" at bounding box center [707, 143] width 225 height 103
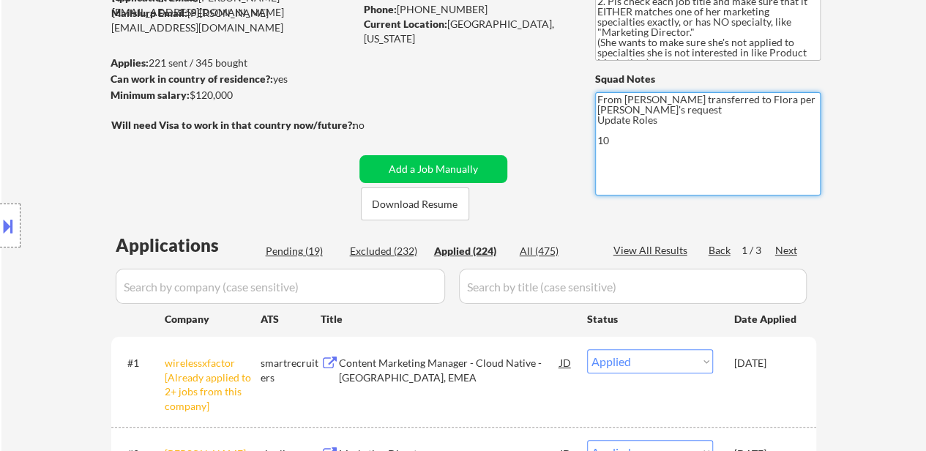
type textarea "From Shah transferred to Flora per Tal's request Update Roles 10"
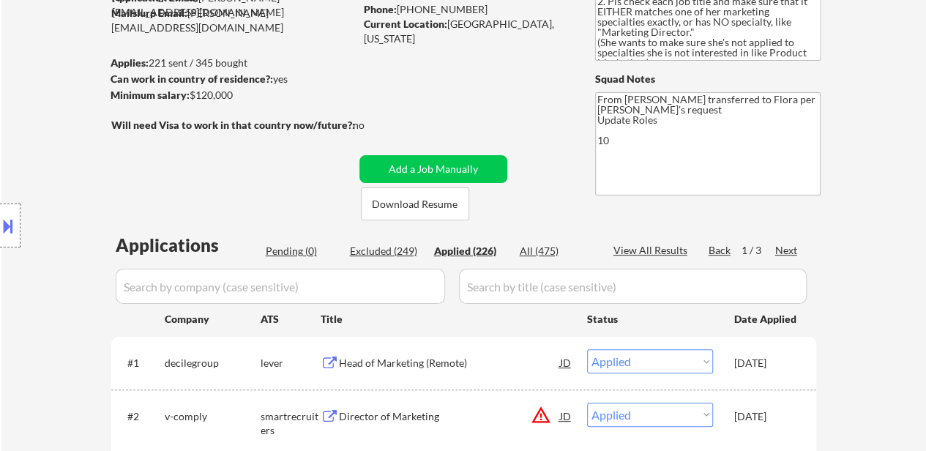
scroll to position [220, 0]
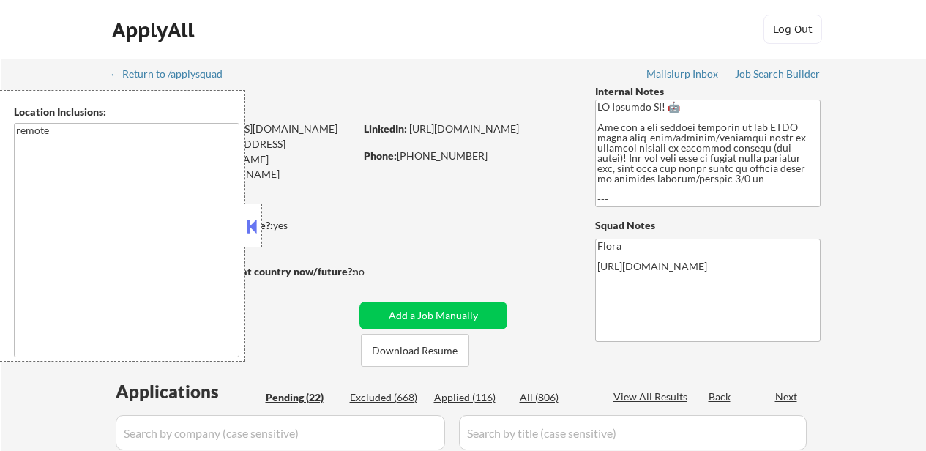
select select ""pending""
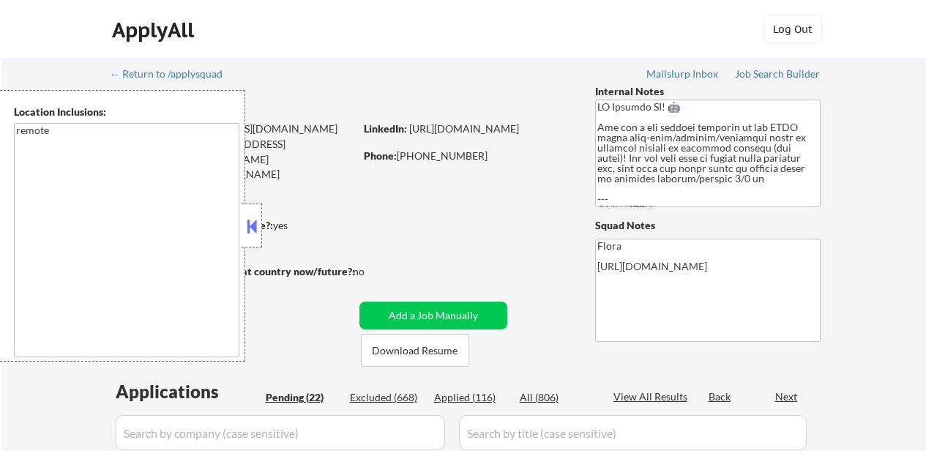
select select ""pending""
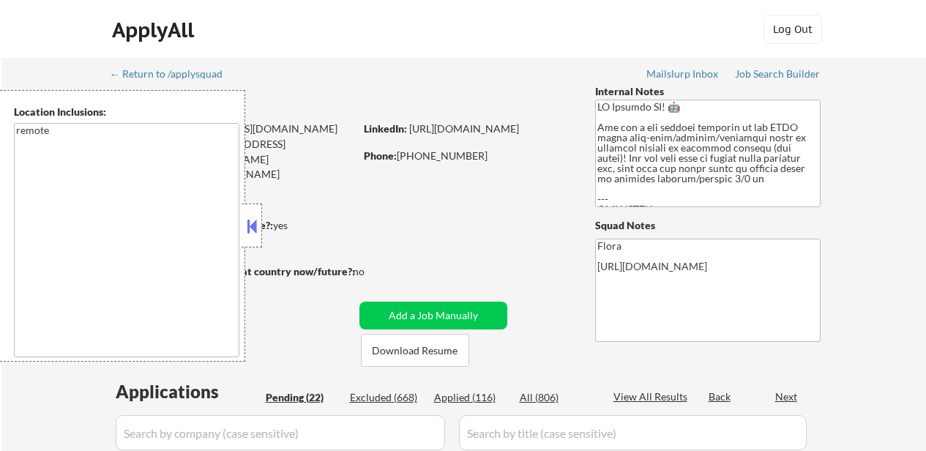
select select ""pending""
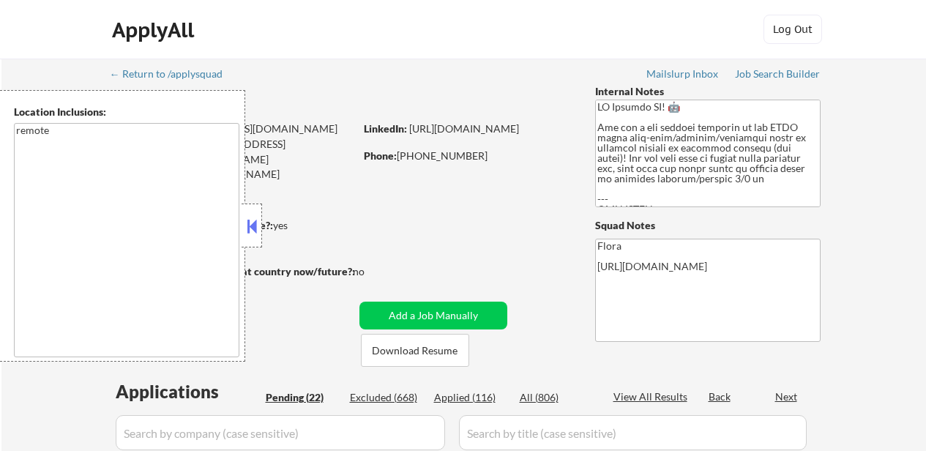
select select ""pending""
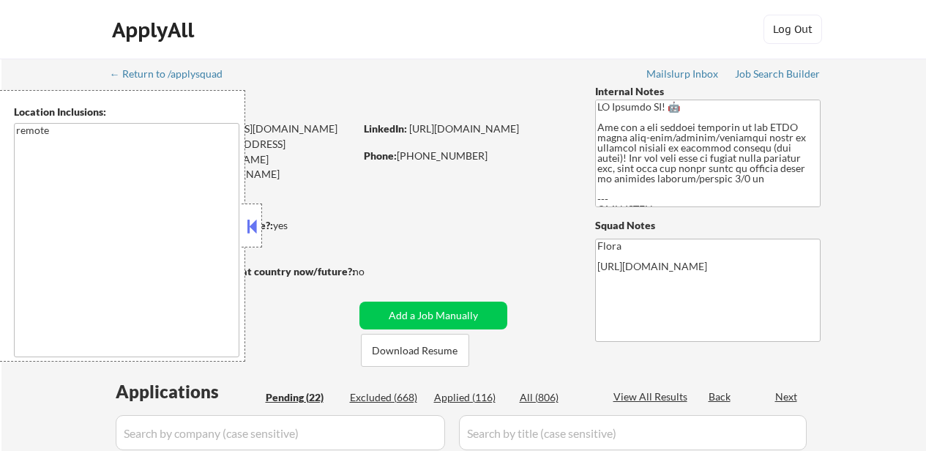
select select ""pending""
click at [253, 225] on button at bounding box center [252, 226] width 16 height 22
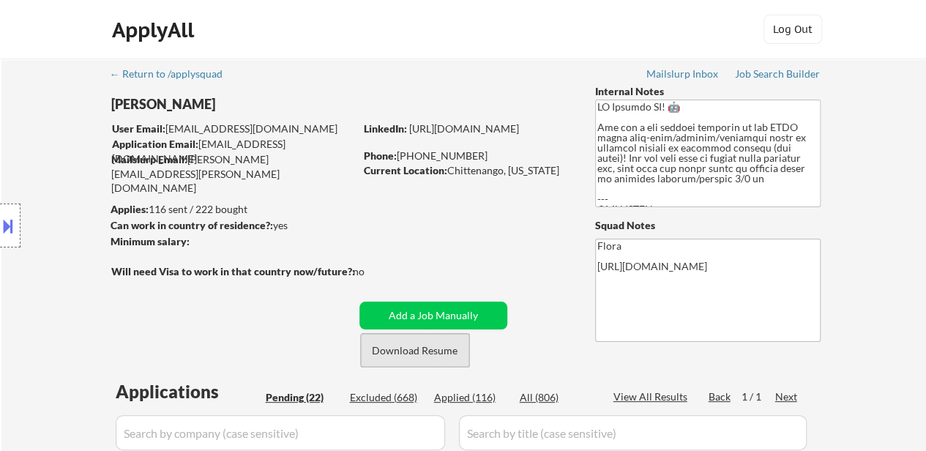
click at [419, 358] on button "Download Resume" at bounding box center [415, 350] width 108 height 33
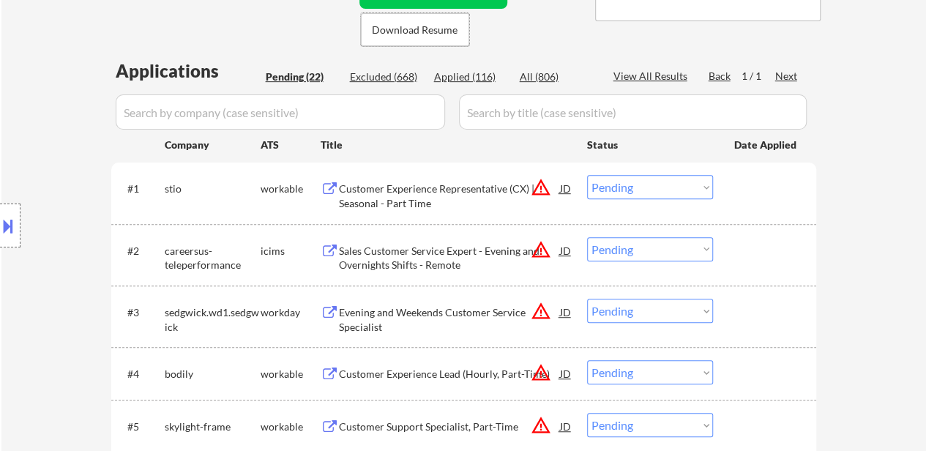
scroll to position [439, 0]
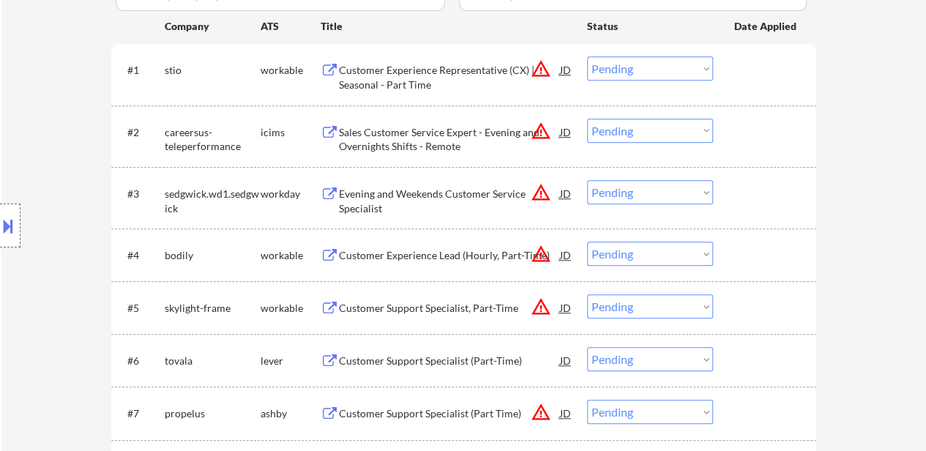
click at [448, 87] on div "Customer Experience Representative (CX) | Seasonal - Part Time" at bounding box center [449, 77] width 221 height 29
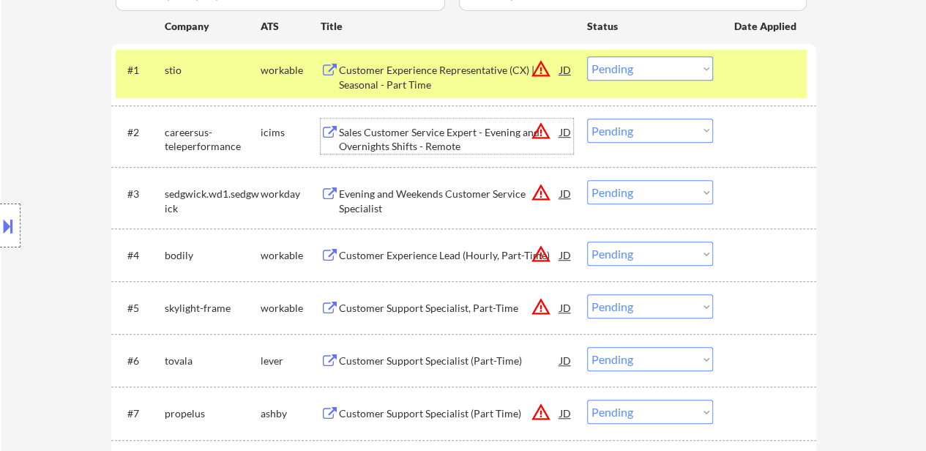
click at [451, 150] on div "Sales Customer Service Expert - Evening and Overnights Shifts - Remote" at bounding box center [449, 139] width 221 height 29
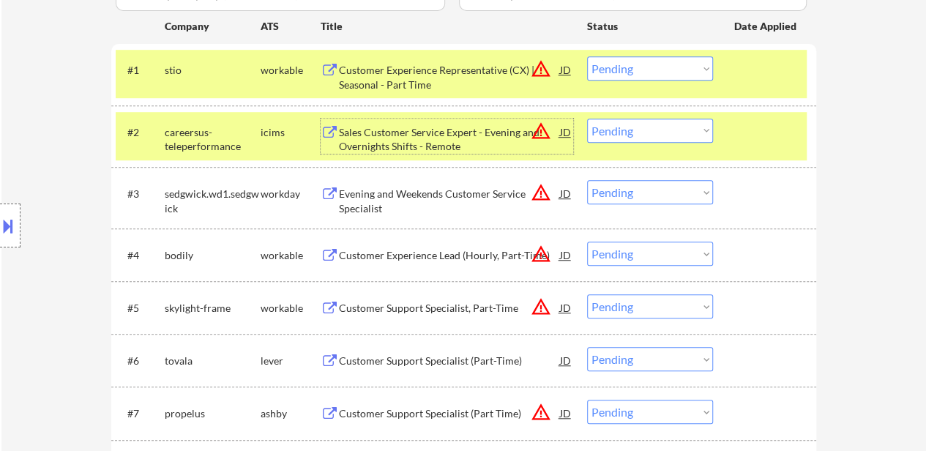
click at [414, 206] on div "Evening and Weekends Customer Service Specialist" at bounding box center [449, 201] width 221 height 29
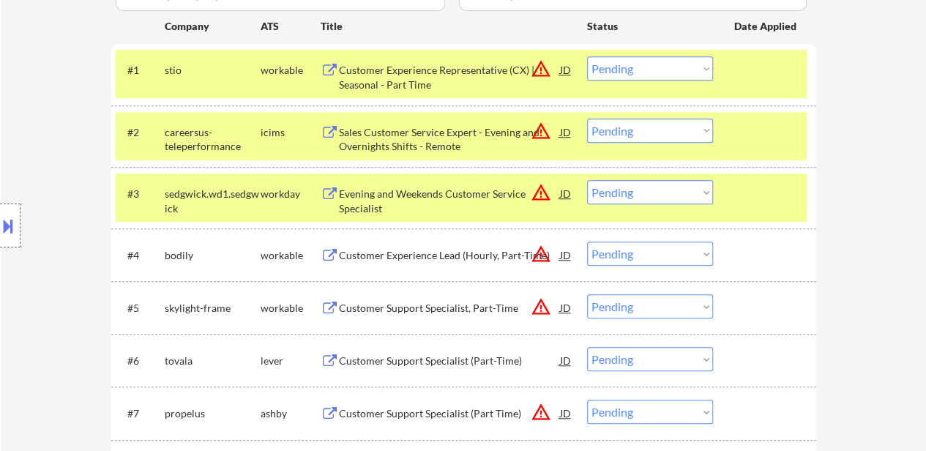
click at [6, 226] on button at bounding box center [8, 226] width 16 height 24
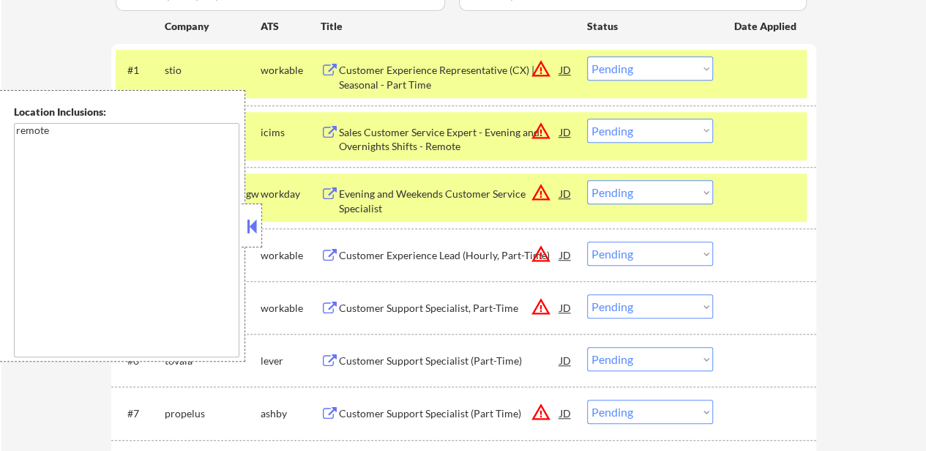
click at [247, 219] on button at bounding box center [252, 226] width 16 height 22
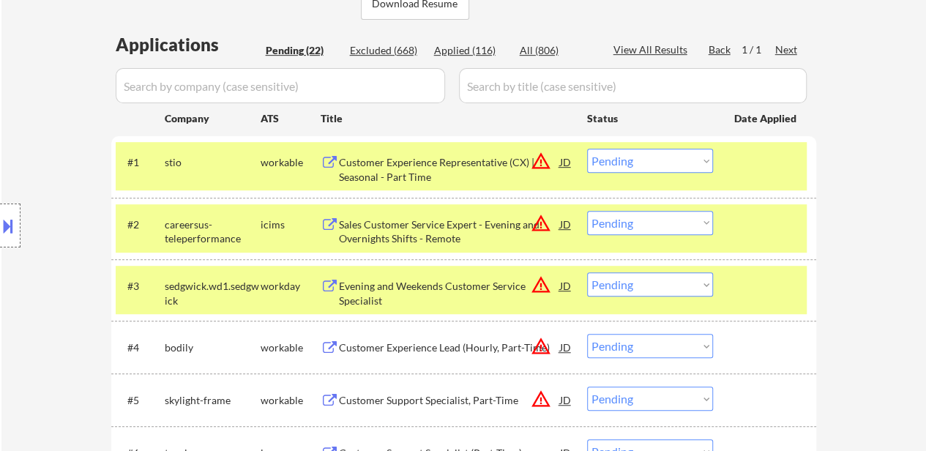
scroll to position [366, 0]
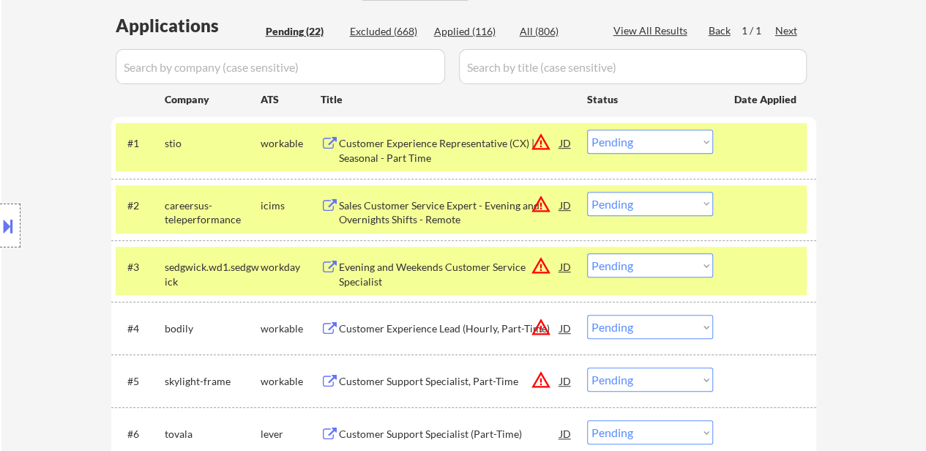
drag, startPoint x: 613, startPoint y: 138, endPoint x: 610, endPoint y: 149, distance: 10.7
click at [613, 138] on select "Choose an option... Pending Applied Excluded (Questions) Excluded (Expired) Exc…" at bounding box center [650, 142] width 126 height 24
click at [587, 130] on select "Choose an option... Pending Applied Excluded (Questions) Excluded (Expired) Exc…" at bounding box center [650, 142] width 126 height 24
select select ""pending""
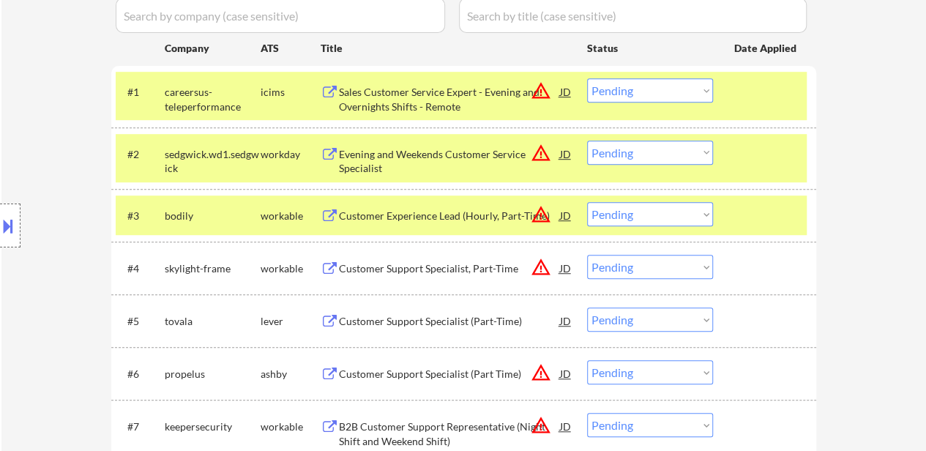
scroll to position [439, 0]
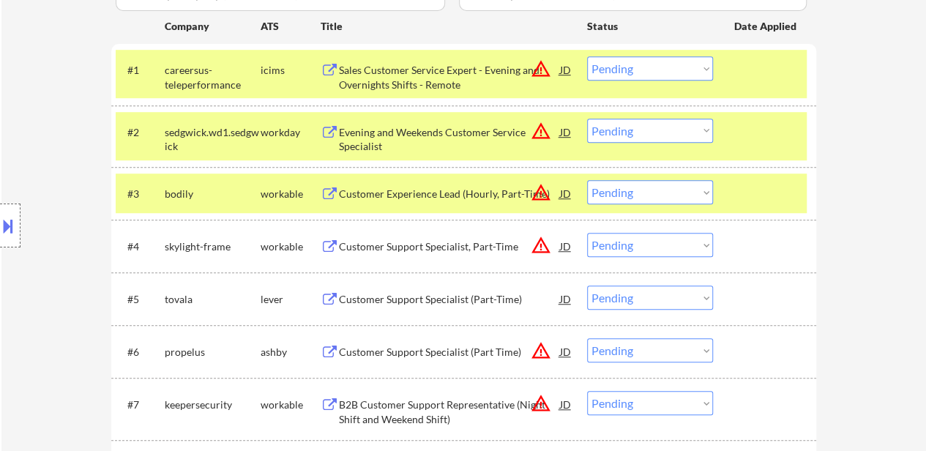
click at [764, 183] on div at bounding box center [766, 193] width 64 height 26
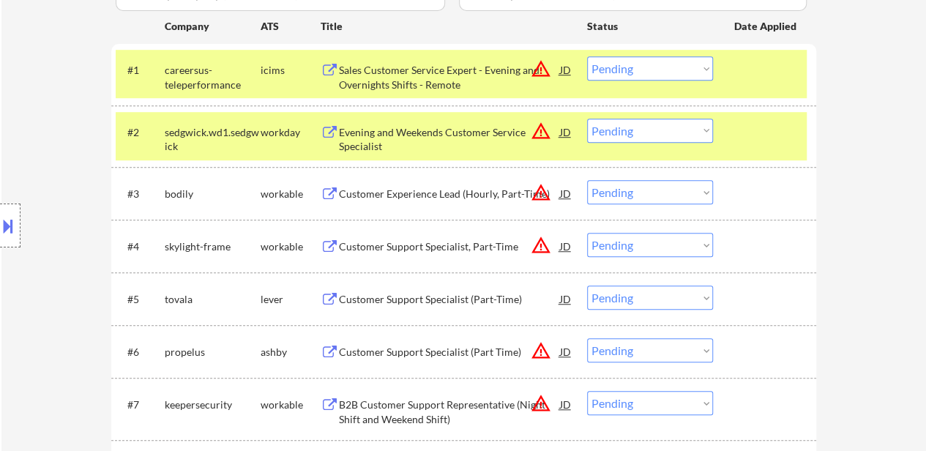
click at [431, 194] on div "Customer Experience Lead (Hourly, Part-Time)" at bounding box center [449, 194] width 221 height 15
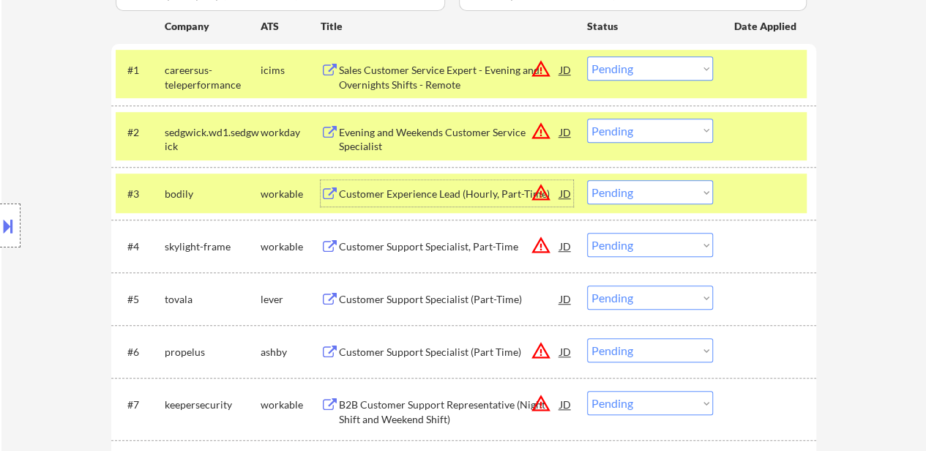
click at [436, 233] on div "Customer Support Specialist, Part-Time" at bounding box center [449, 246] width 221 height 26
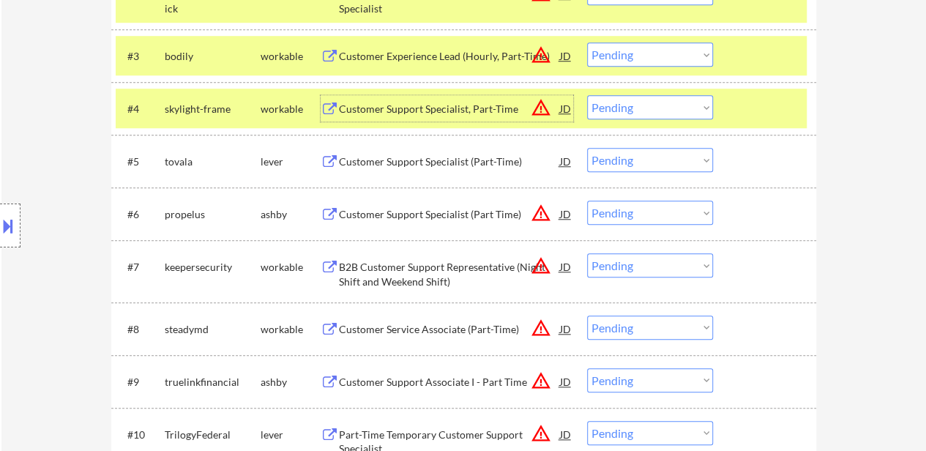
scroll to position [586, 0]
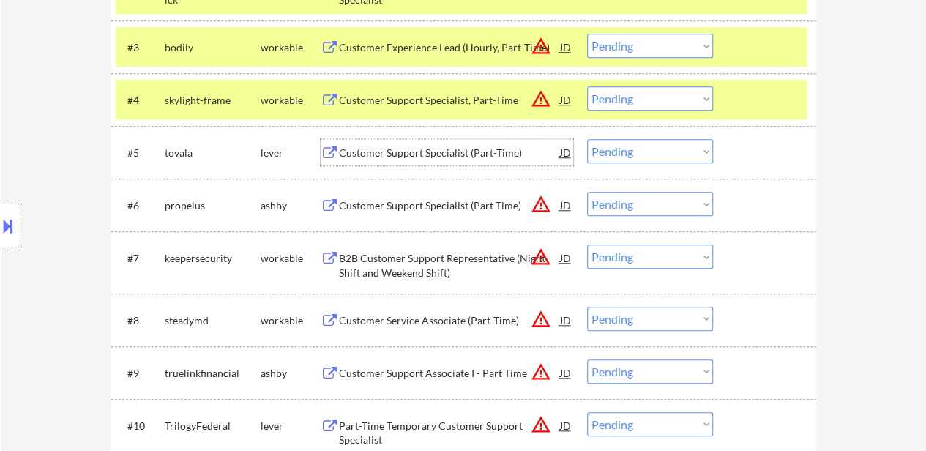
click at [477, 153] on div "Customer Support Specialist (Part-Time)" at bounding box center [449, 153] width 221 height 15
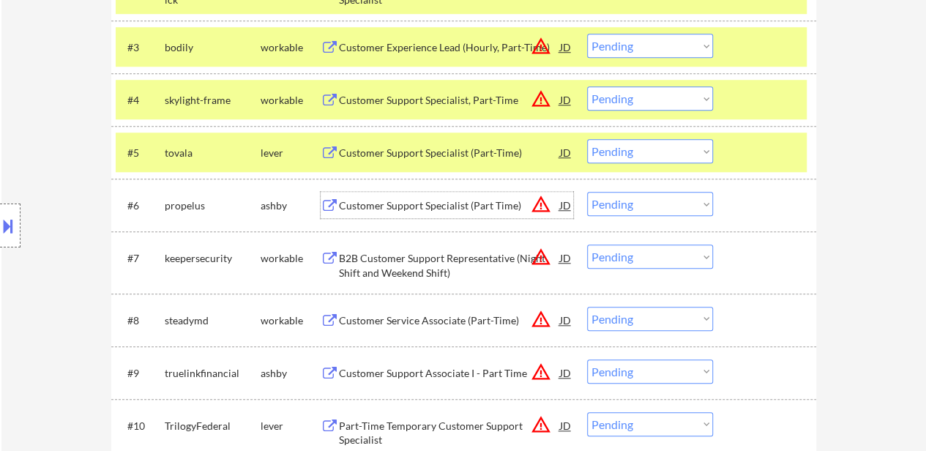
click at [458, 203] on div "Customer Support Specialist (Part Time)" at bounding box center [449, 205] width 221 height 15
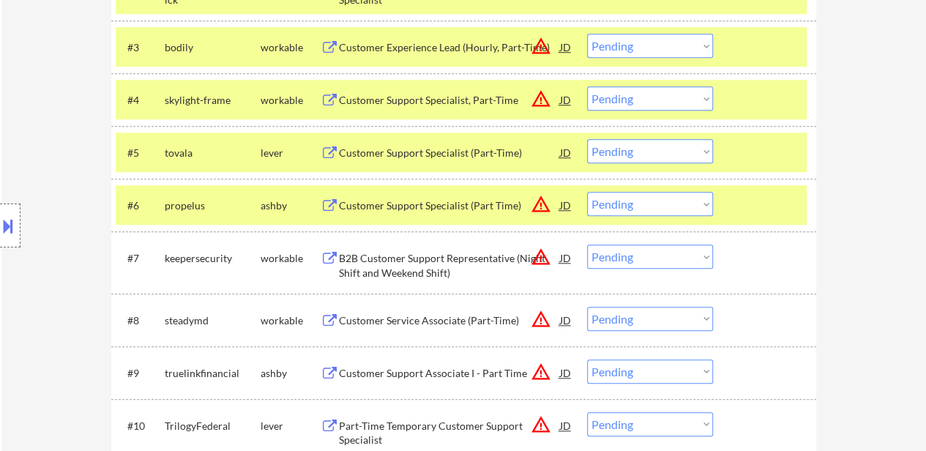
select select ""pending""
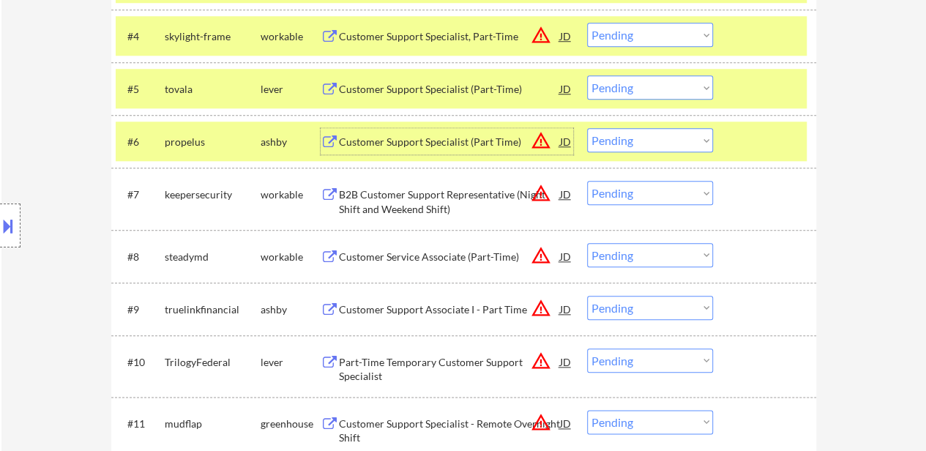
scroll to position [659, 0]
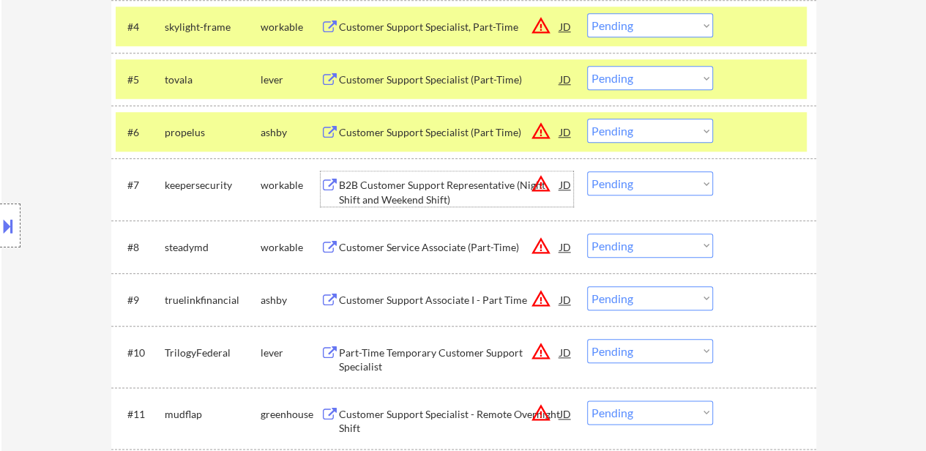
click at [469, 195] on div "B2B Customer Support Representative (Night Shift and Weekend Shift)" at bounding box center [449, 192] width 221 height 29
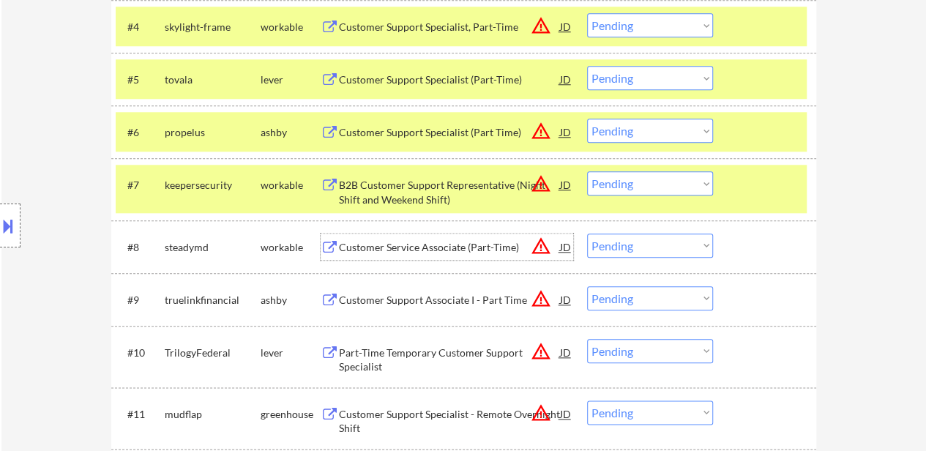
click at [435, 243] on div "Customer Service Associate (Part-Time)" at bounding box center [449, 247] width 221 height 15
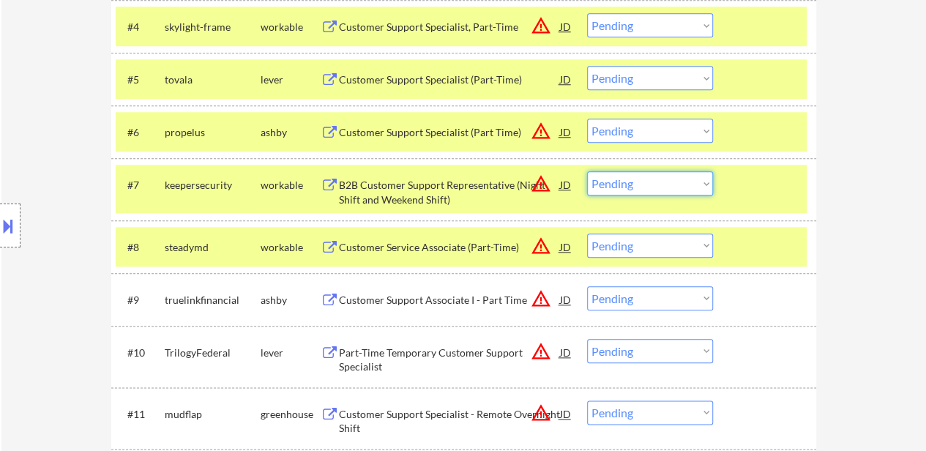
click at [648, 184] on select "Choose an option... Pending Applied Excluded (Questions) Excluded (Expired) Exc…" at bounding box center [650, 183] width 126 height 24
click at [587, 171] on select "Choose an option... Pending Applied Excluded (Questions) Excluded (Expired) Exc…" at bounding box center [650, 183] width 126 height 24
select select ""pending""
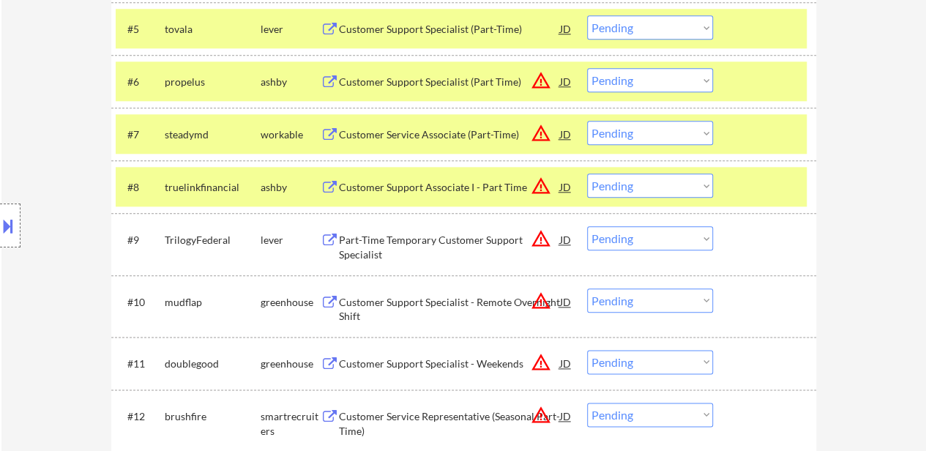
scroll to position [732, 0]
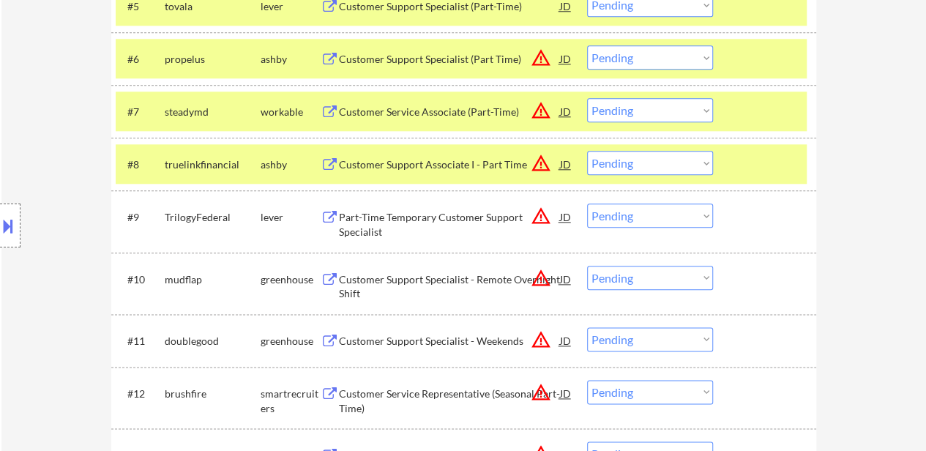
click at [758, 154] on div at bounding box center [766, 164] width 64 height 26
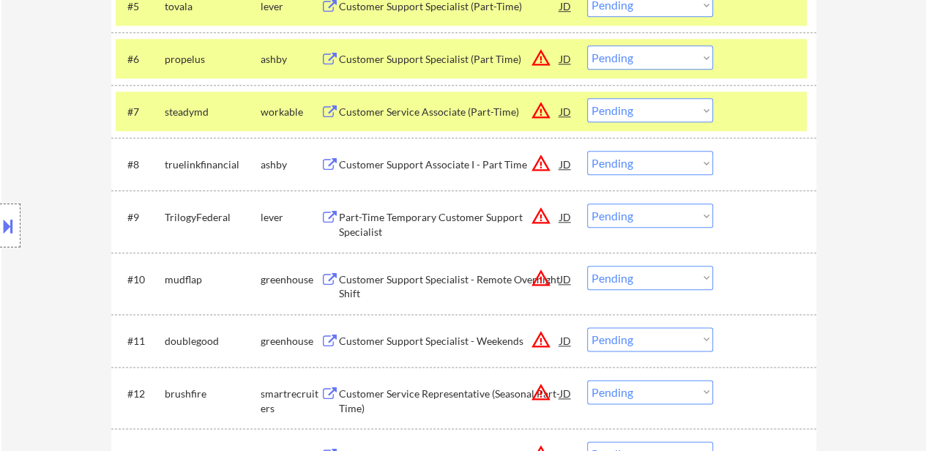
click at [397, 161] on div "Customer Support Associate I - Part Time" at bounding box center [449, 164] width 221 height 15
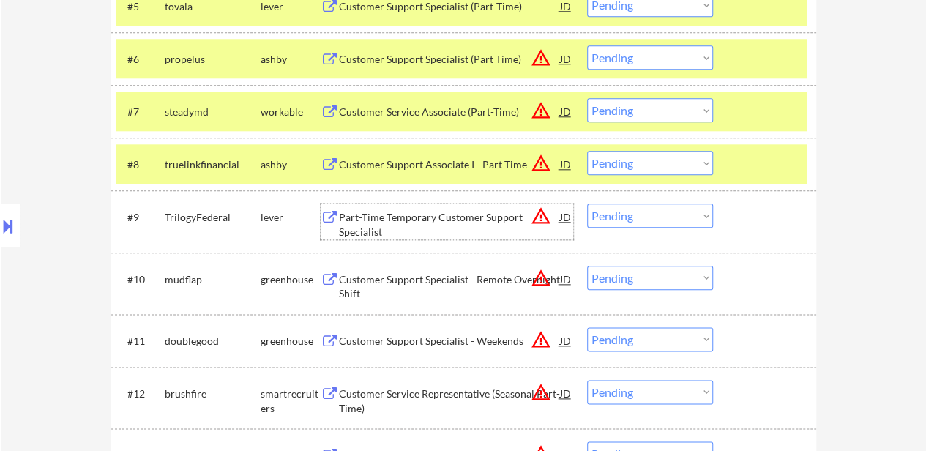
click at [435, 217] on div "Part-Time Temporary Customer Support Specialist" at bounding box center [449, 224] width 221 height 29
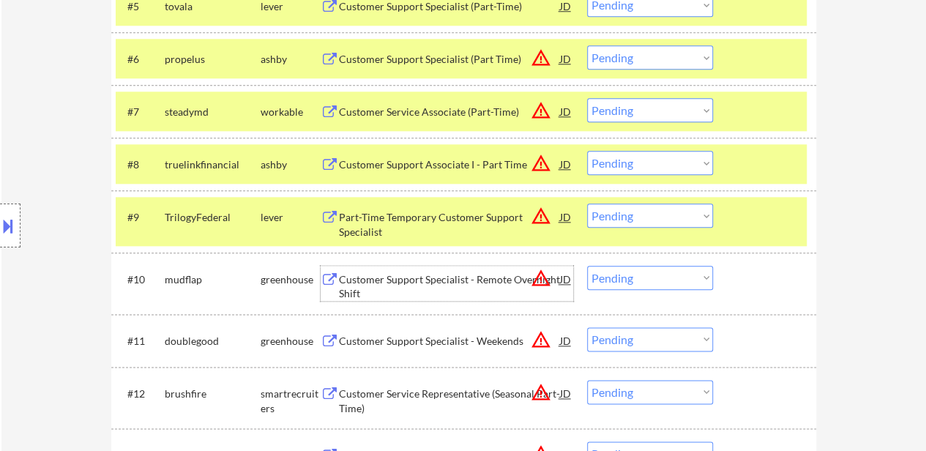
click at [402, 281] on div "Customer Support Specialist - Remote Overnight Shift" at bounding box center [449, 286] width 221 height 29
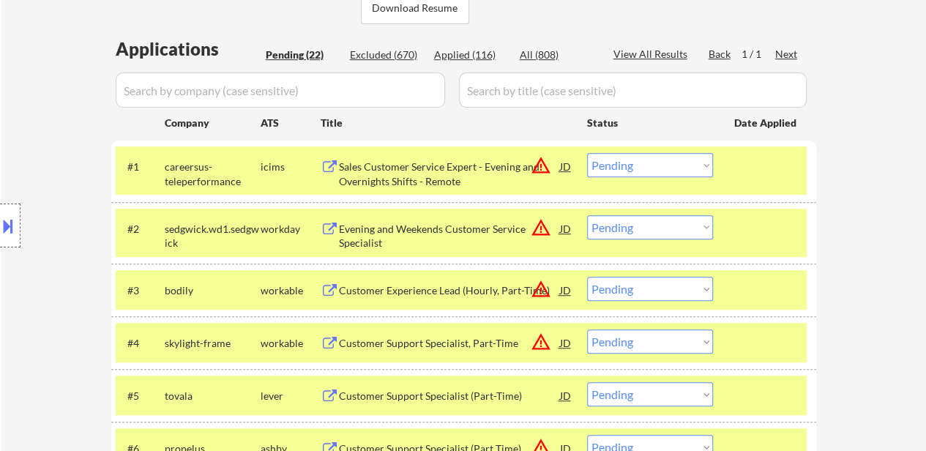
scroll to position [366, 0]
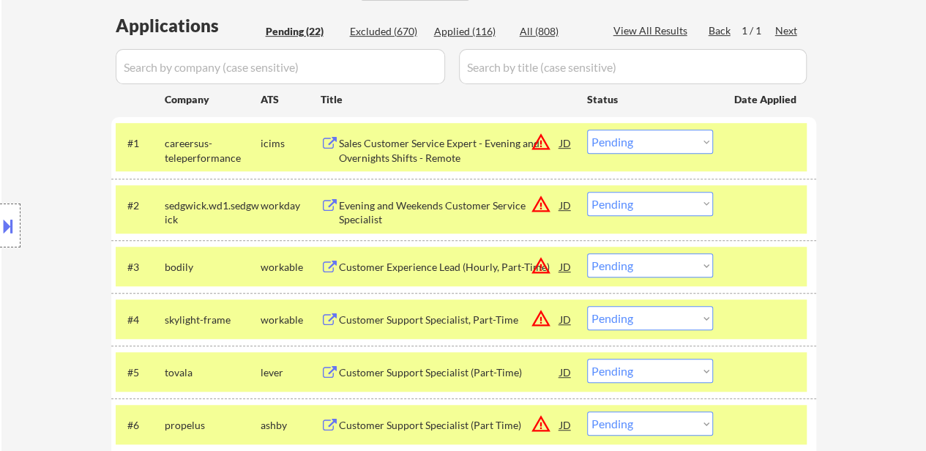
click at [430, 142] on div "Sales Customer Service Expert - Evening and Overnights Shifts - Remote" at bounding box center [449, 150] width 221 height 29
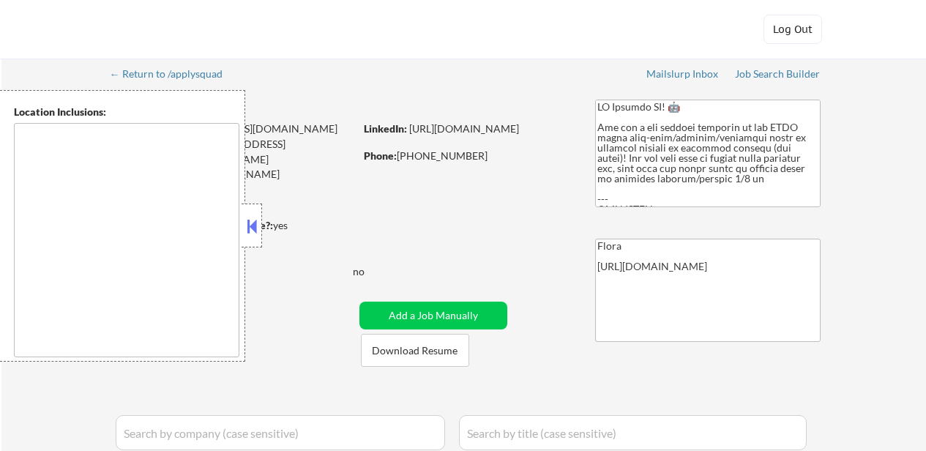
type textarea "remote"
select select ""pending""
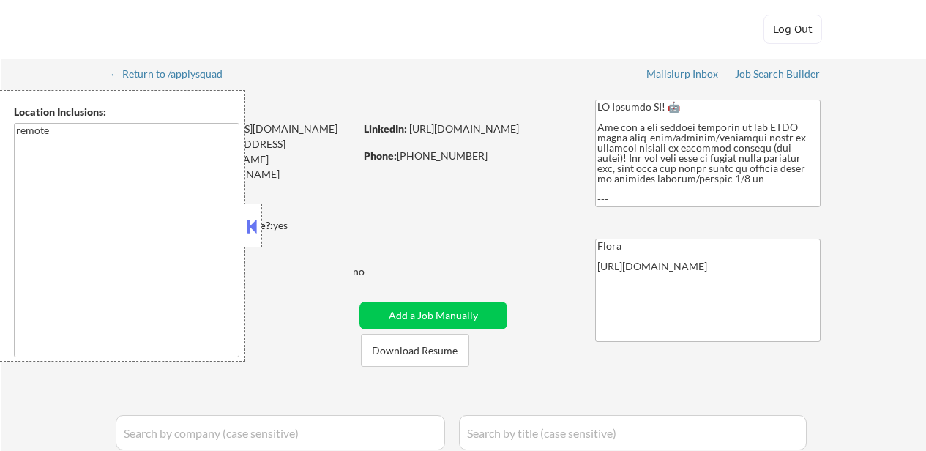
select select ""pending""
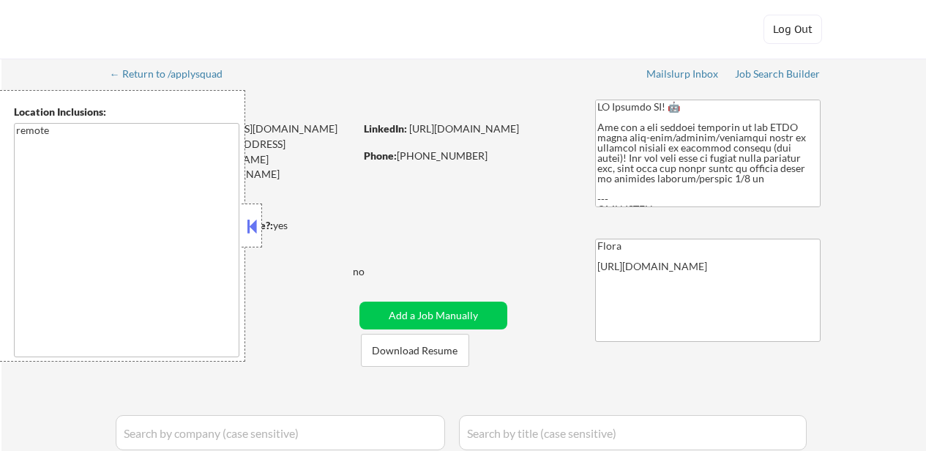
select select ""pending""
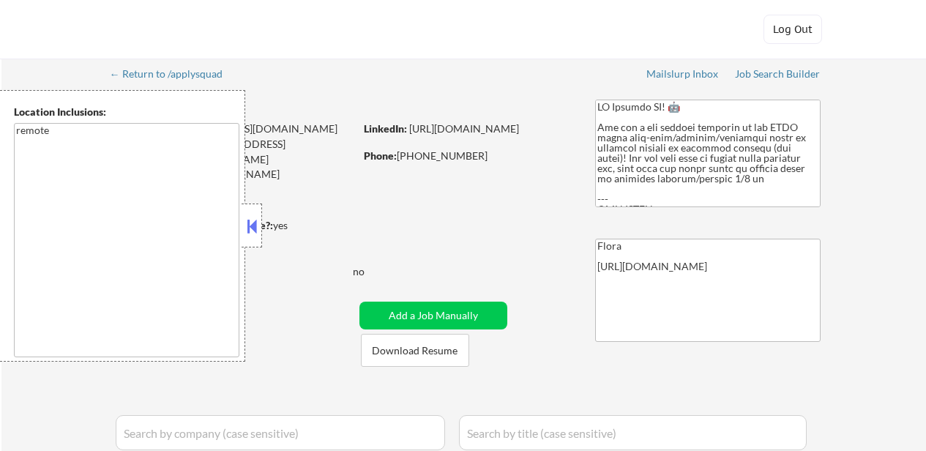
select select ""pending""
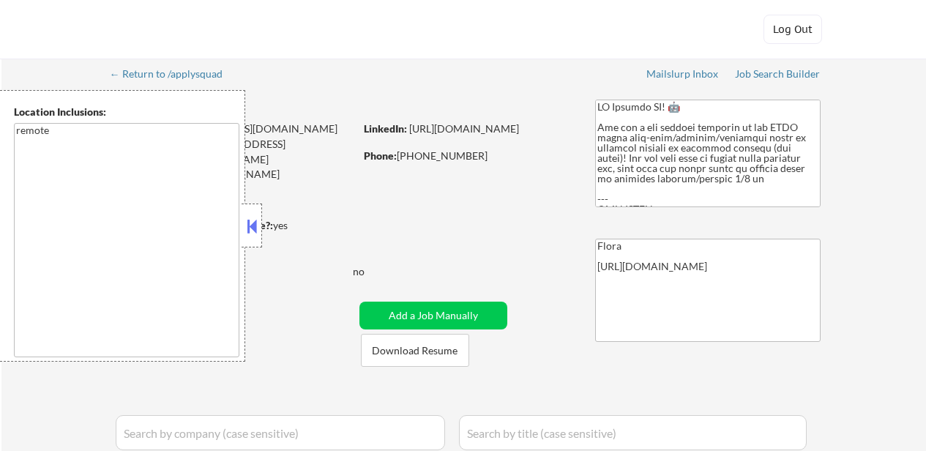
select select ""pending""
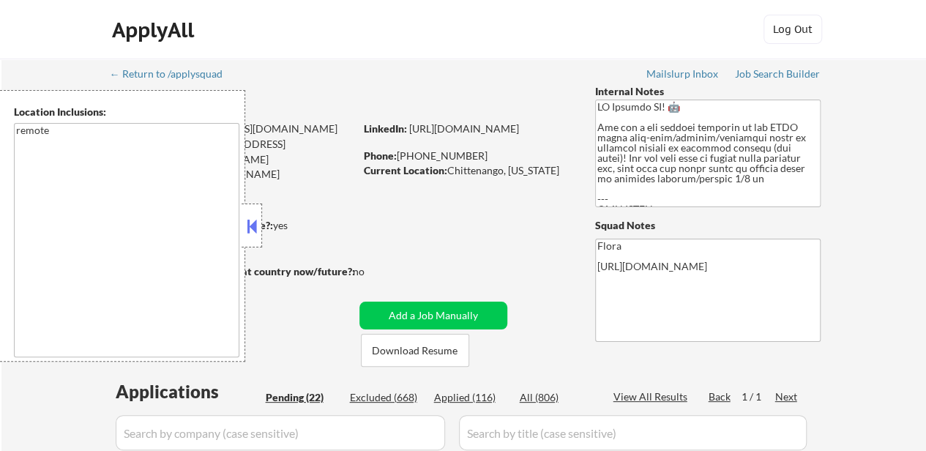
select select ""pending""
